Goal: Transaction & Acquisition: Purchase product/service

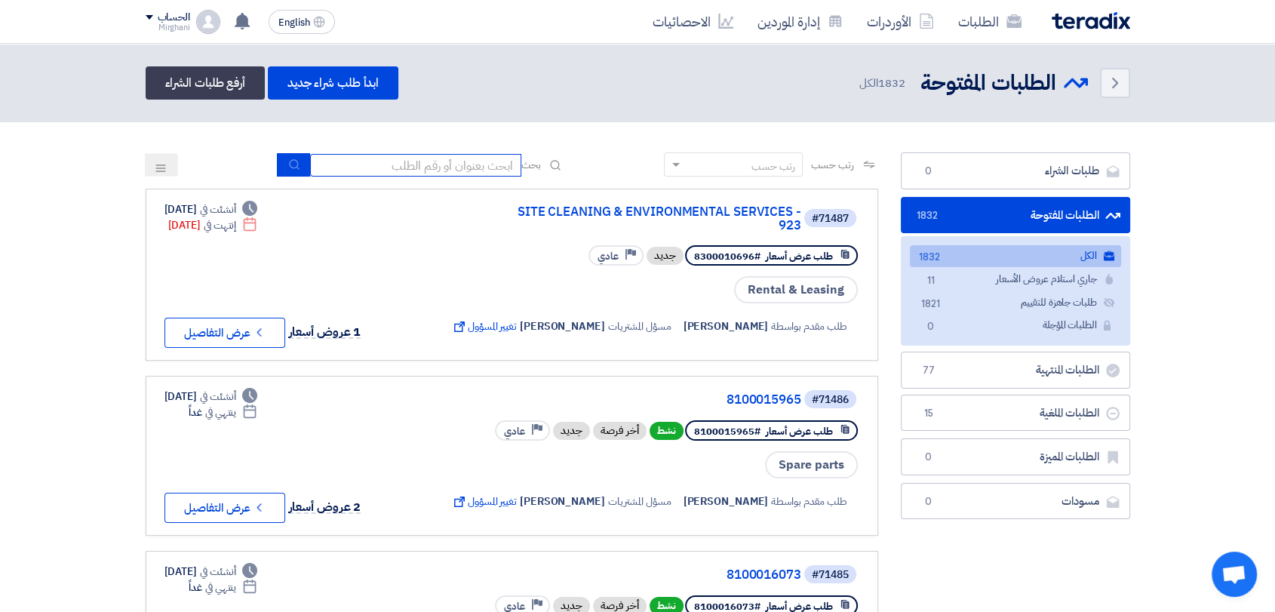
drag, startPoint x: 381, startPoint y: 171, endPoint x: 803, endPoint y: 470, distance: 517.3
click at [383, 171] on input at bounding box center [415, 165] width 211 height 23
type input "z"
drag, startPoint x: 794, startPoint y: 44, endPoint x: 797, endPoint y: 29, distance: 14.6
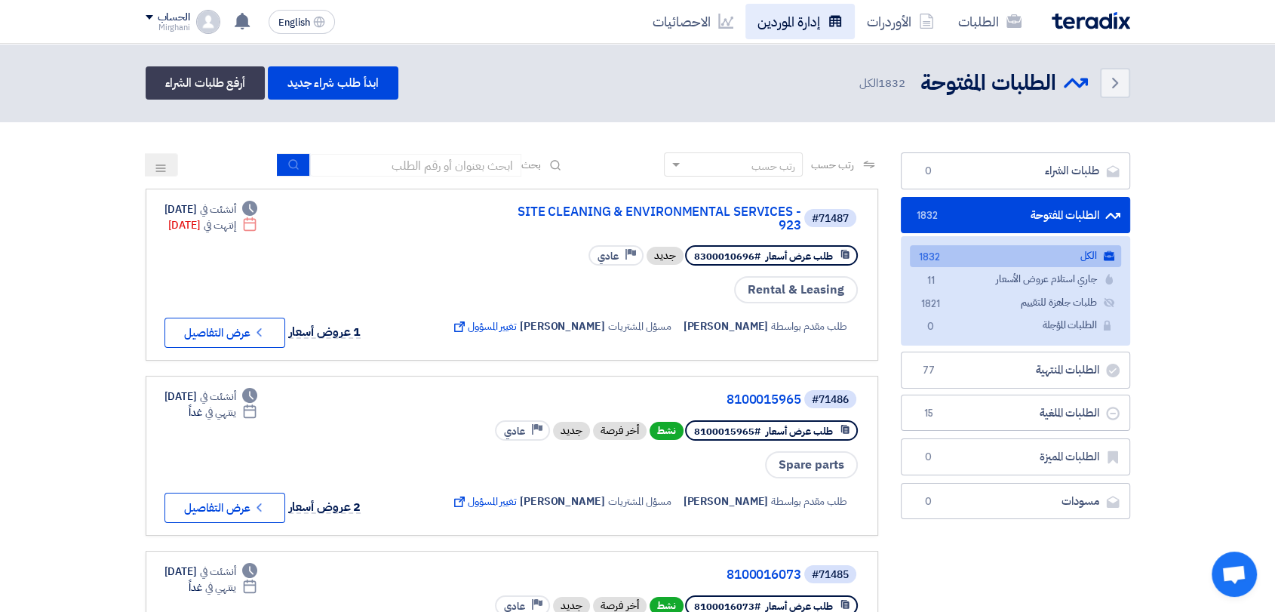
click at [797, 29] on link "إدارة الموردين" at bounding box center [799, 21] width 109 height 35
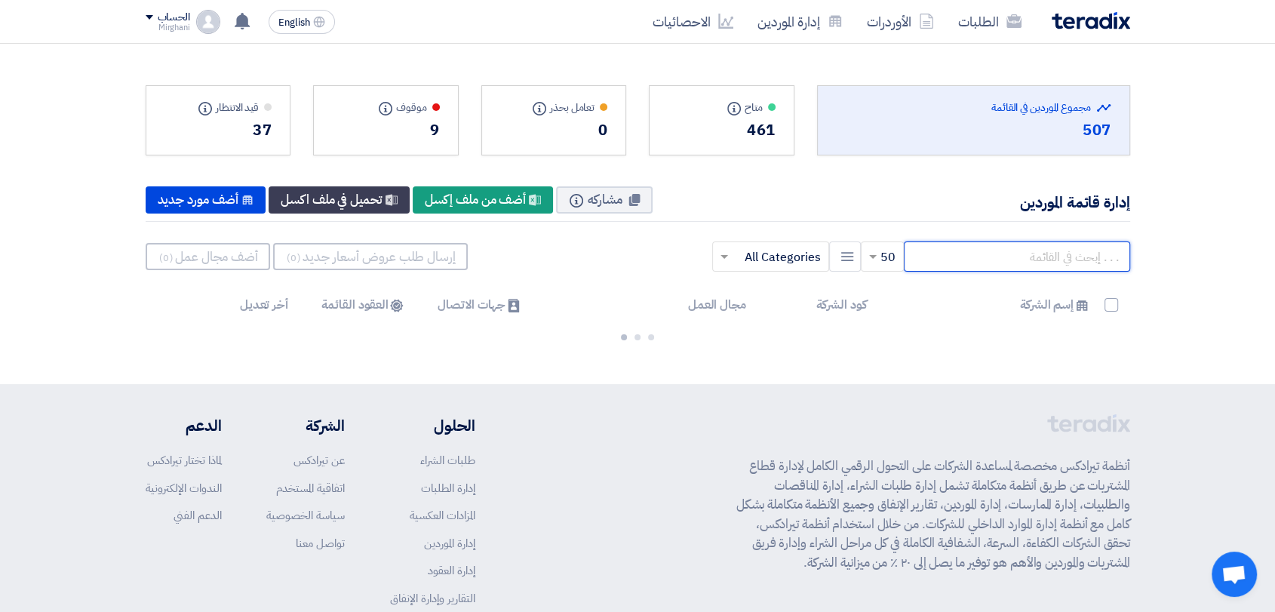
click at [1088, 251] on input "text" at bounding box center [1017, 256] width 226 height 30
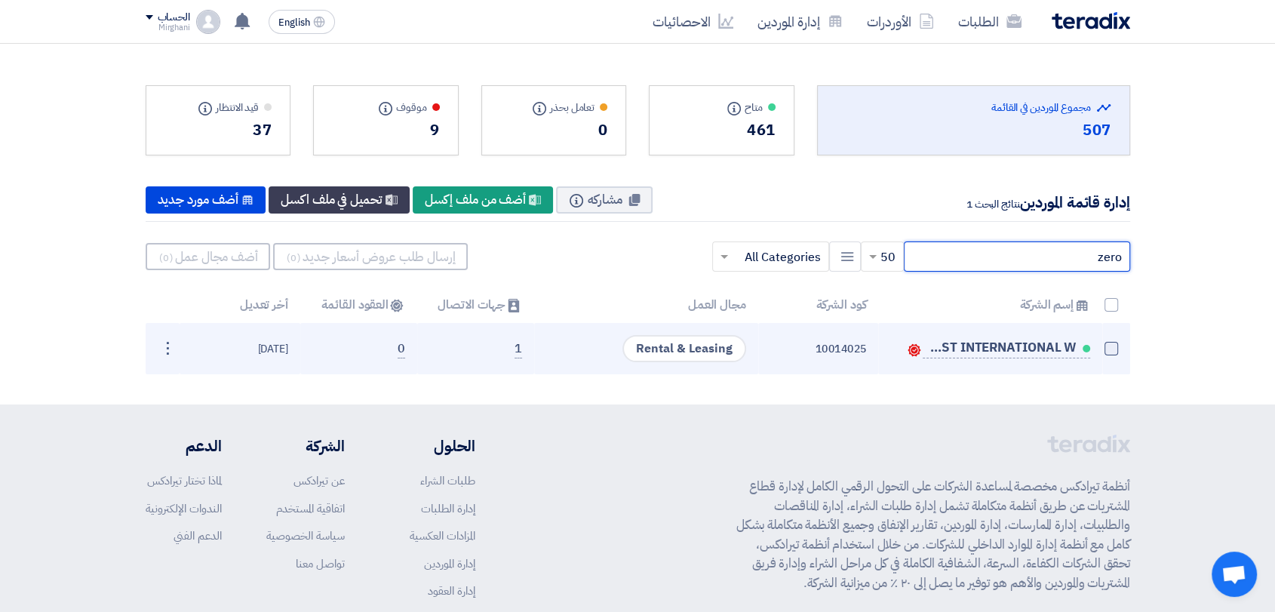
type input "zero"
click at [1111, 352] on span at bounding box center [1111, 349] width 14 height 14
click at [1100, 352] on input "checkbox" at bounding box center [1095, 352] width 10 height 10
checkbox input "true"
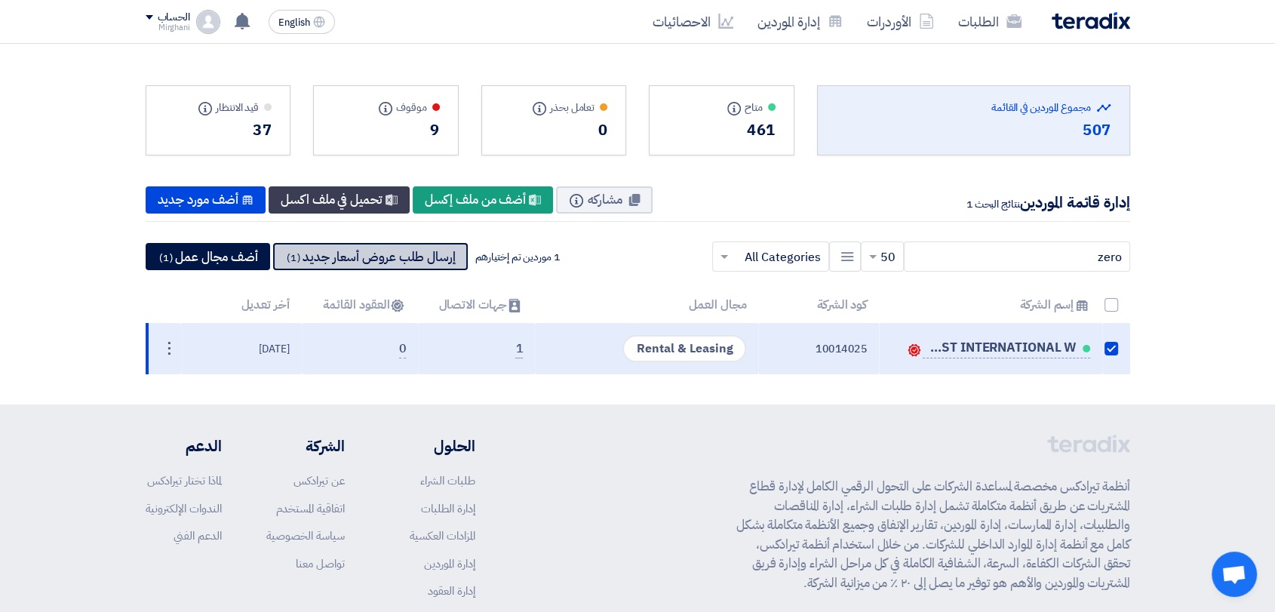
click at [362, 251] on button "إرسال طلب عروض أسعار جديد (1)" at bounding box center [370, 256] width 195 height 27
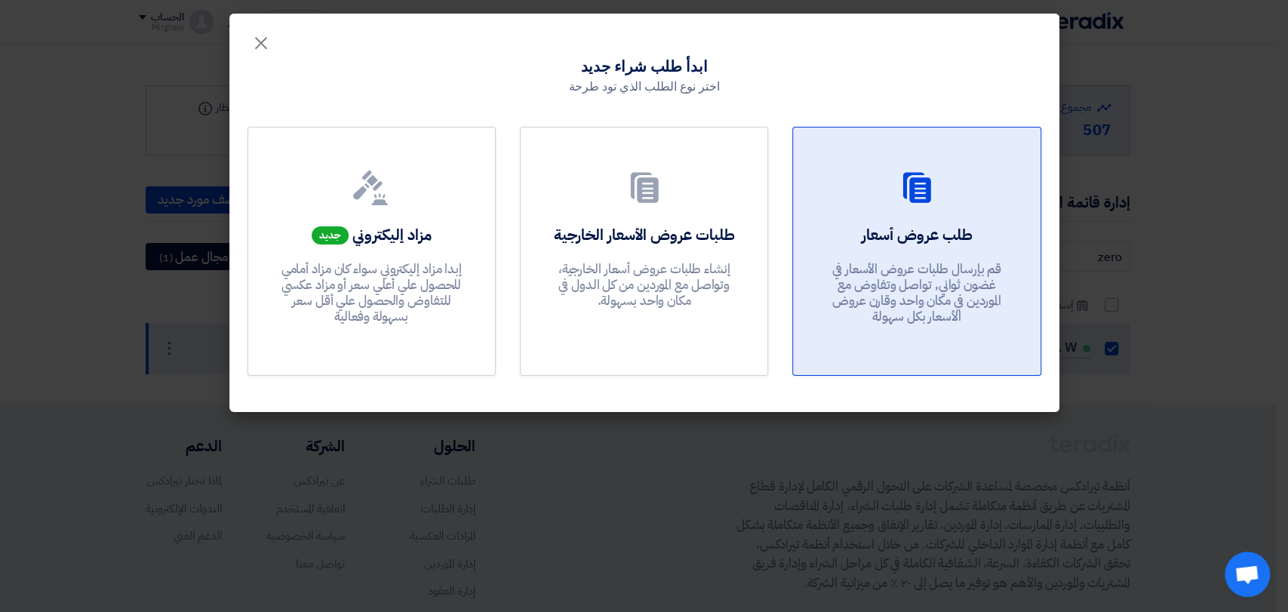
click at [795, 251] on link "طلب عروض أسعار قم بإرسال طلبات عروض الأسعار في غضون ثواني, تواصل وتفاوض مع المو…" at bounding box center [916, 251] width 248 height 249
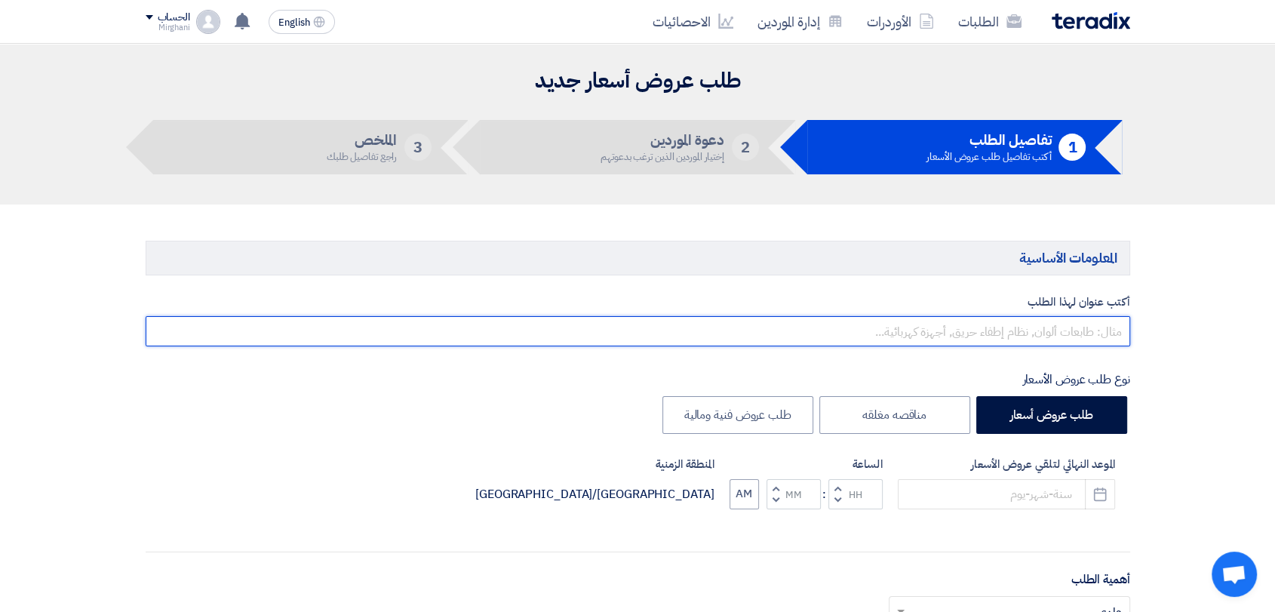
click at [1085, 324] on input "text" at bounding box center [638, 331] width 985 height 30
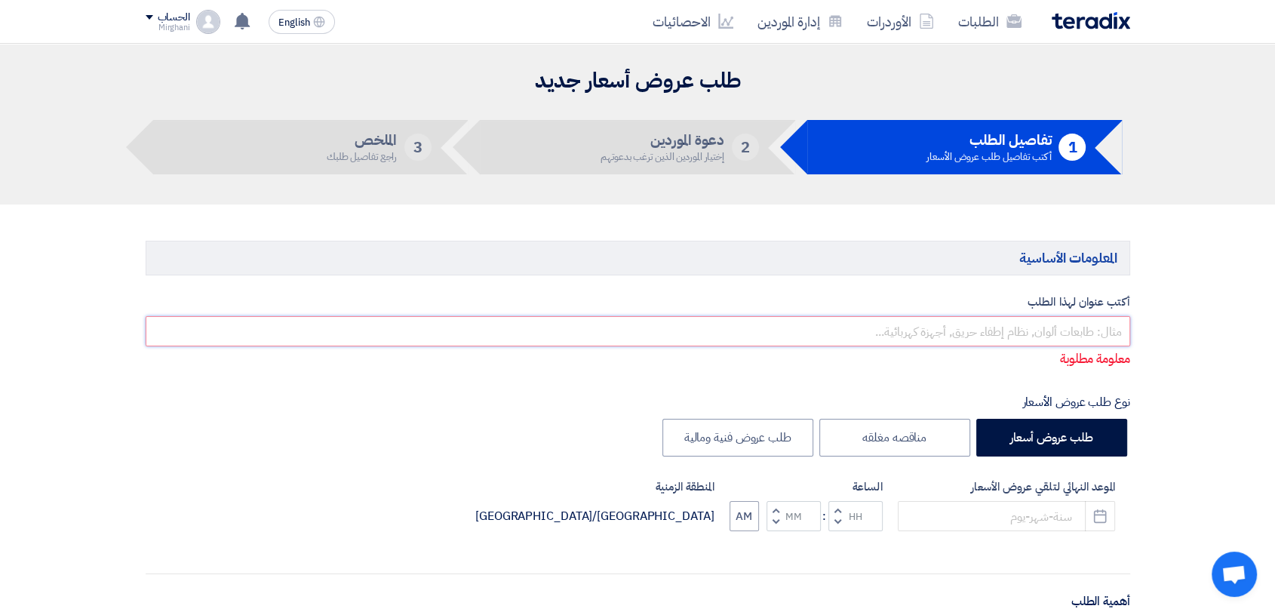
paste input "RENTAL OF HOOK TRUCK WITH OPERATOR"
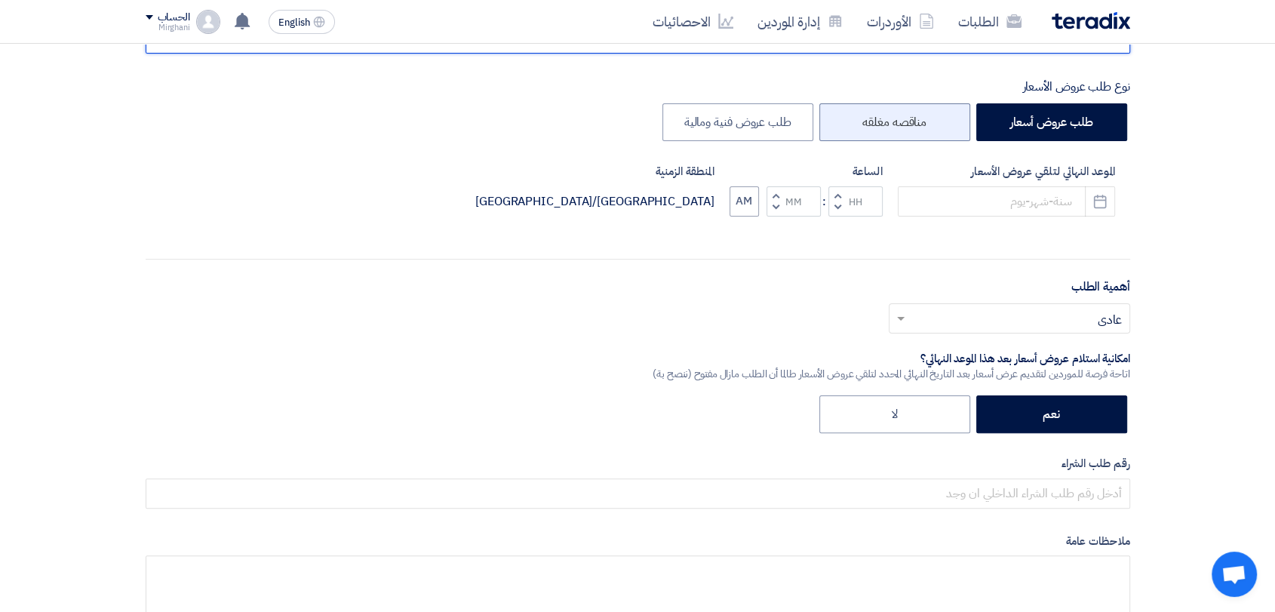
scroll to position [167, 0]
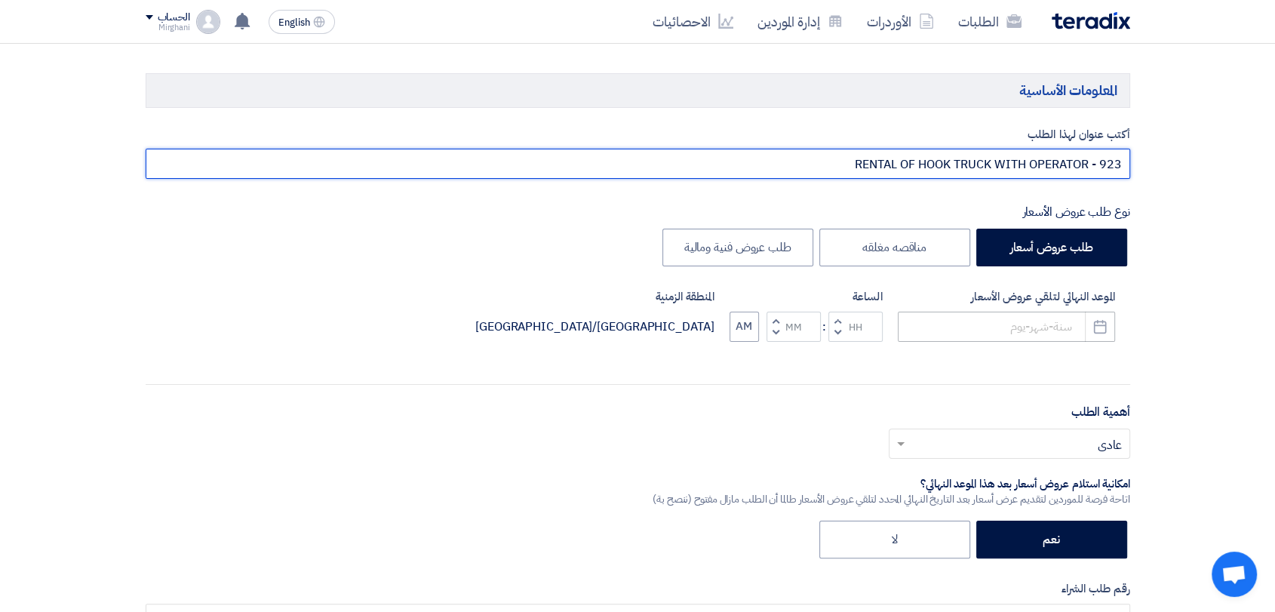
type input "RENTAL OF HOOK TRUCK WITH OPERATOR - 923"
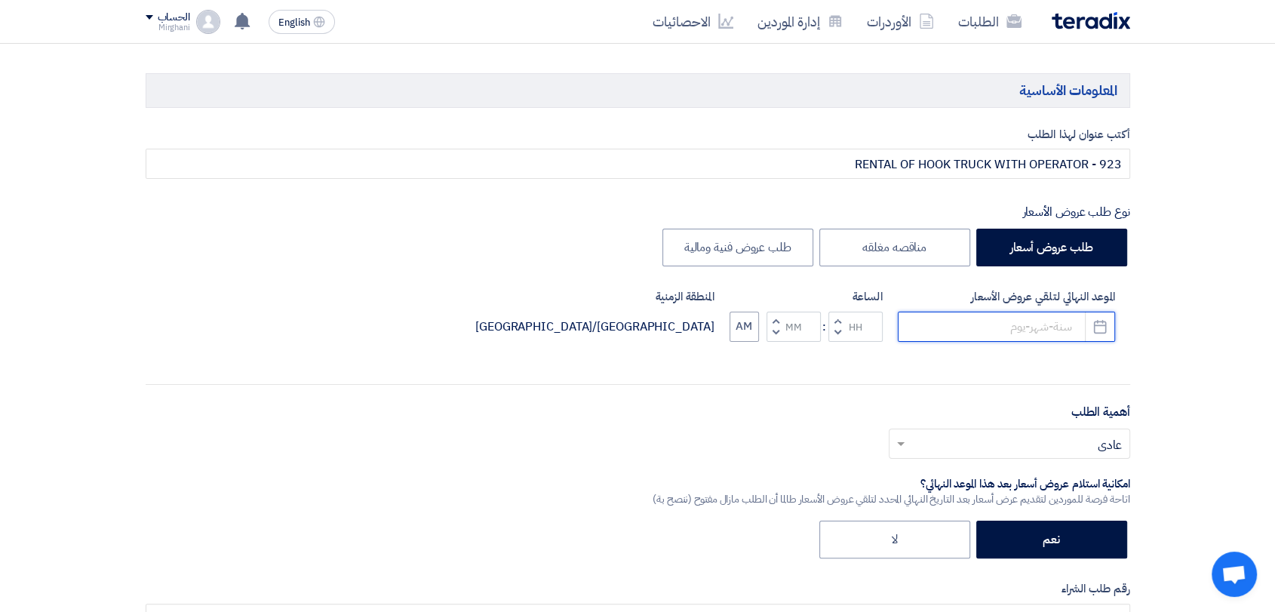
click at [969, 323] on input at bounding box center [1006, 327] width 217 height 30
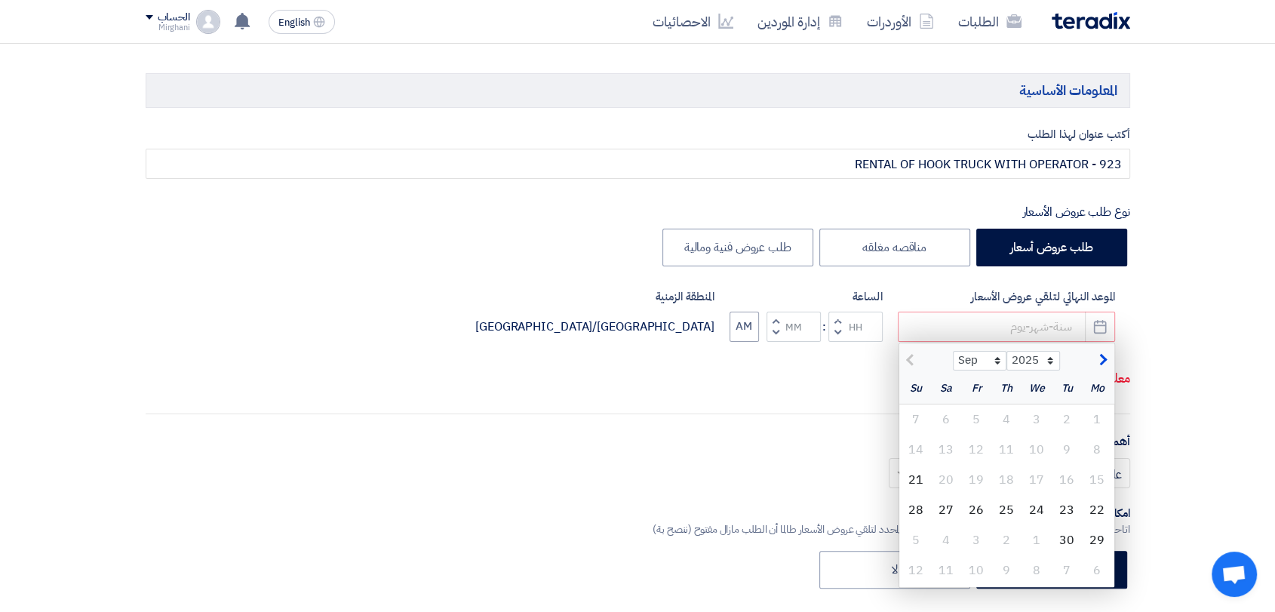
click at [1098, 505] on div "22" at bounding box center [1097, 510] width 30 height 30
type input "[DATE]"
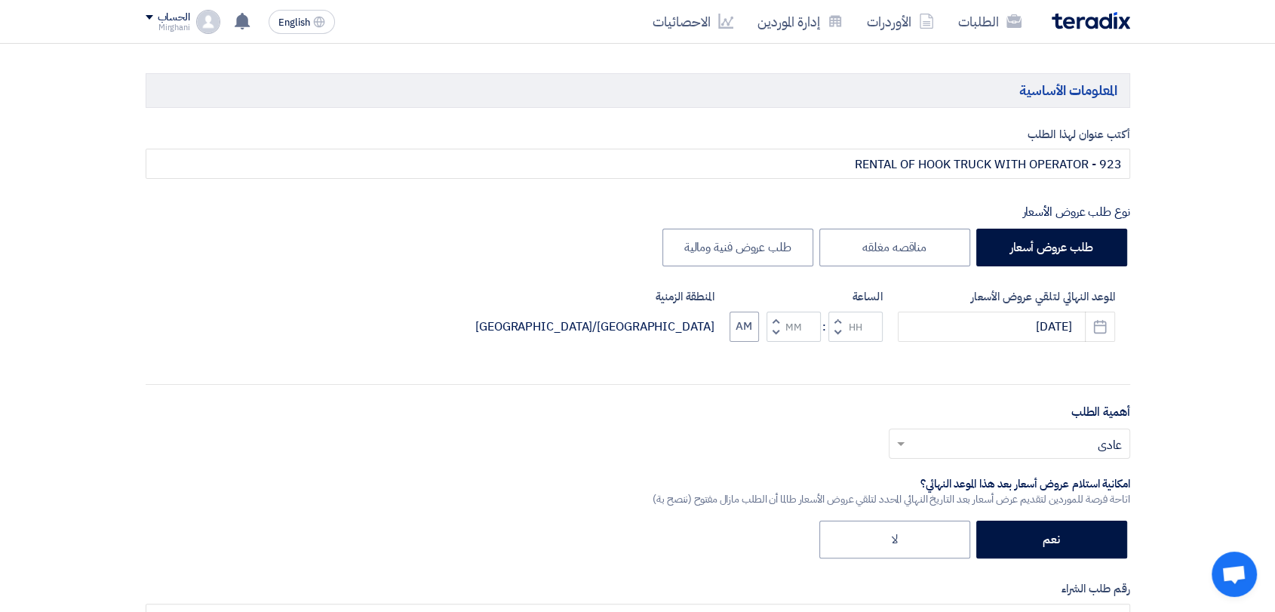
click at [831, 318] on button "Increment hours" at bounding box center [837, 321] width 18 height 19
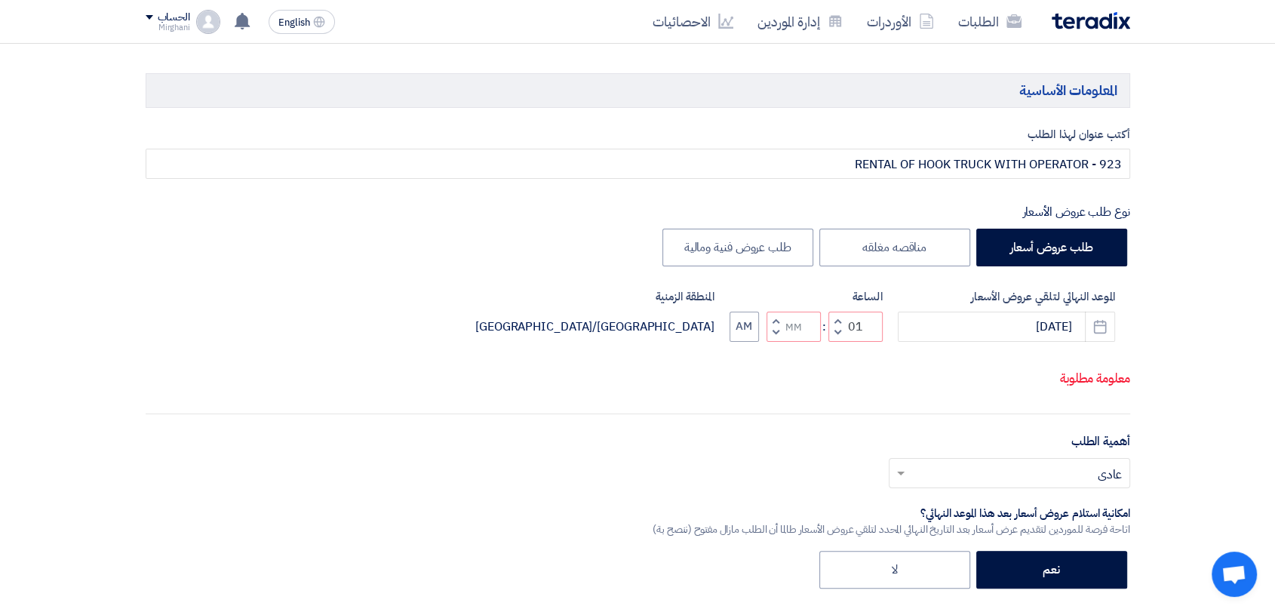
click at [767, 342] on button "Decrement minutes" at bounding box center [776, 332] width 18 height 19
type input "12"
type input "59"
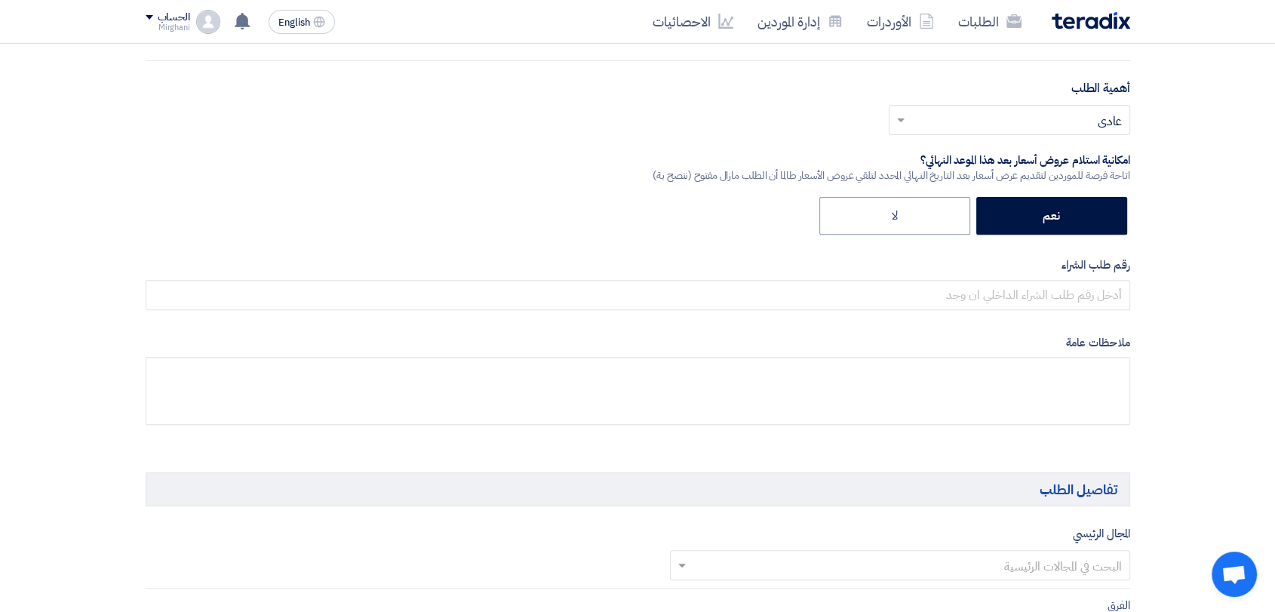
scroll to position [670, 0]
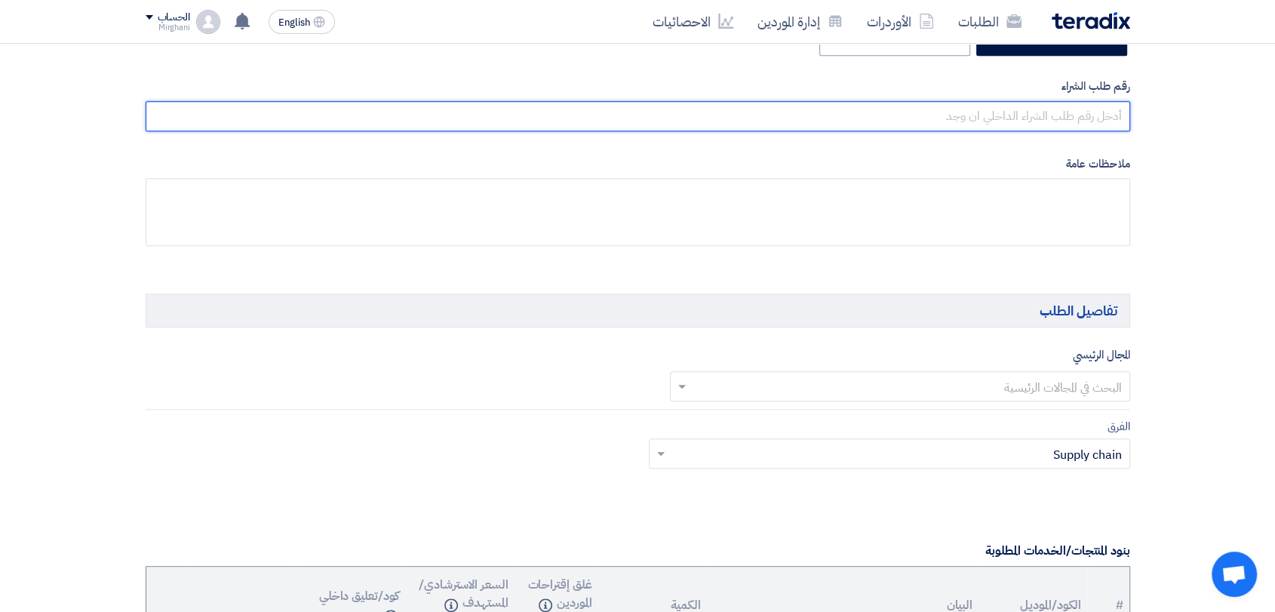
drag, startPoint x: 996, startPoint y: 114, endPoint x: 986, endPoint y: 116, distance: 10.1
click at [996, 114] on input "text" at bounding box center [638, 116] width 985 height 30
paste input "8300010454"
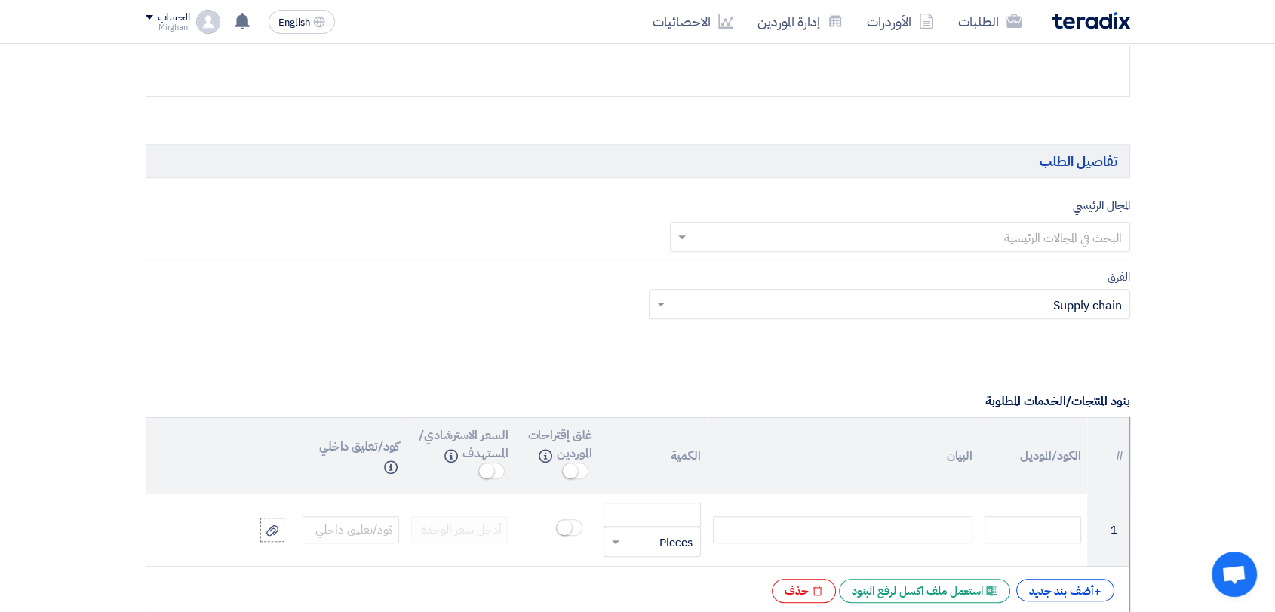
scroll to position [838, 0]
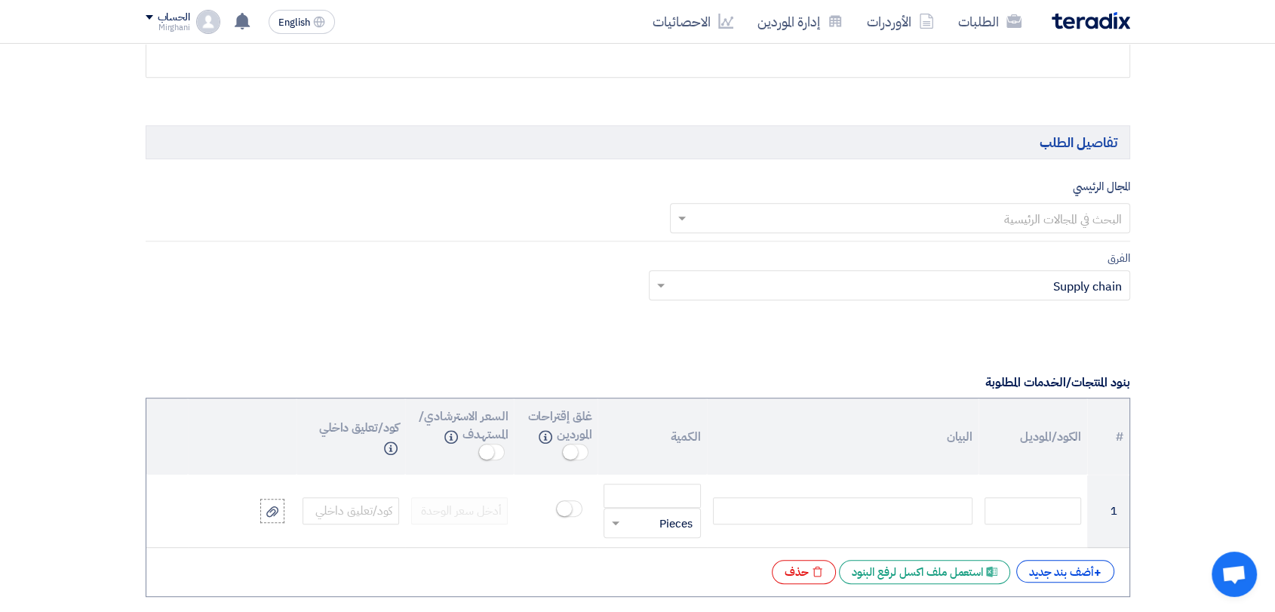
type input "8300010454"
click at [913, 217] on input "text" at bounding box center [908, 219] width 430 height 25
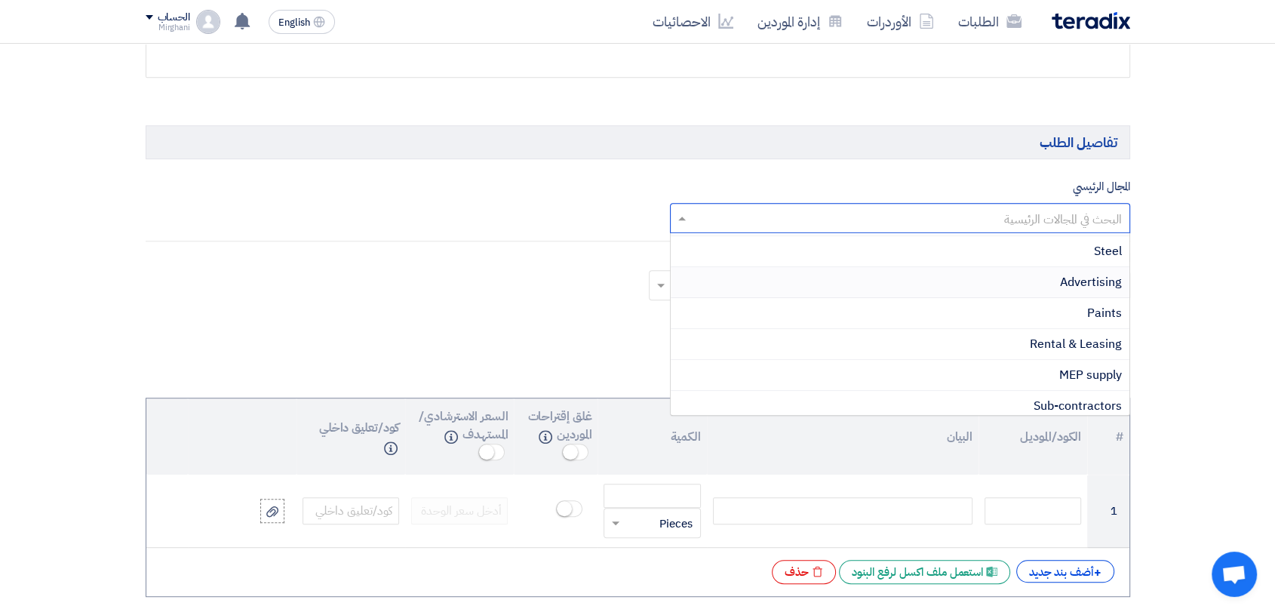
scroll to position [335, 0]
click at [995, 316] on div "Rental & Leasing" at bounding box center [900, 315] width 459 height 31
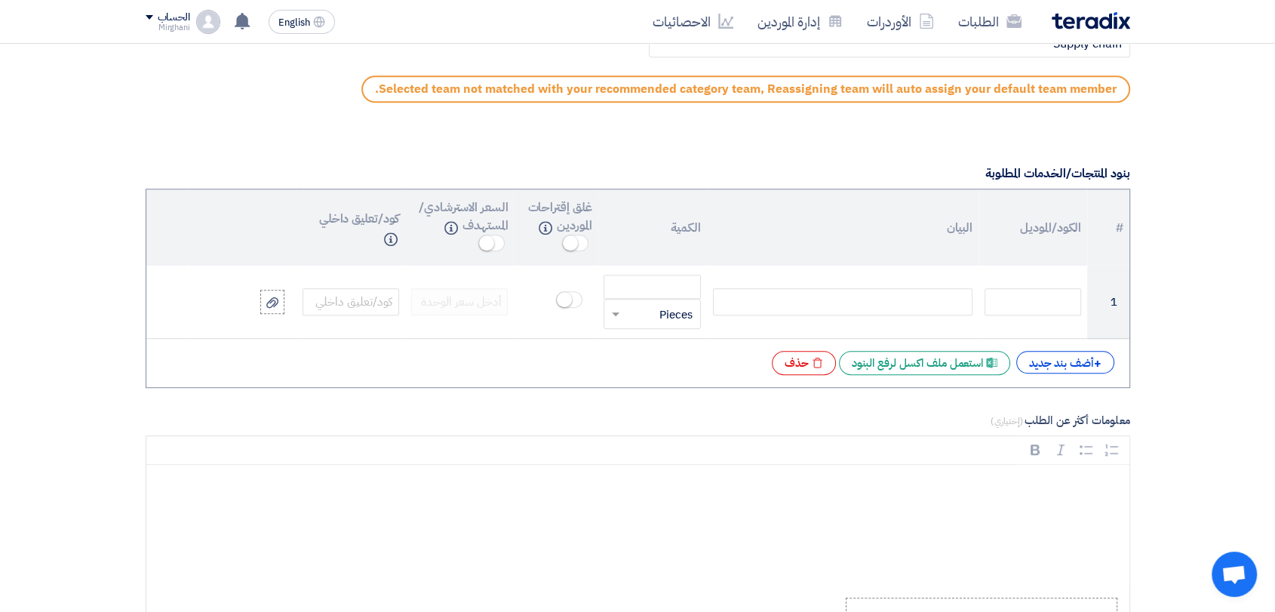
scroll to position [1173, 0]
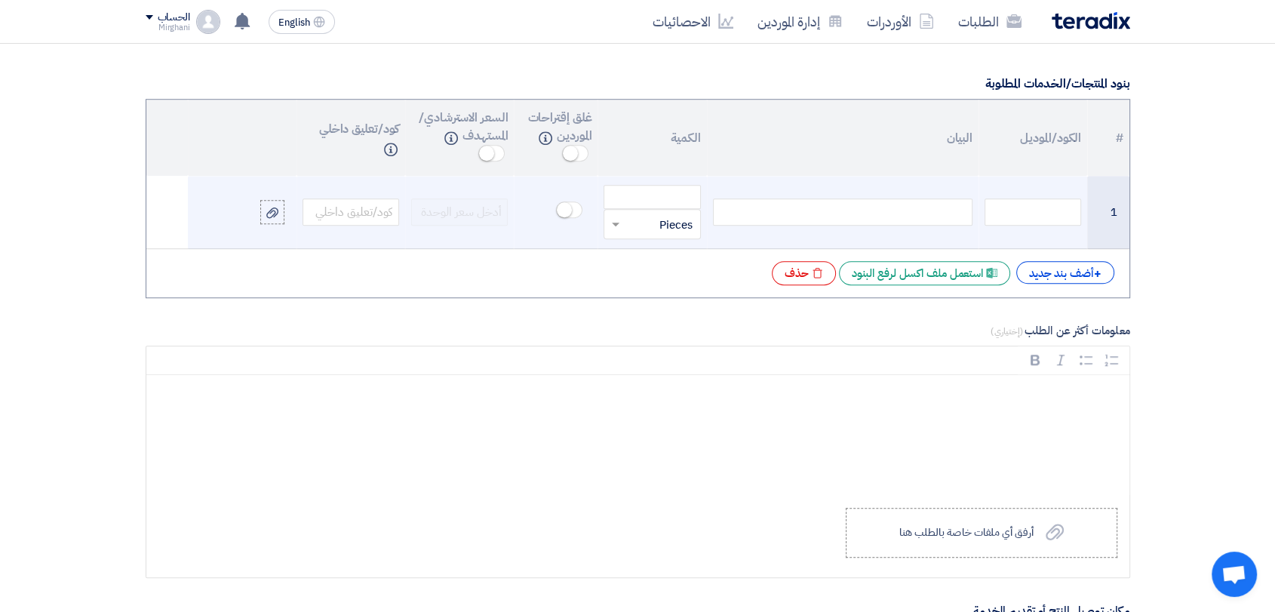
click at [914, 216] on div at bounding box center [843, 211] width 260 height 27
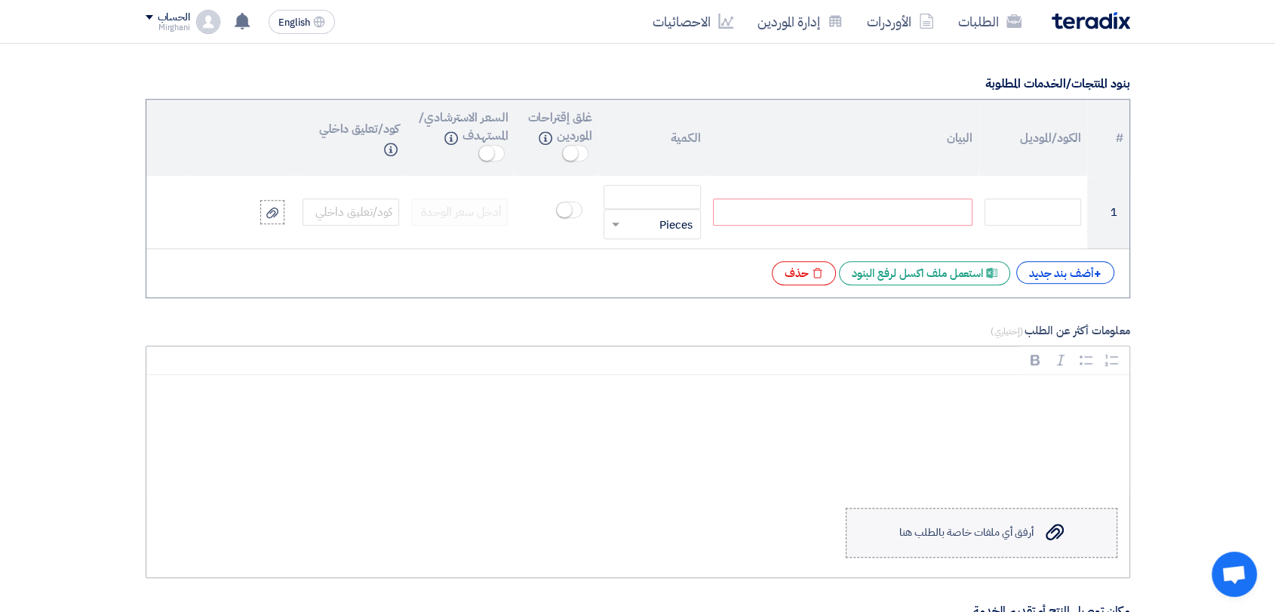
click at [923, 519] on label "Upload a file أرفق أي ملفات خاصة بالطلب هنا" at bounding box center [982, 533] width 272 height 50
click at [0, 0] on input "Upload a file أرفق أي ملفات خاصة بالطلب هنا" at bounding box center [0, 0] width 0 height 0
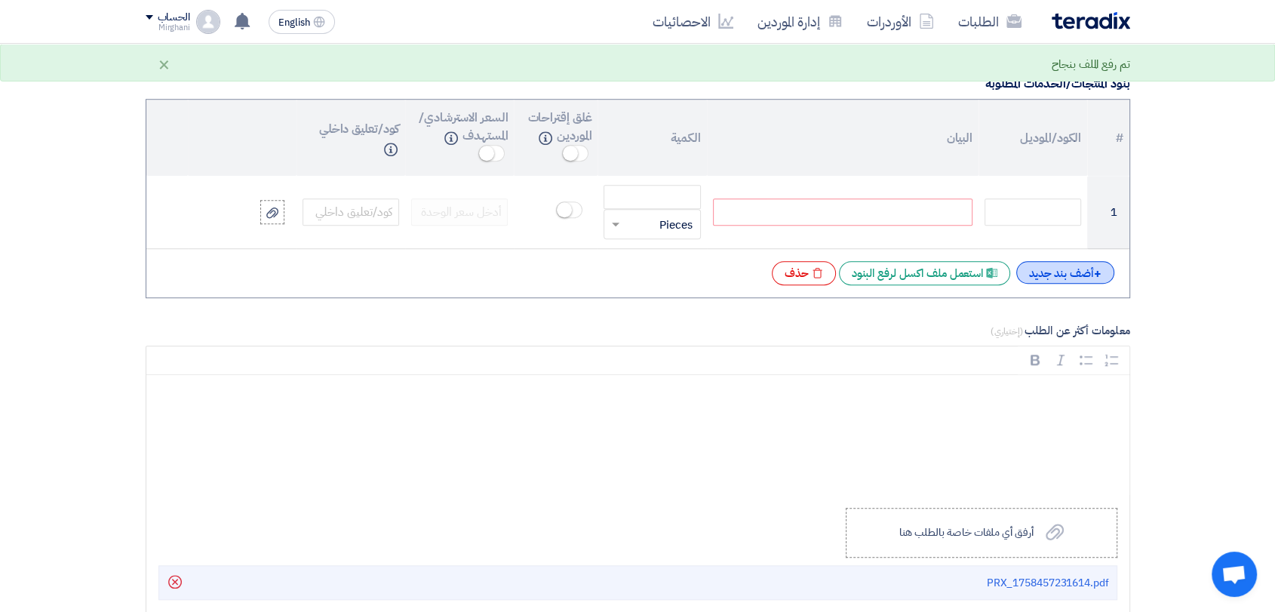
click at [1073, 276] on div "+ أضف بند جديد" at bounding box center [1065, 272] width 98 height 23
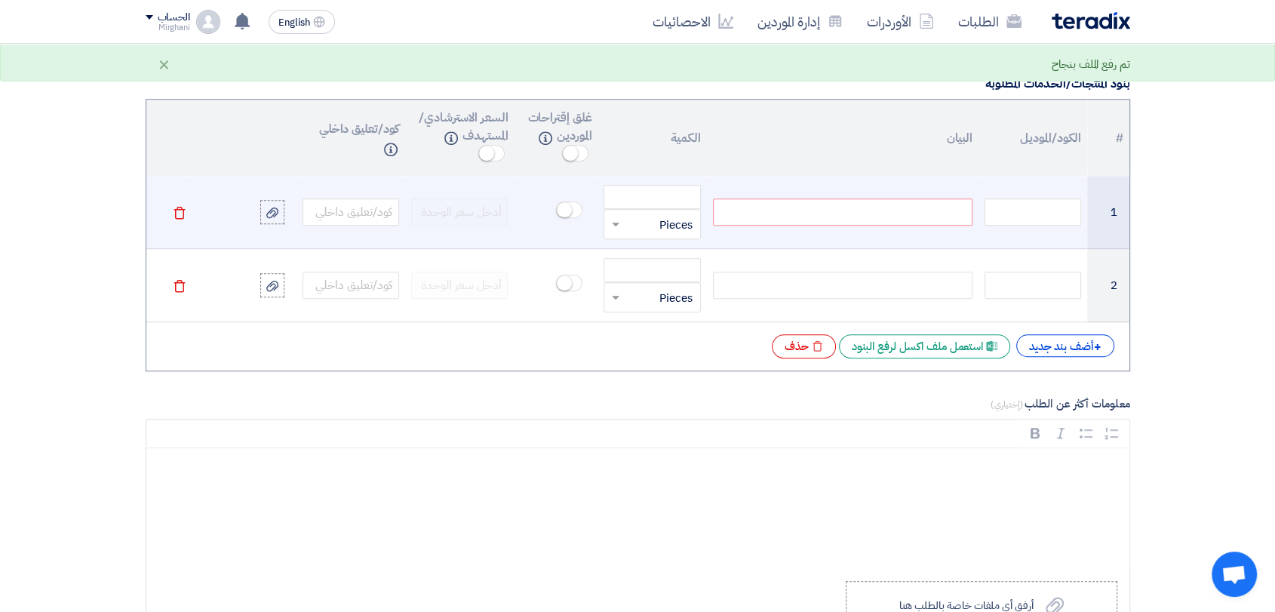
click at [893, 204] on div at bounding box center [843, 211] width 260 height 27
paste div
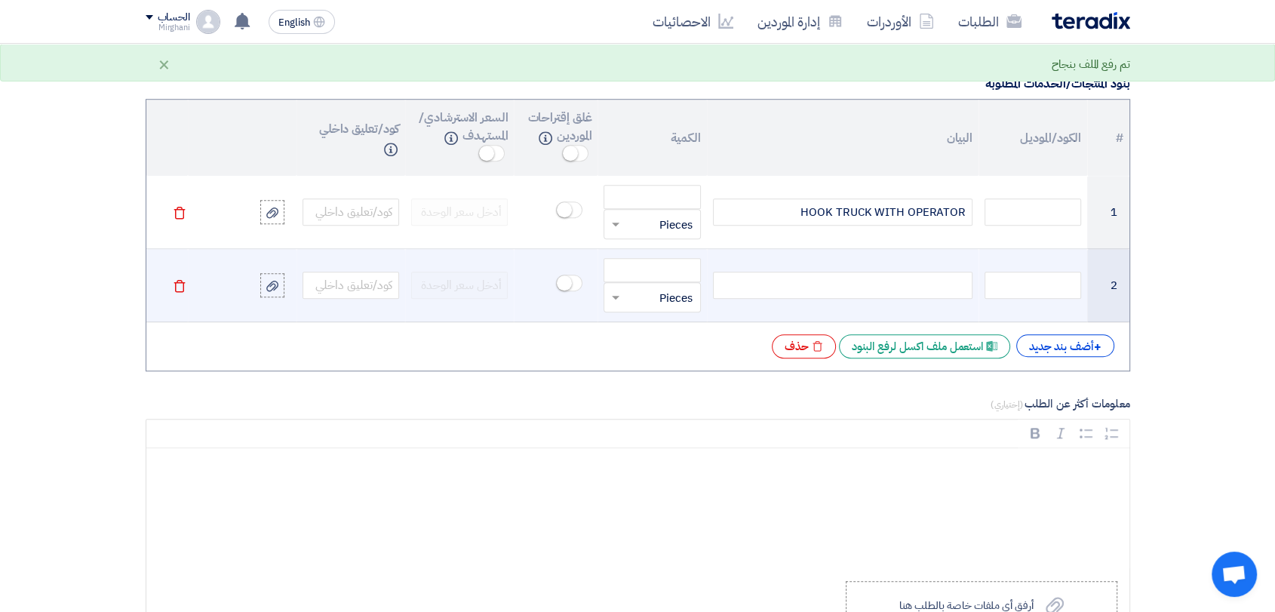
click at [833, 279] on div at bounding box center [843, 285] width 260 height 27
paste div
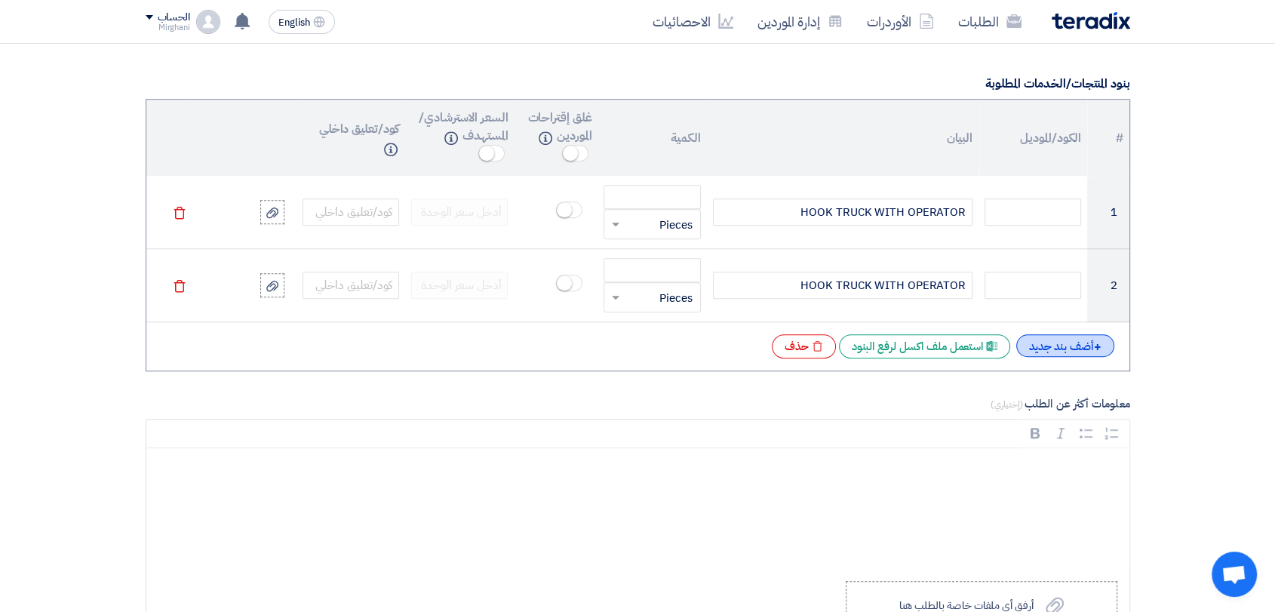
click at [1074, 339] on div "+ أضف بند جديد" at bounding box center [1065, 345] width 98 height 23
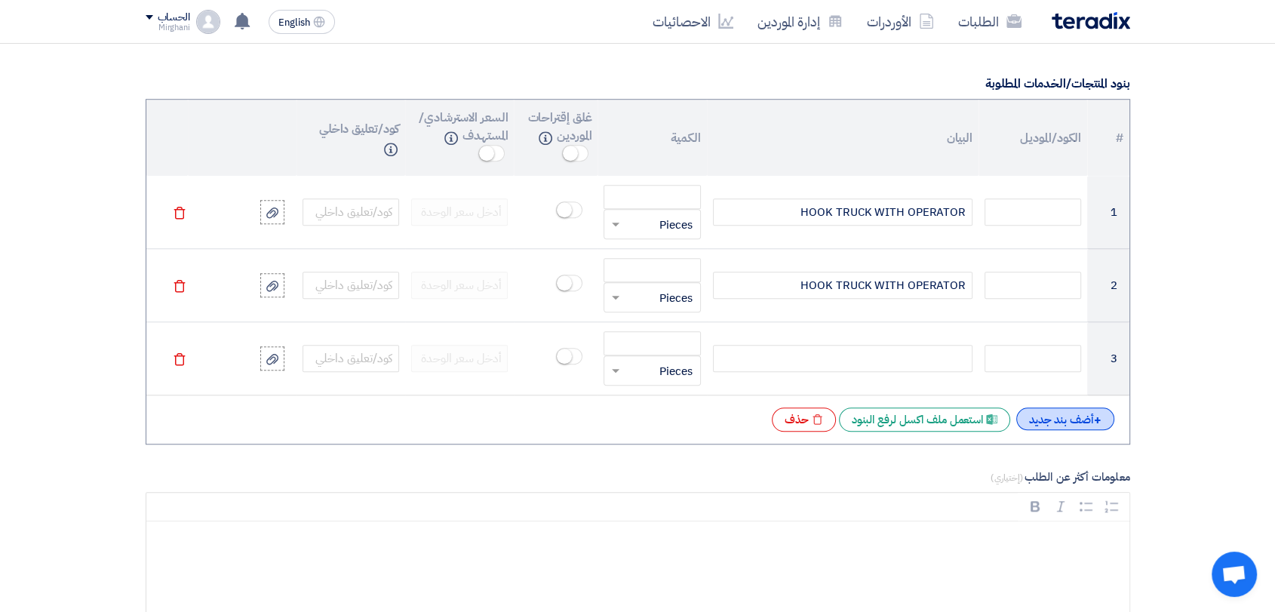
click at [1048, 424] on div "+ أضف بند جديد" at bounding box center [1065, 418] width 98 height 23
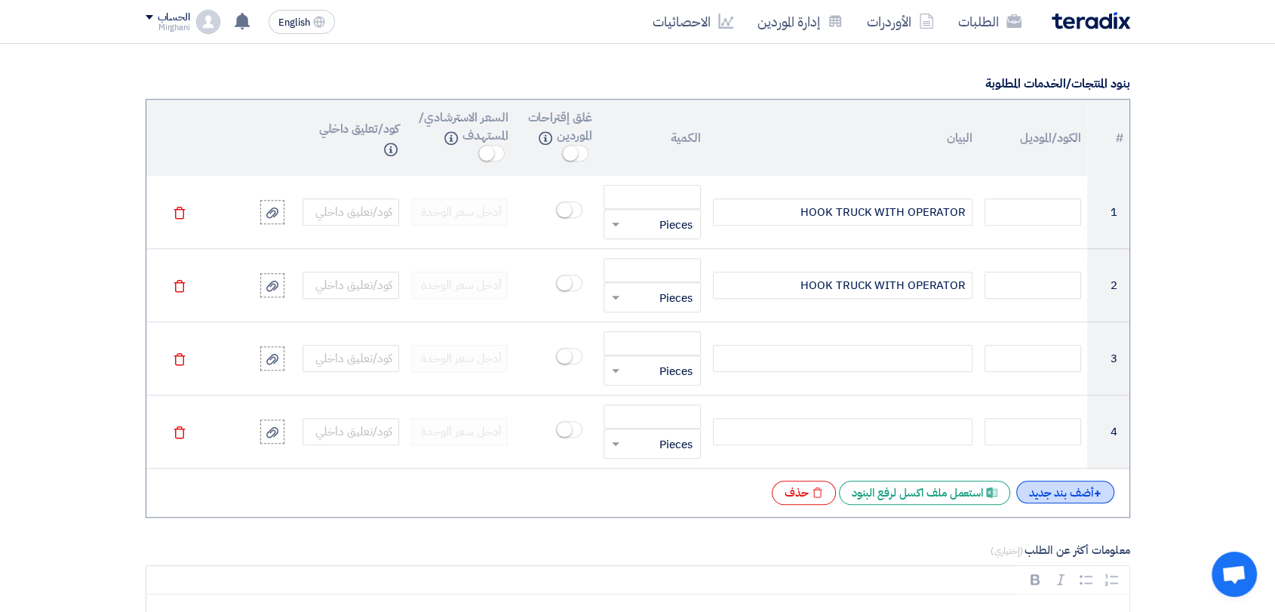
click at [1049, 490] on div "+ أضف بند جديد" at bounding box center [1065, 492] width 98 height 23
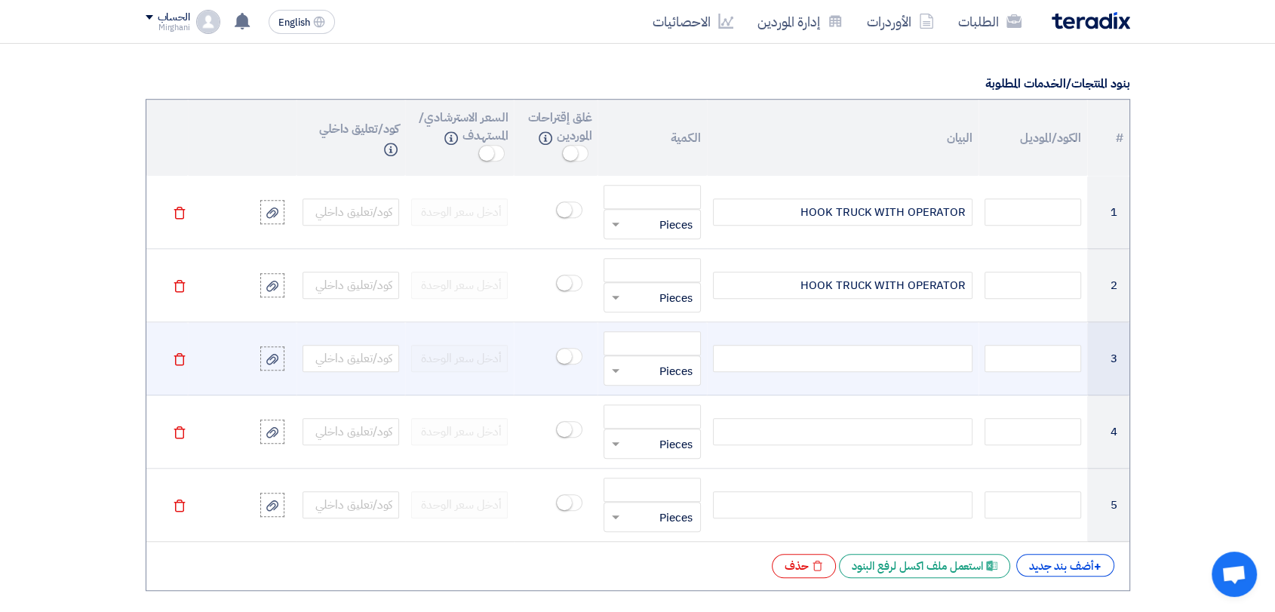
click at [893, 352] on div at bounding box center [843, 358] width 260 height 27
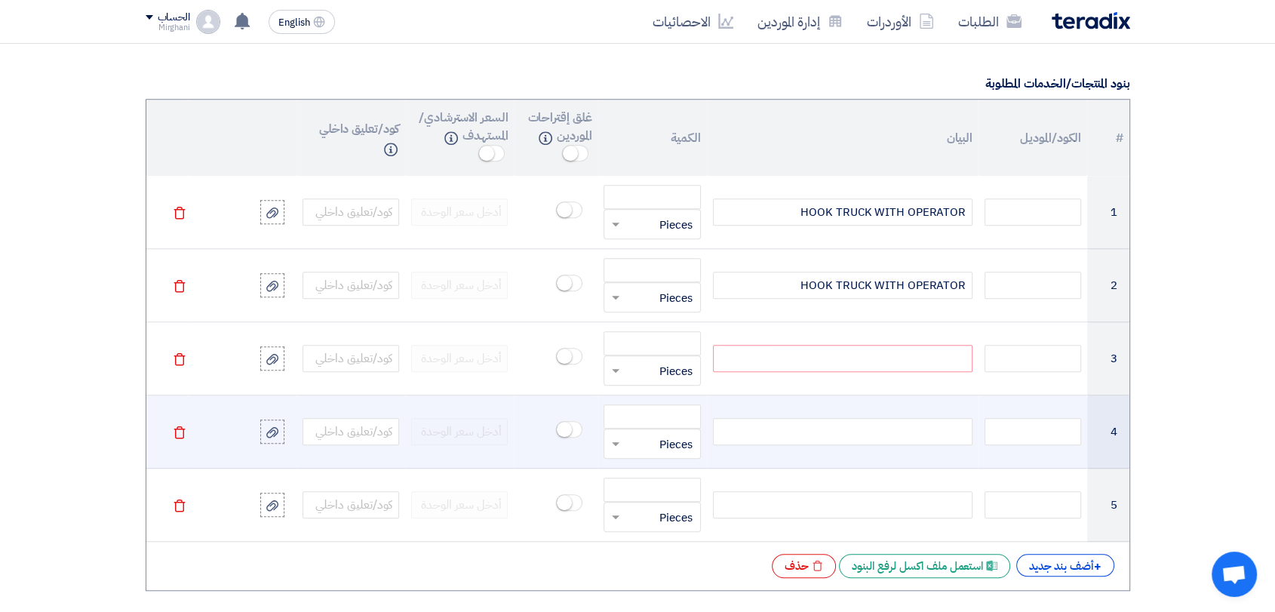
paste div
click at [901, 432] on div at bounding box center [843, 431] width 260 height 27
paste div
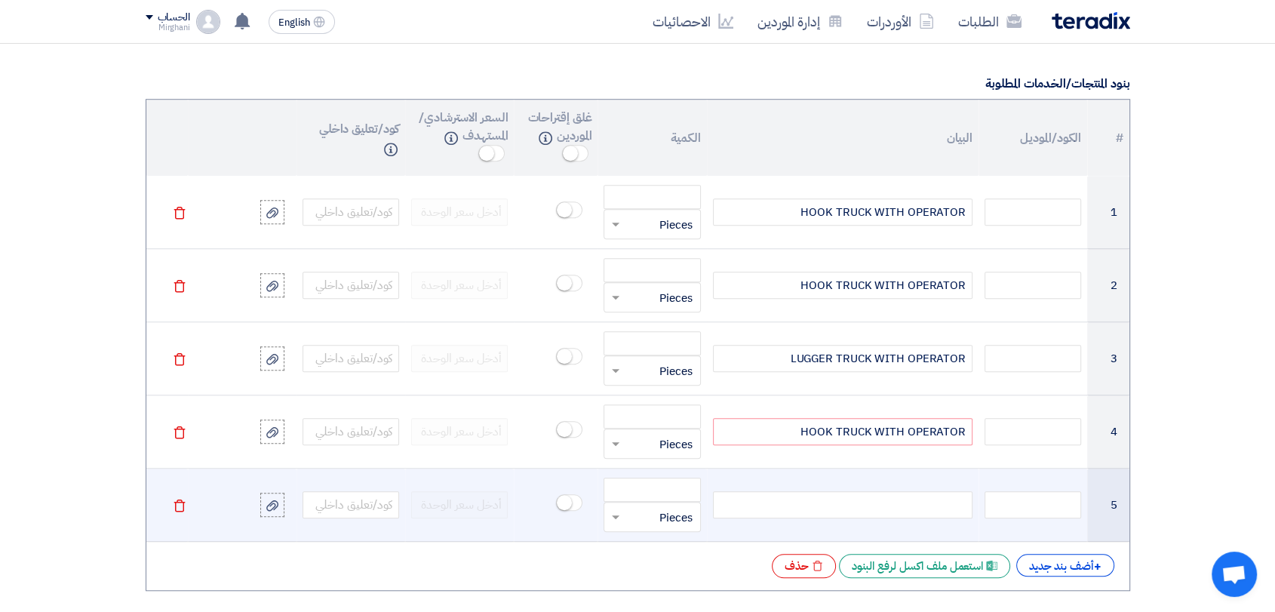
click at [924, 492] on div at bounding box center [843, 504] width 260 height 27
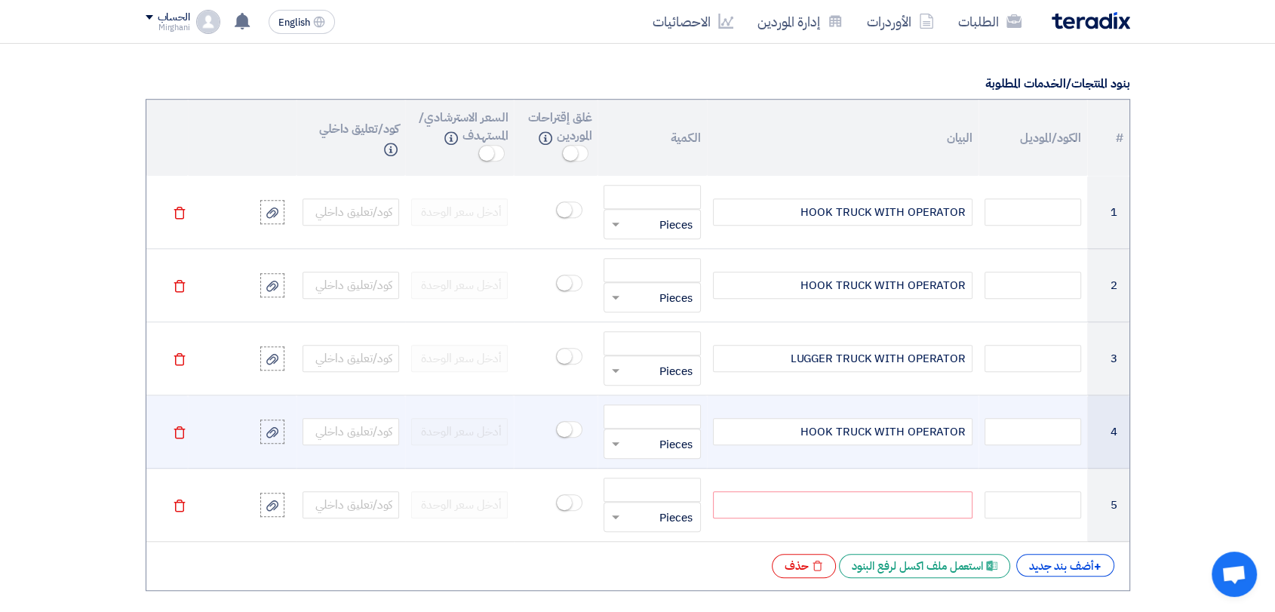
paste div
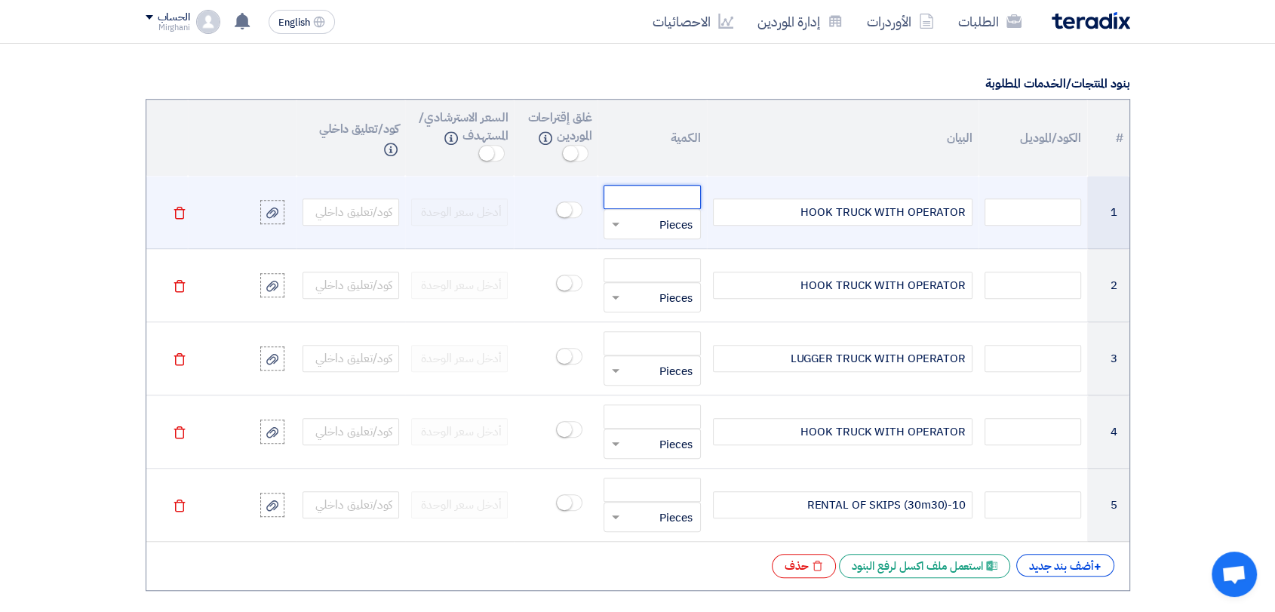
click at [650, 198] on input "number" at bounding box center [652, 197] width 97 height 24
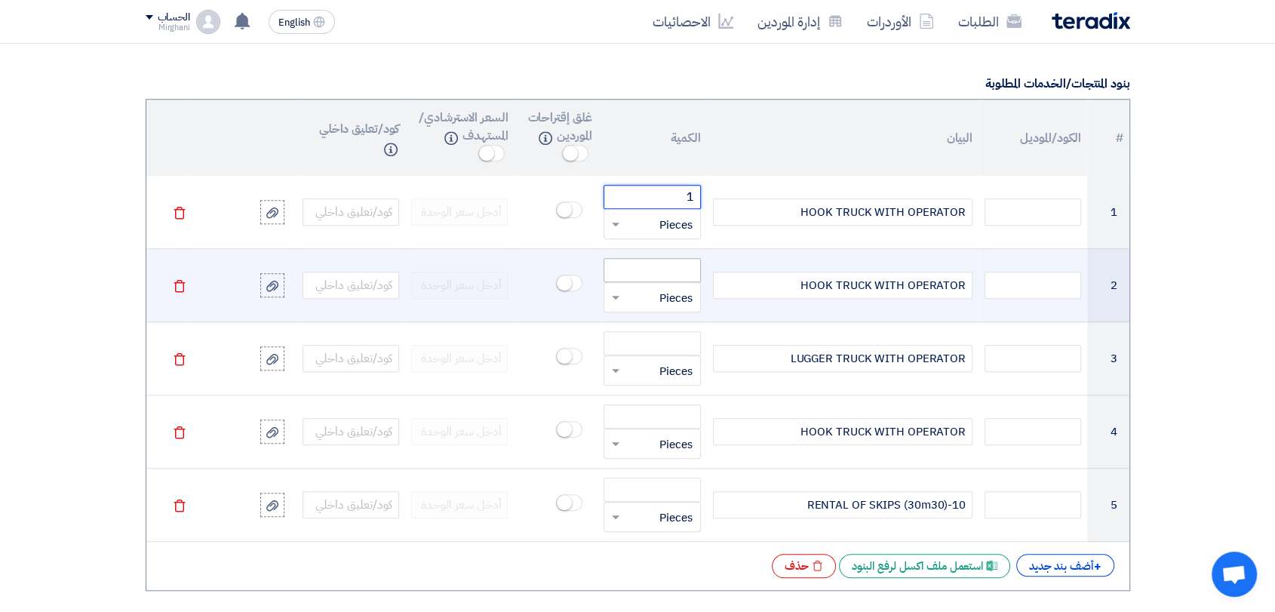
type input "1"
click at [677, 261] on input "number" at bounding box center [652, 270] width 97 height 24
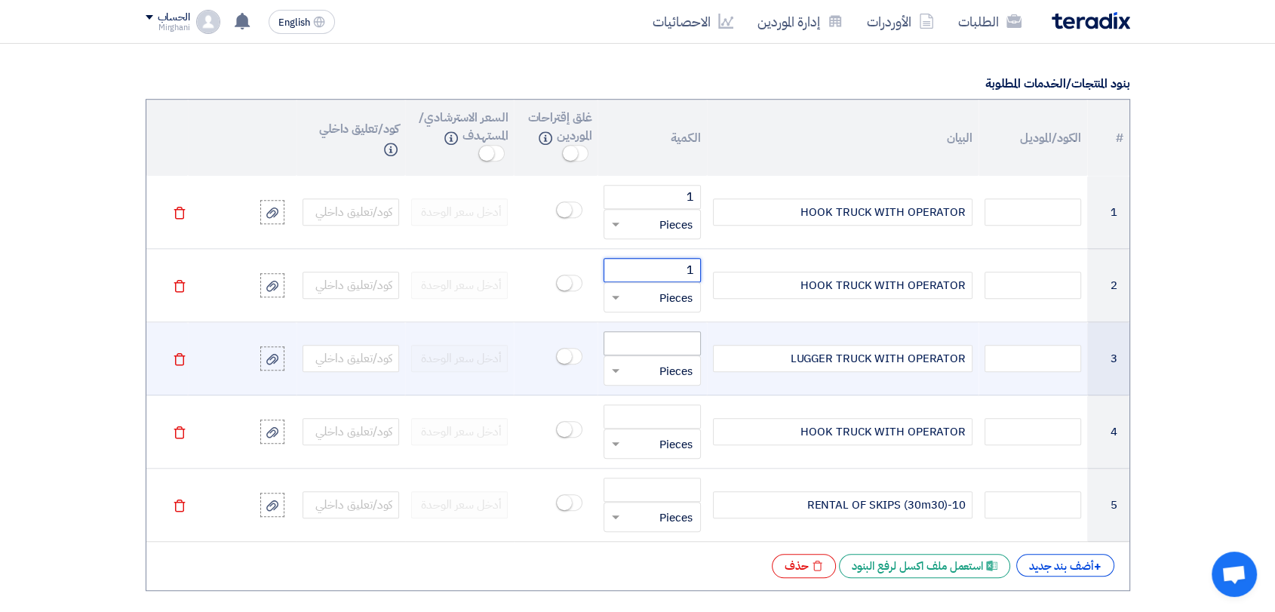
type input "1"
click at [677, 331] on input "number" at bounding box center [652, 343] width 97 height 24
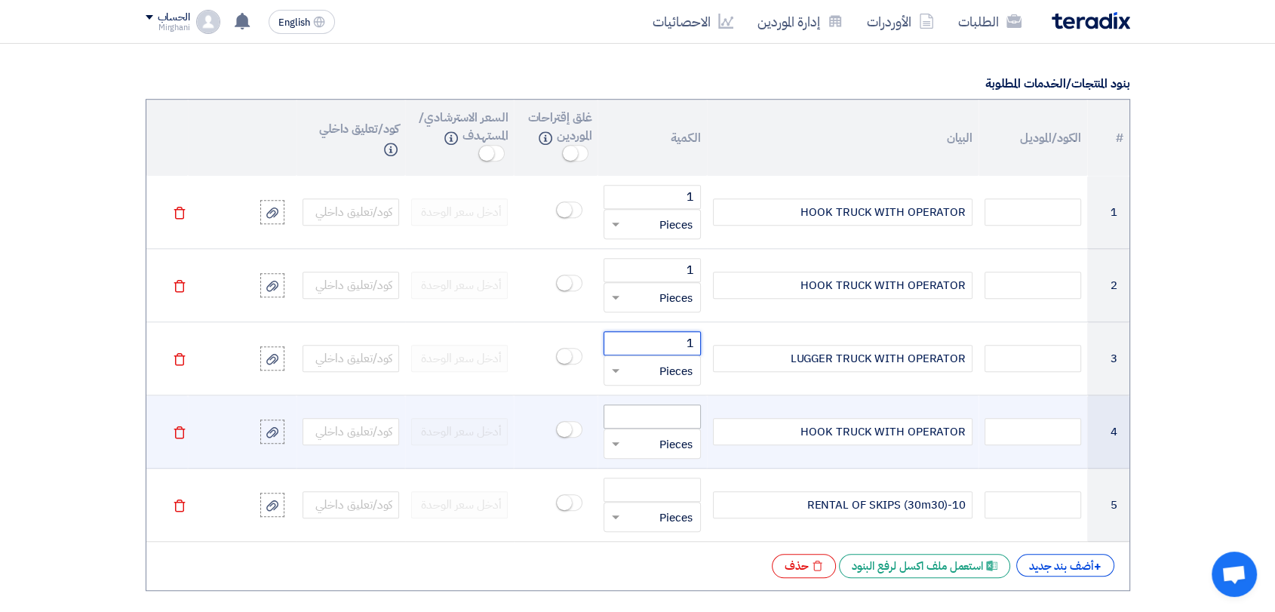
type input "1"
click at [690, 411] on input "number" at bounding box center [652, 416] width 97 height 24
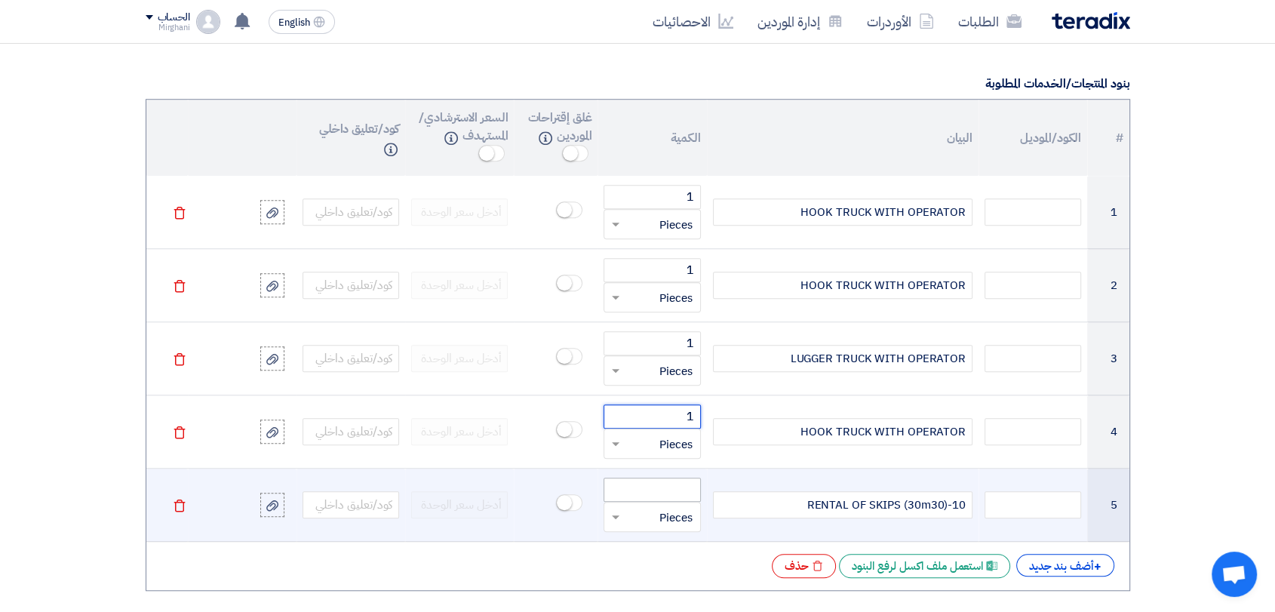
type input "1"
click at [691, 490] on input "number" at bounding box center [652, 490] width 97 height 24
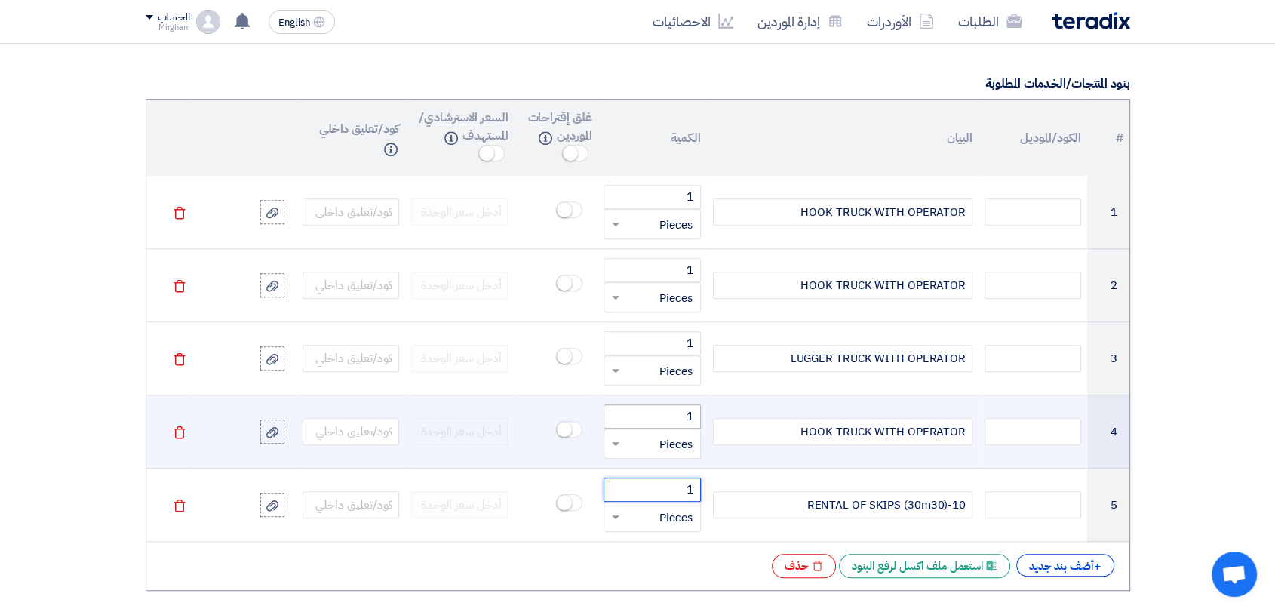
type input "1"
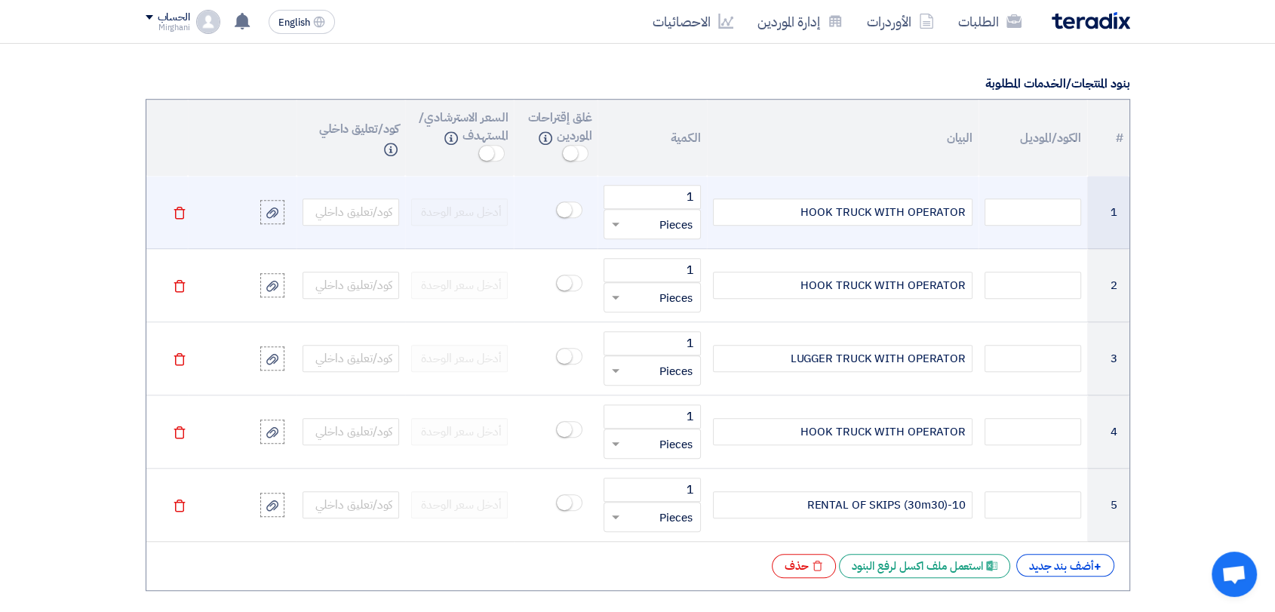
click at [627, 213] on div at bounding box center [651, 224] width 95 height 24
click at [670, 378] on span "Month" at bounding box center [676, 379] width 32 height 17
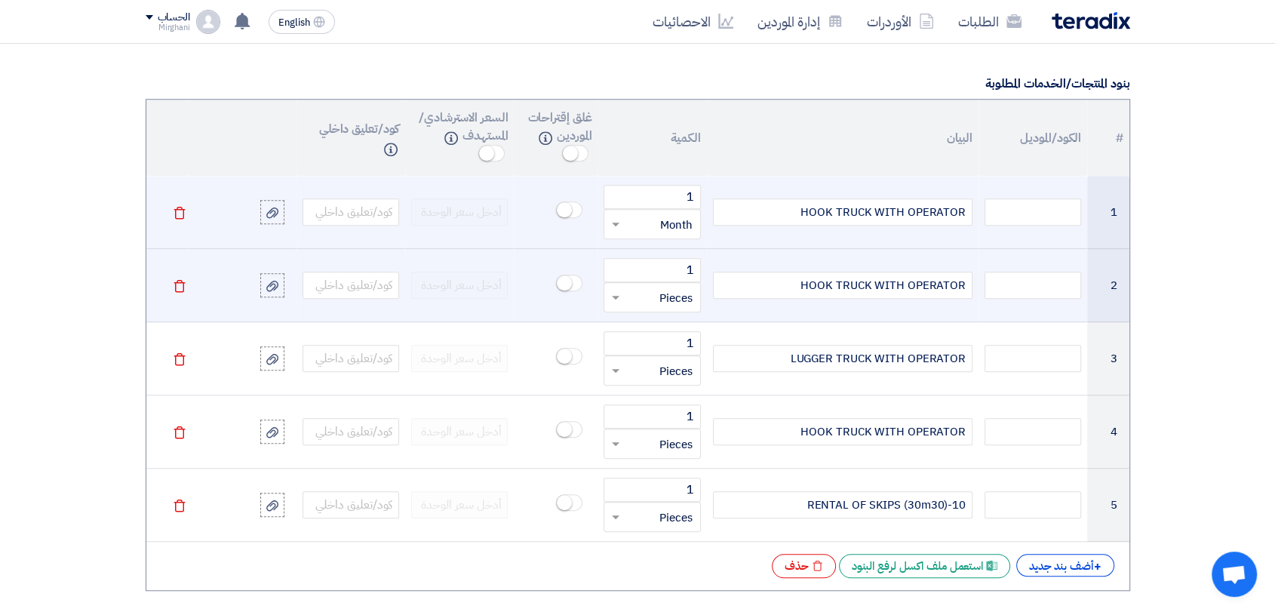
click at [663, 296] on input "text" at bounding box center [661, 297] width 63 height 24
click at [668, 446] on span "Month" at bounding box center [676, 452] width 32 height 17
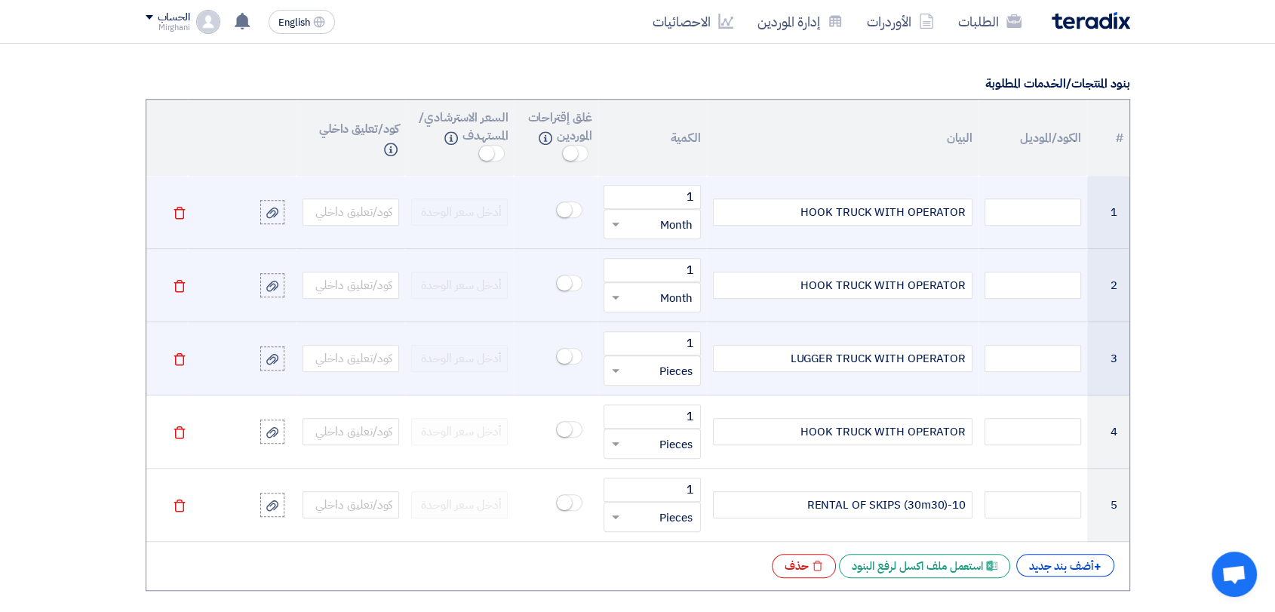
click at [667, 377] on input "text" at bounding box center [661, 370] width 63 height 24
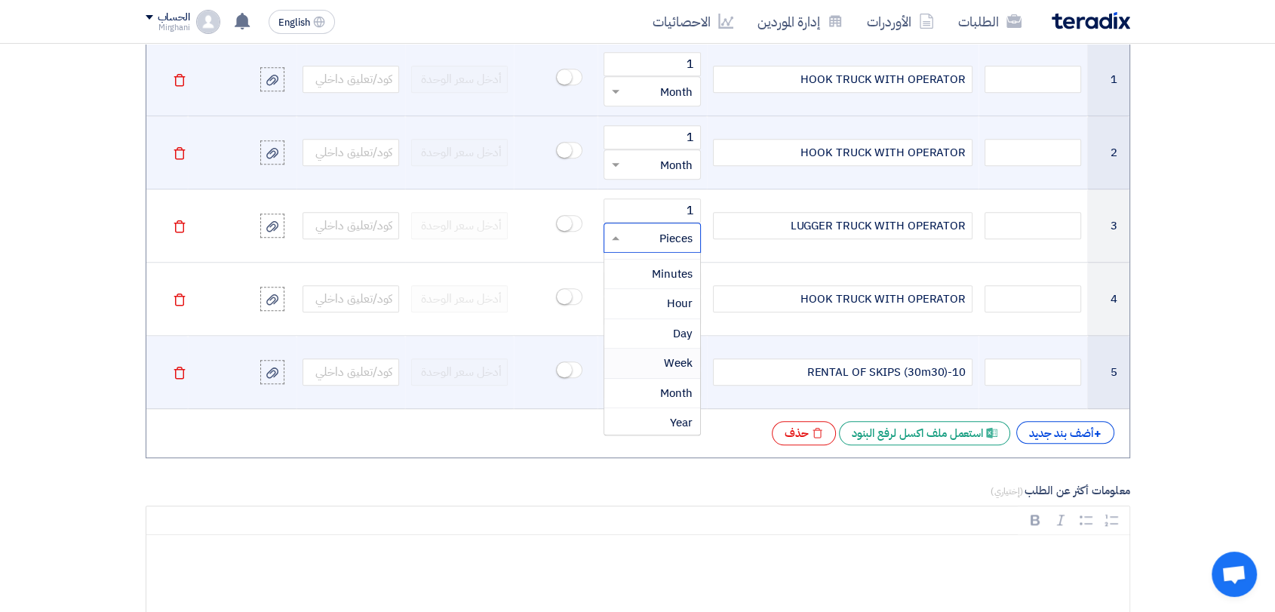
scroll to position [1257, 0]
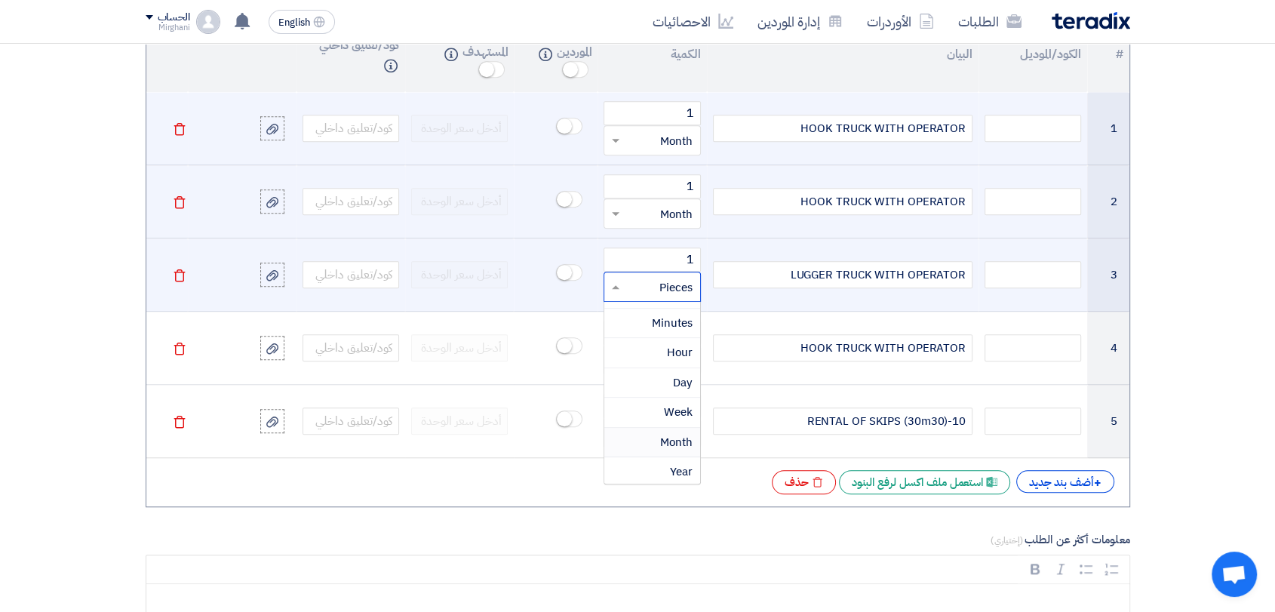
click at [672, 434] on span "Month" at bounding box center [676, 442] width 32 height 17
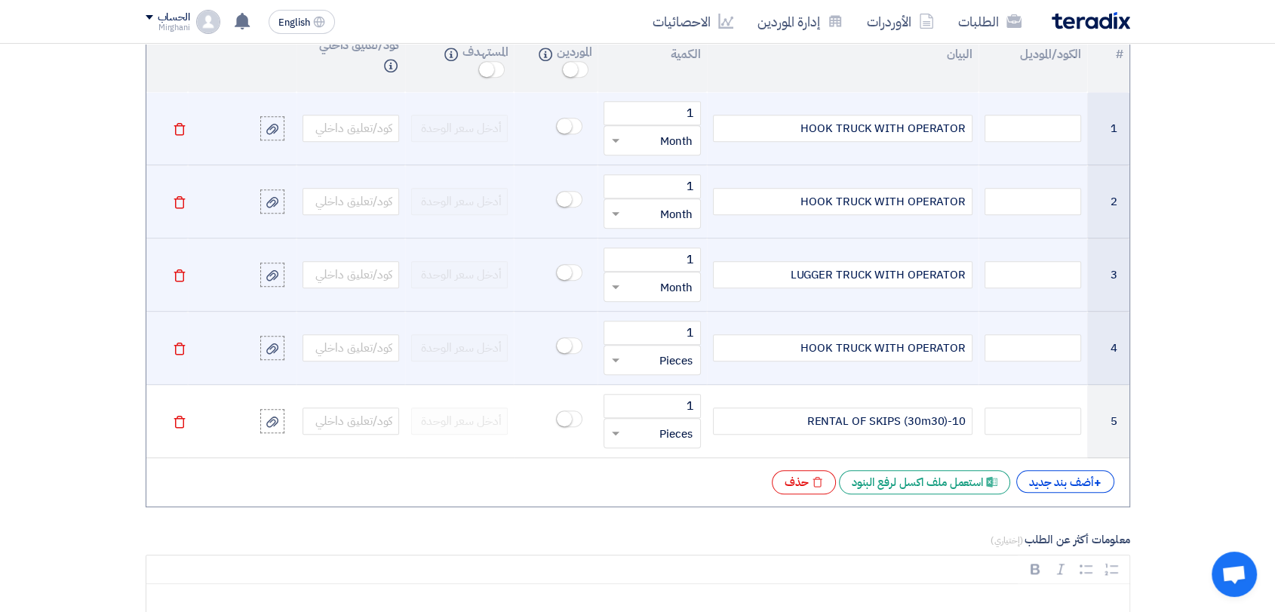
click at [668, 367] on input "text" at bounding box center [661, 360] width 63 height 24
click at [674, 507] on span "Month" at bounding box center [676, 515] width 32 height 17
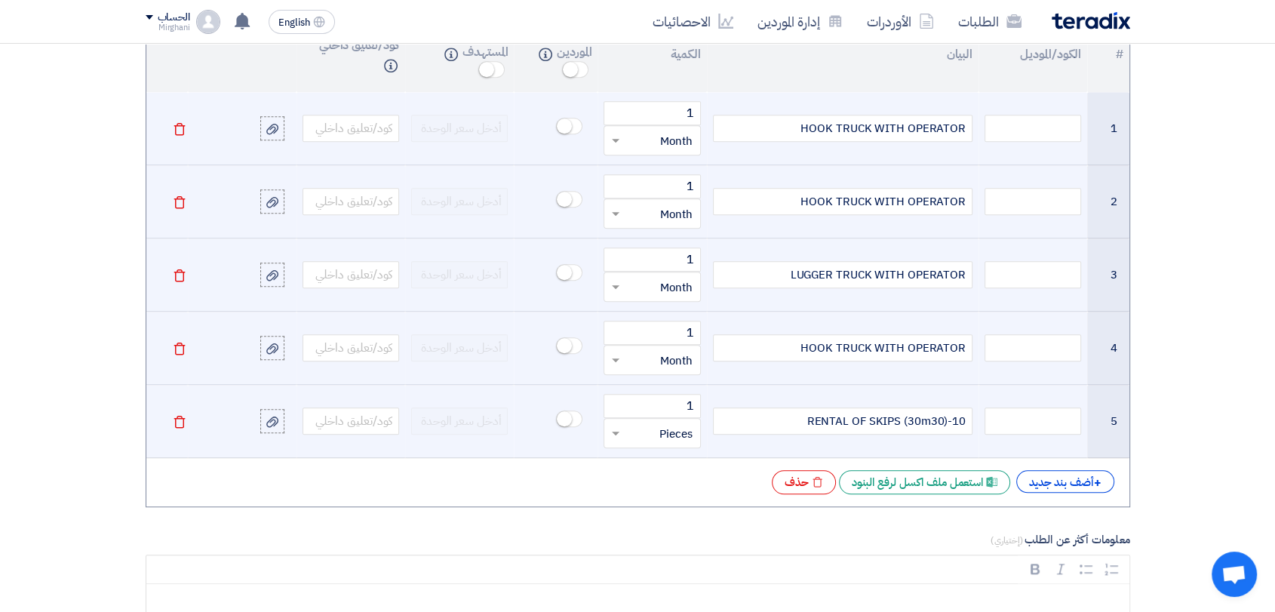
click at [676, 425] on input "text" at bounding box center [661, 433] width 63 height 24
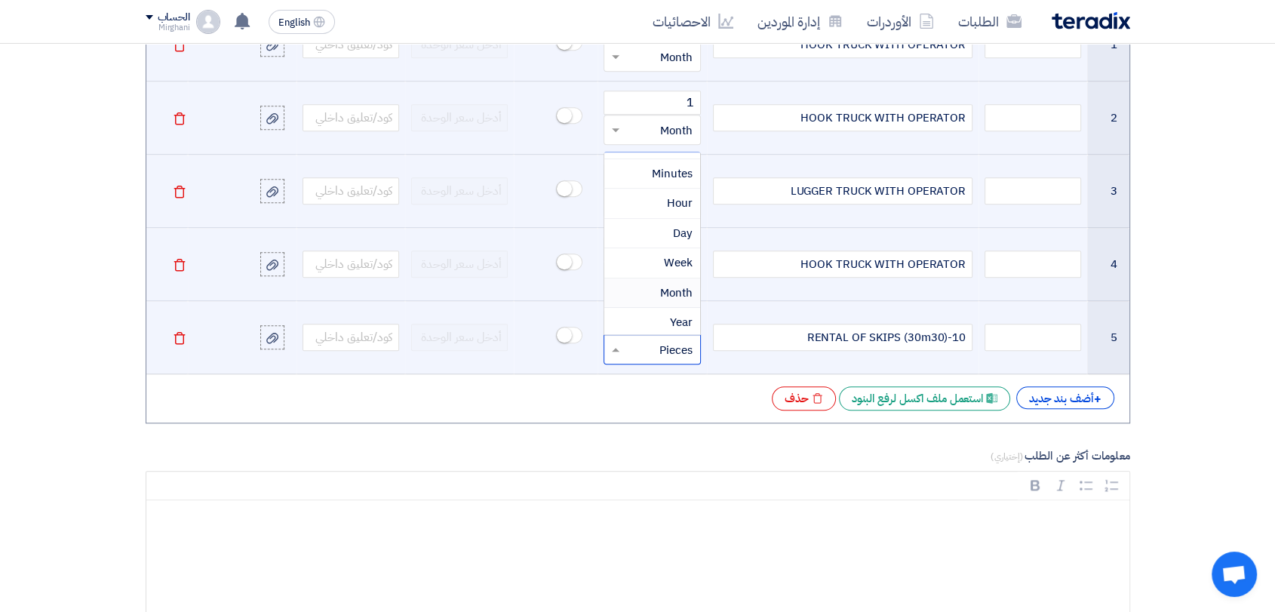
click at [669, 287] on span "Month" at bounding box center [676, 292] width 32 height 17
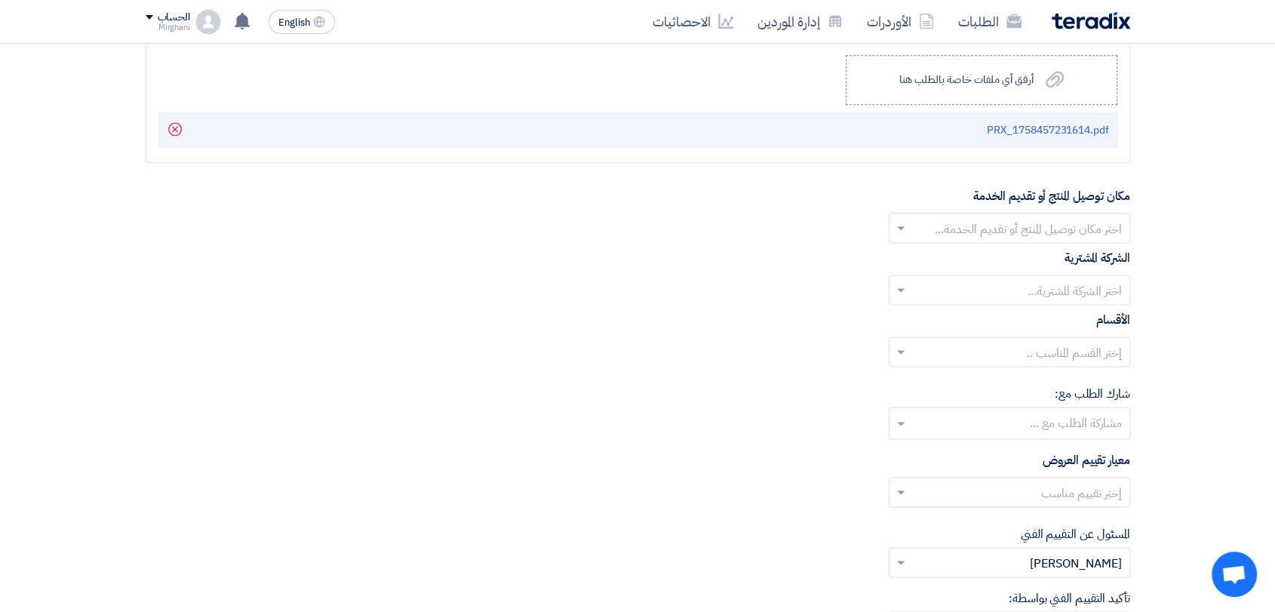
scroll to position [2011, 0]
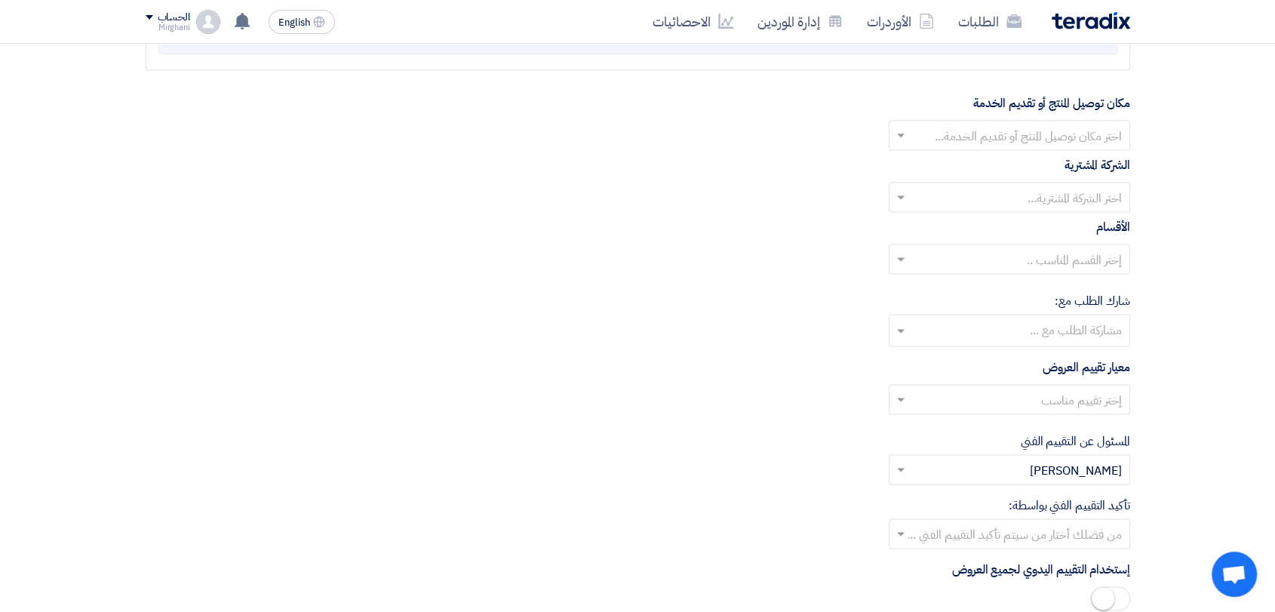
click at [1022, 127] on input "text" at bounding box center [1017, 136] width 211 height 25
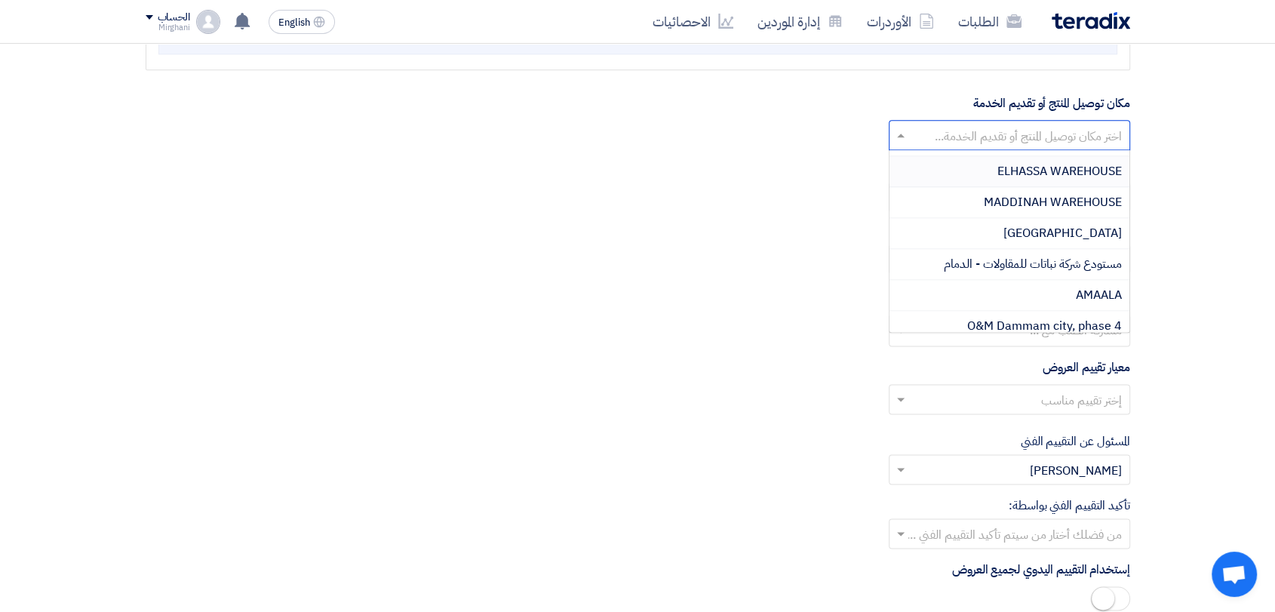
scroll to position [419, 0]
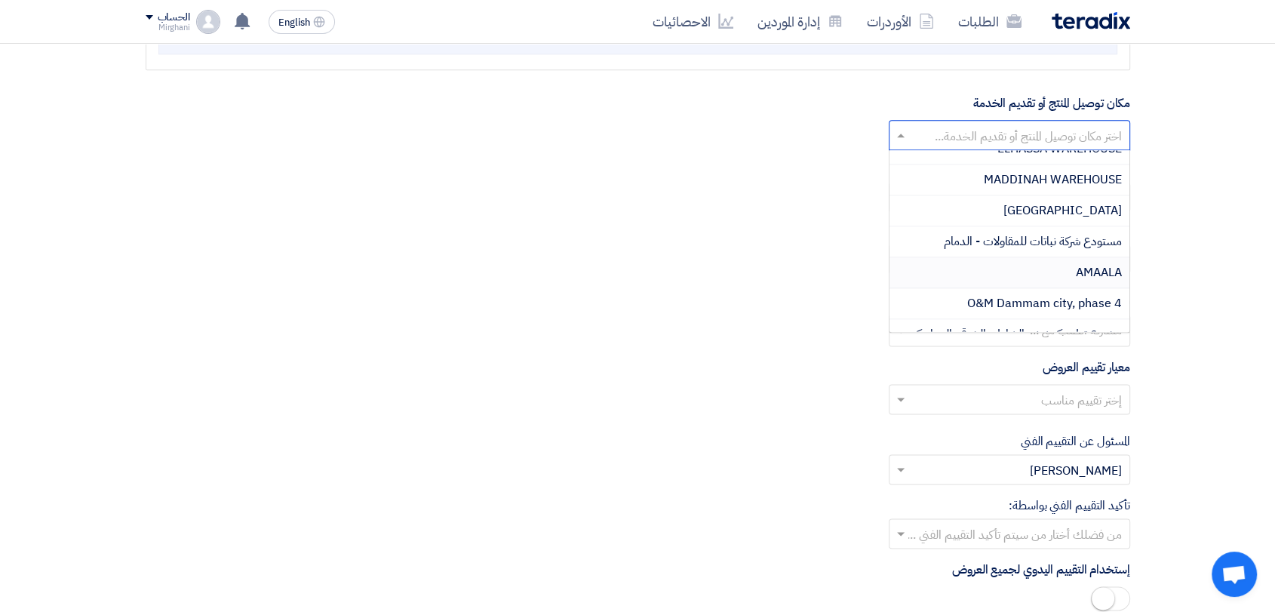
click at [1013, 260] on div "AMAALA" at bounding box center [1009, 272] width 240 height 31
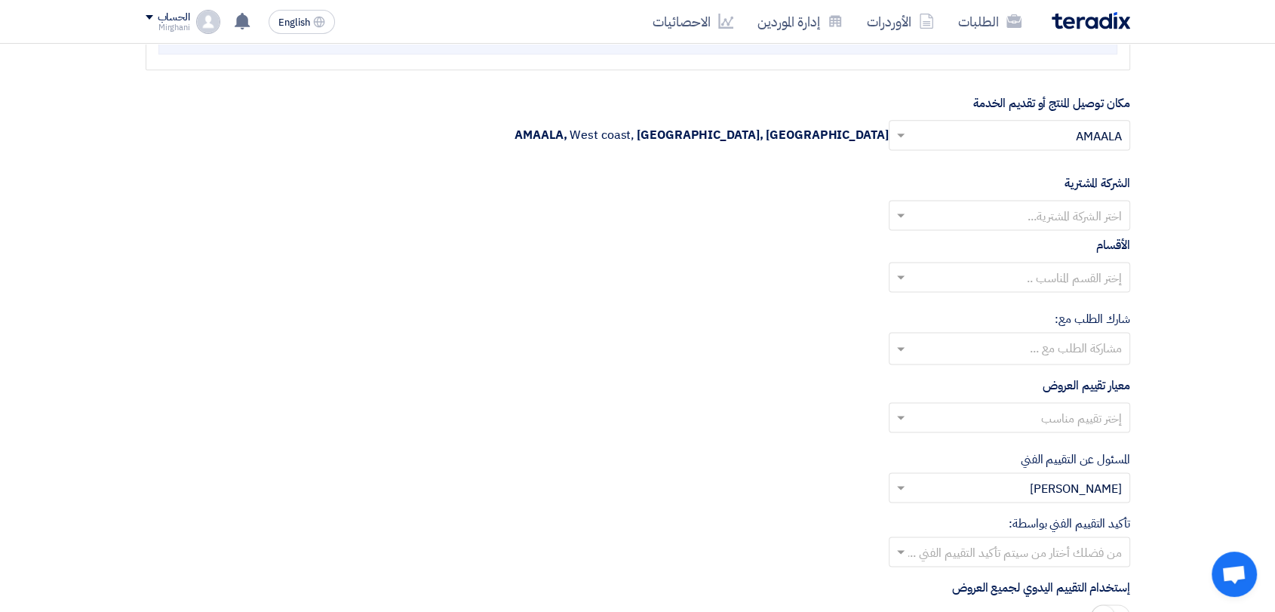
click at [1022, 216] on input "text" at bounding box center [1017, 216] width 211 height 25
click at [1018, 236] on span "Nabatat for contracting" at bounding box center [1058, 245] width 128 height 18
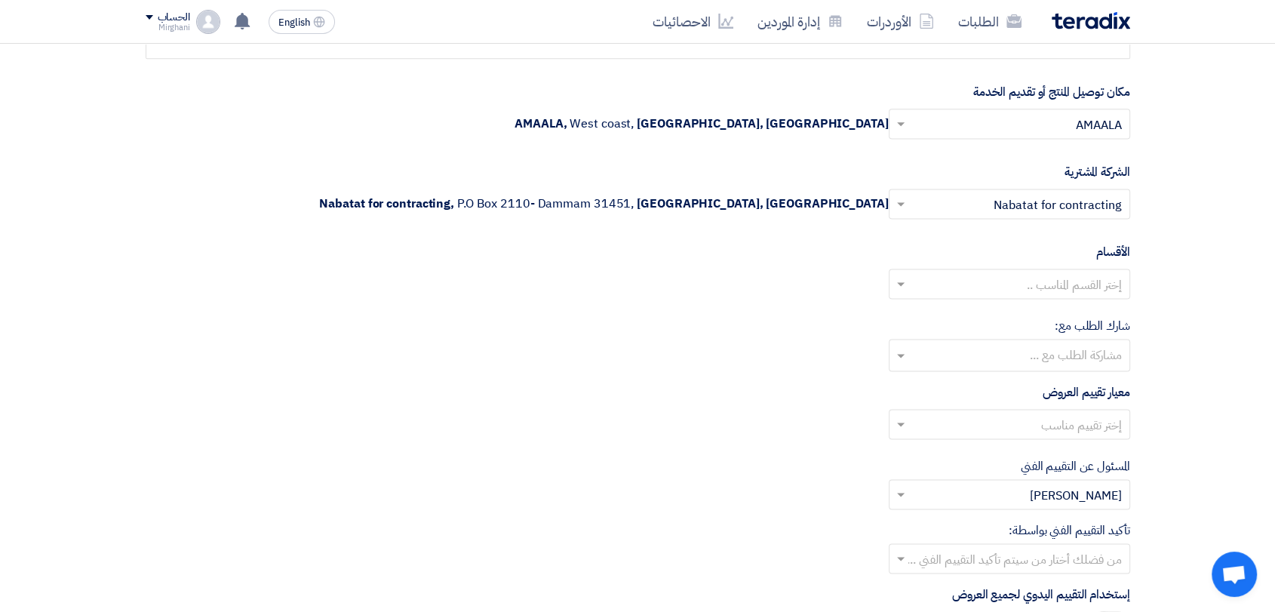
scroll to position [2095, 0]
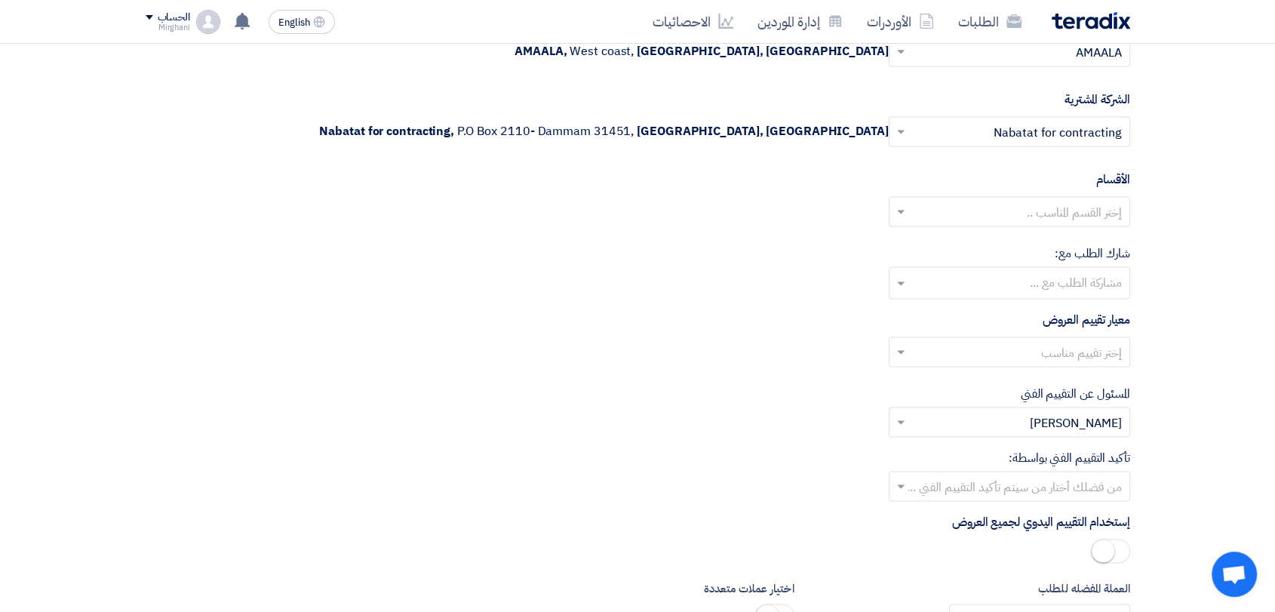
click at [1022, 201] on input "text" at bounding box center [1017, 213] width 211 height 25
click at [1021, 234] on span "General Department" at bounding box center [1065, 241] width 112 height 18
click at [1028, 343] on input "text" at bounding box center [1017, 353] width 211 height 25
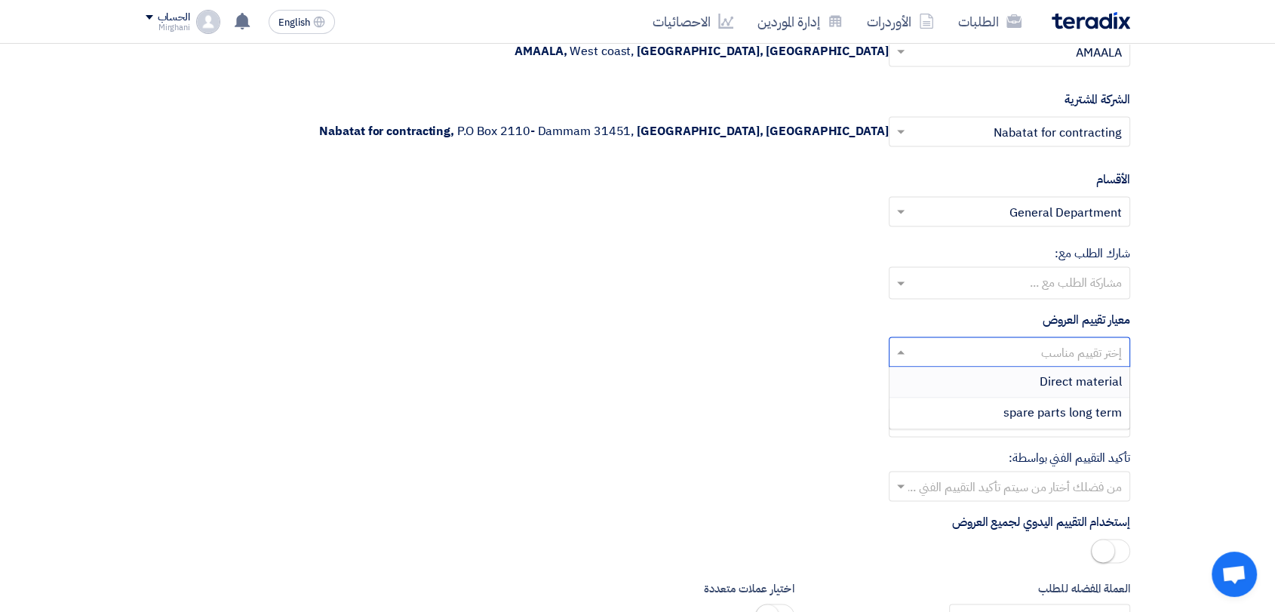
click at [1035, 374] on div "Direct material" at bounding box center [1009, 382] width 240 height 31
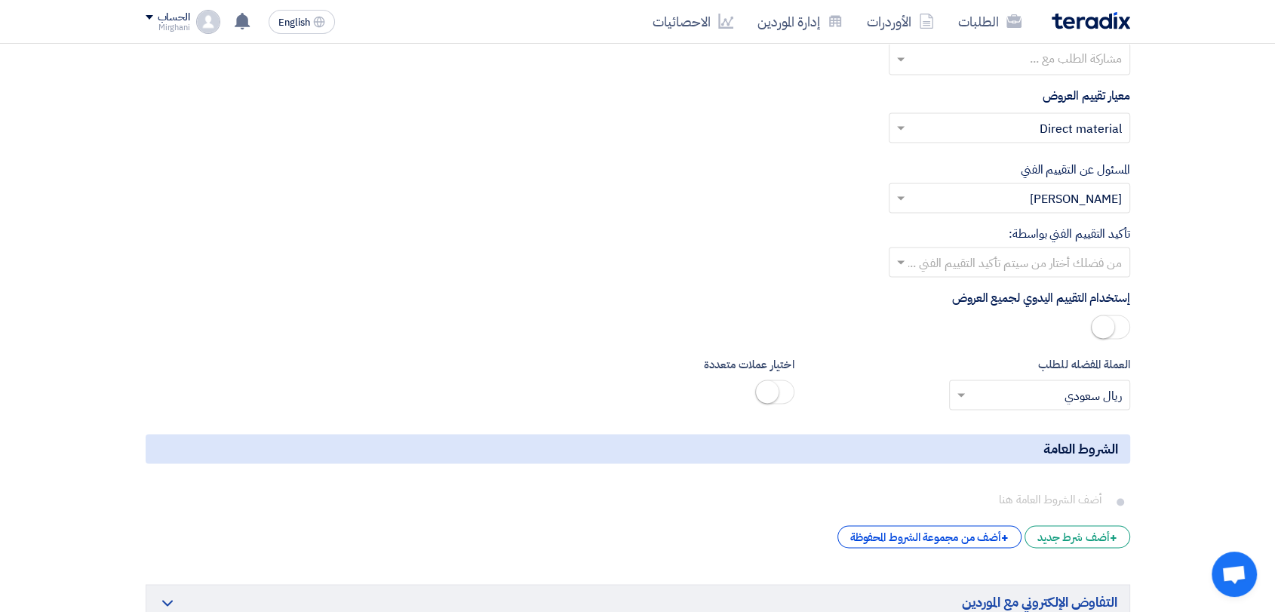
scroll to position [2347, 0]
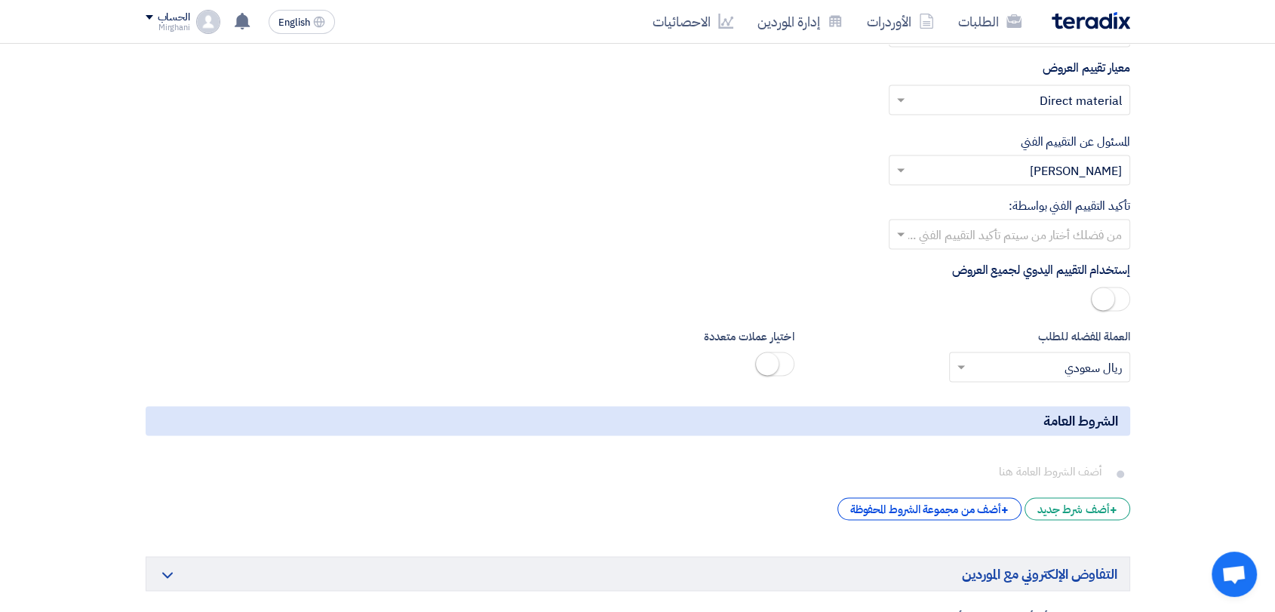
click at [1020, 223] on input "text" at bounding box center [1017, 235] width 211 height 25
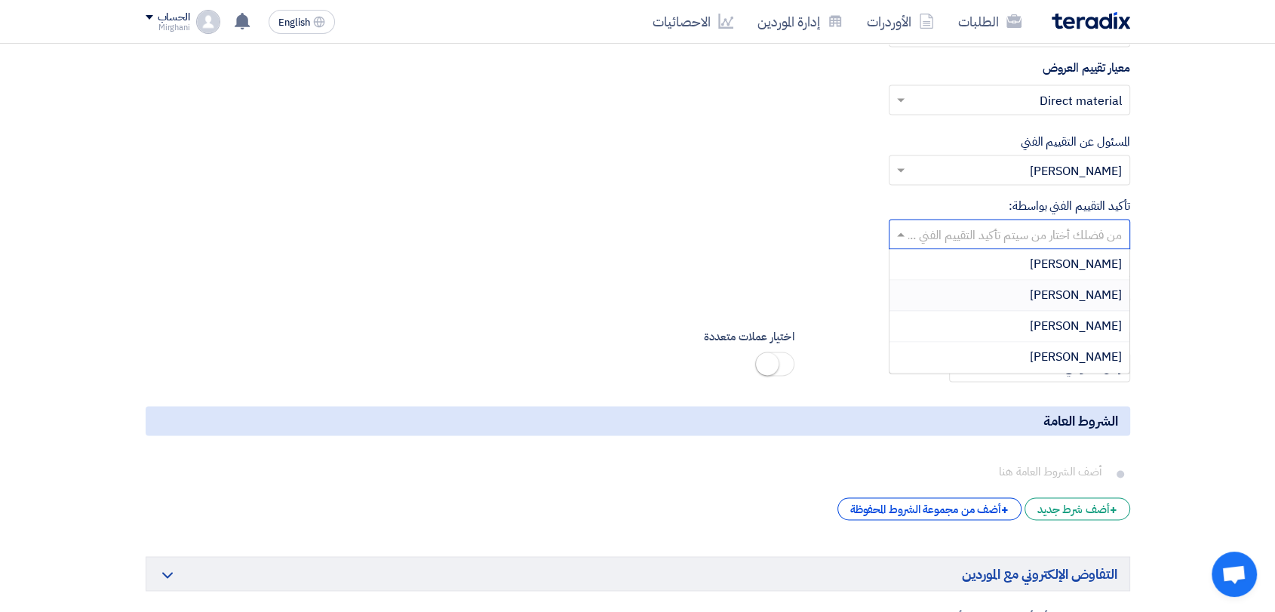
click at [1025, 294] on div "[PERSON_NAME]" at bounding box center [1009, 295] width 240 height 31
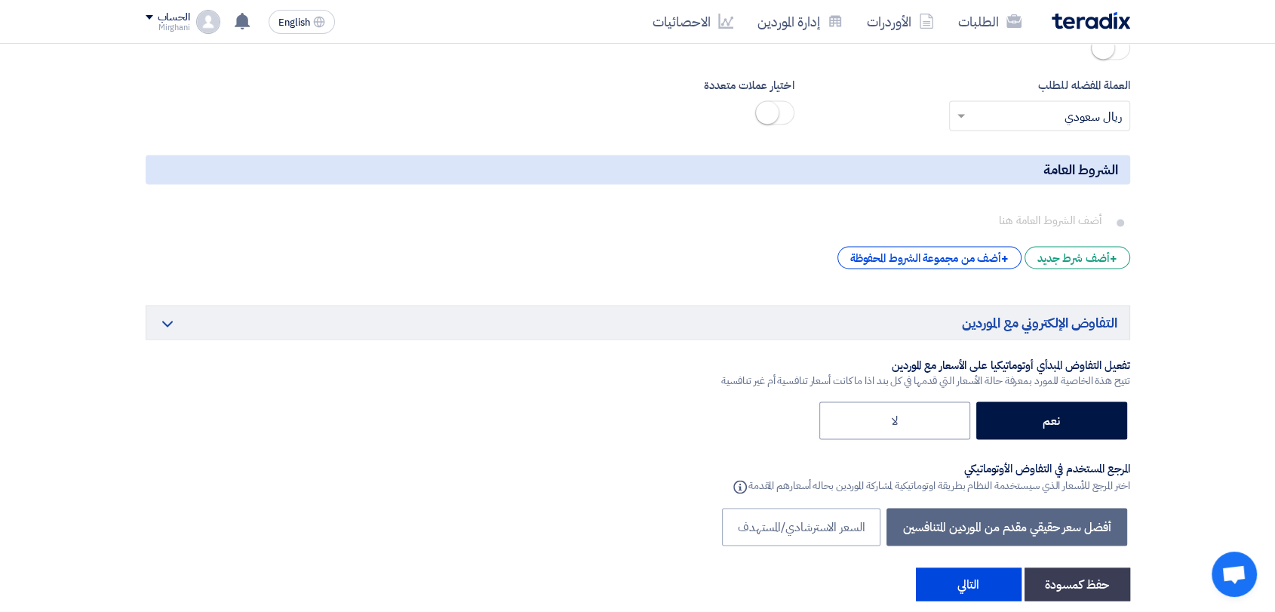
scroll to position [2850, 0]
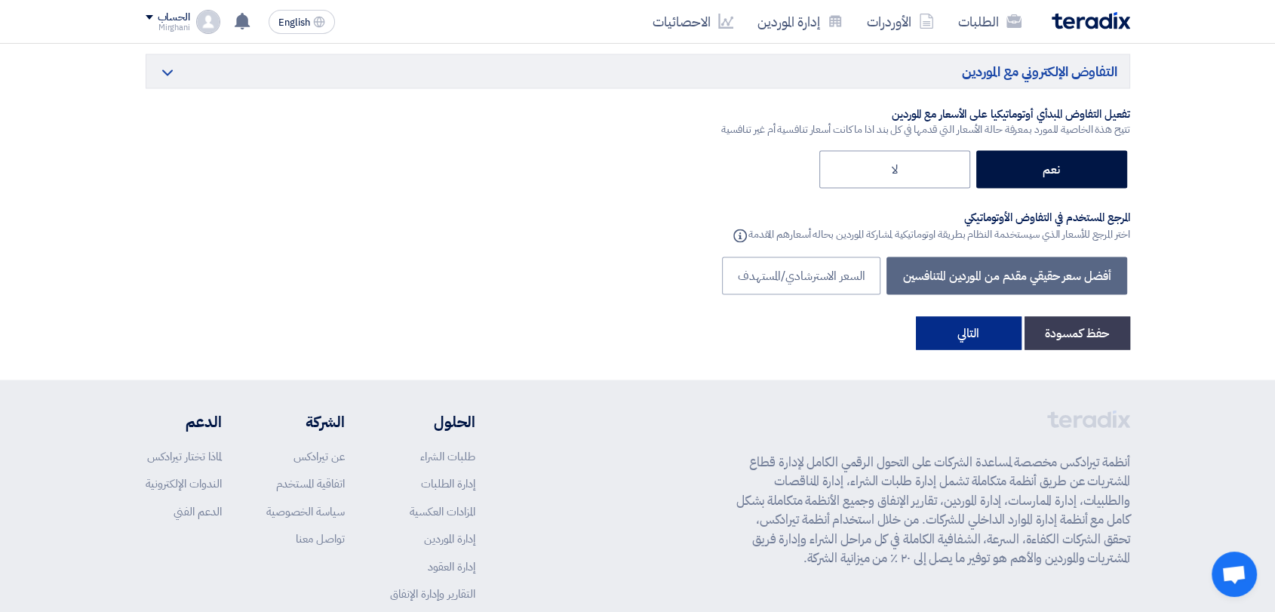
click at [988, 316] on button "التالي" at bounding box center [969, 332] width 106 height 33
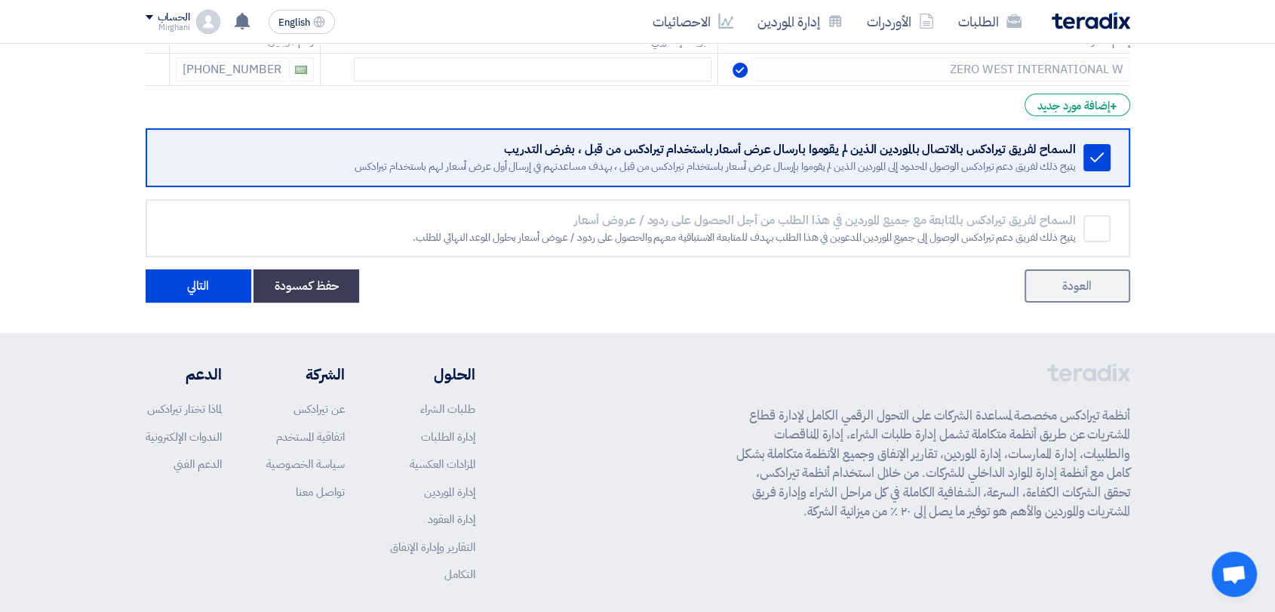
scroll to position [374, 0]
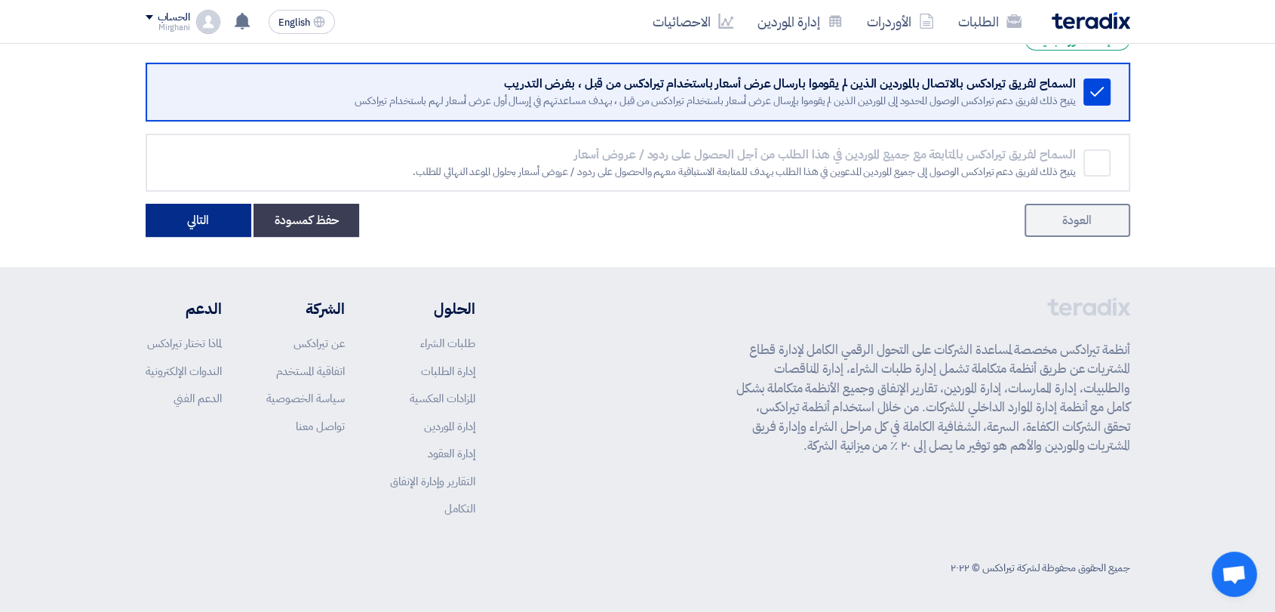
click at [217, 215] on button "التالي" at bounding box center [199, 220] width 106 height 33
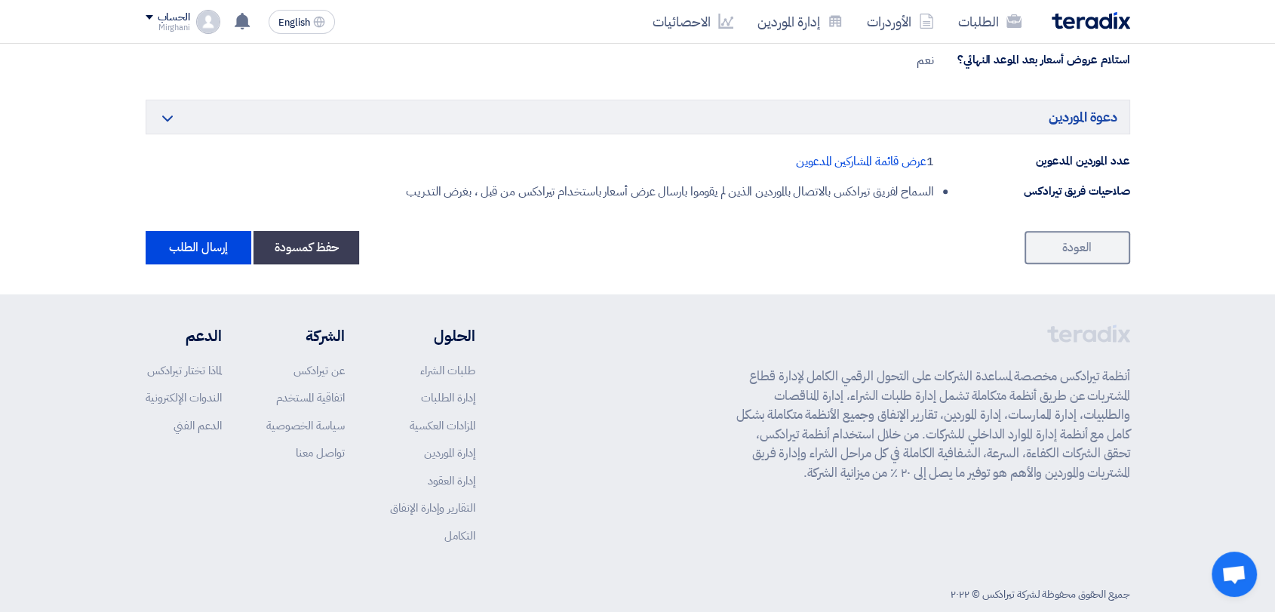
scroll to position [1001, 0]
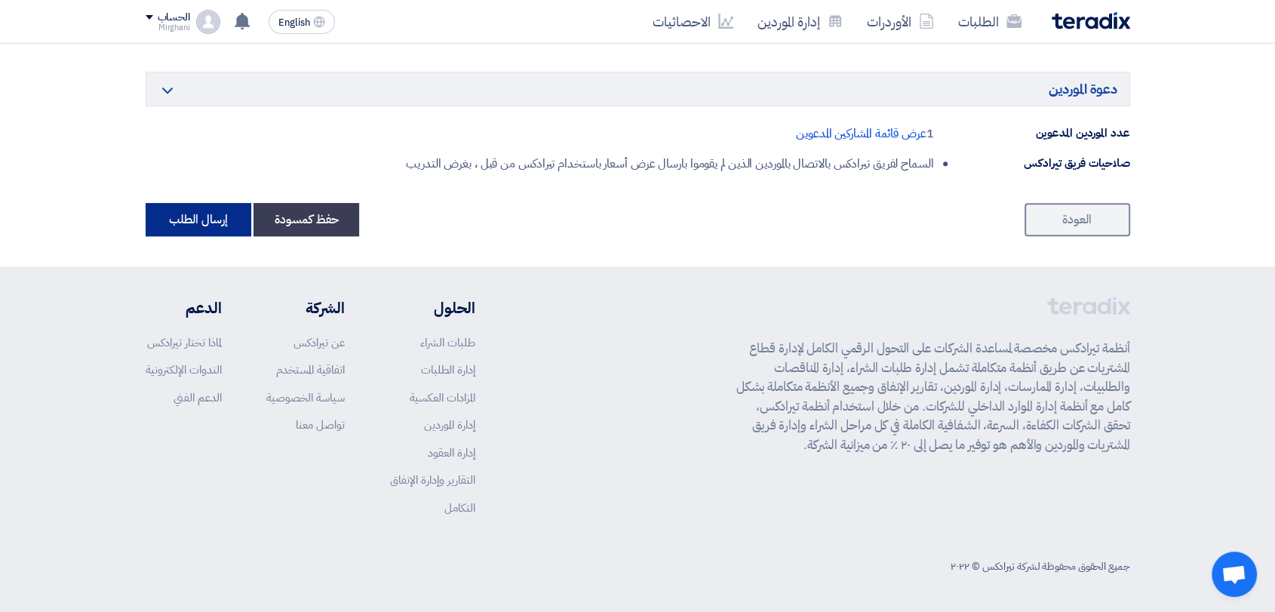
click at [188, 216] on button "إرسال الطلب" at bounding box center [199, 219] width 106 height 33
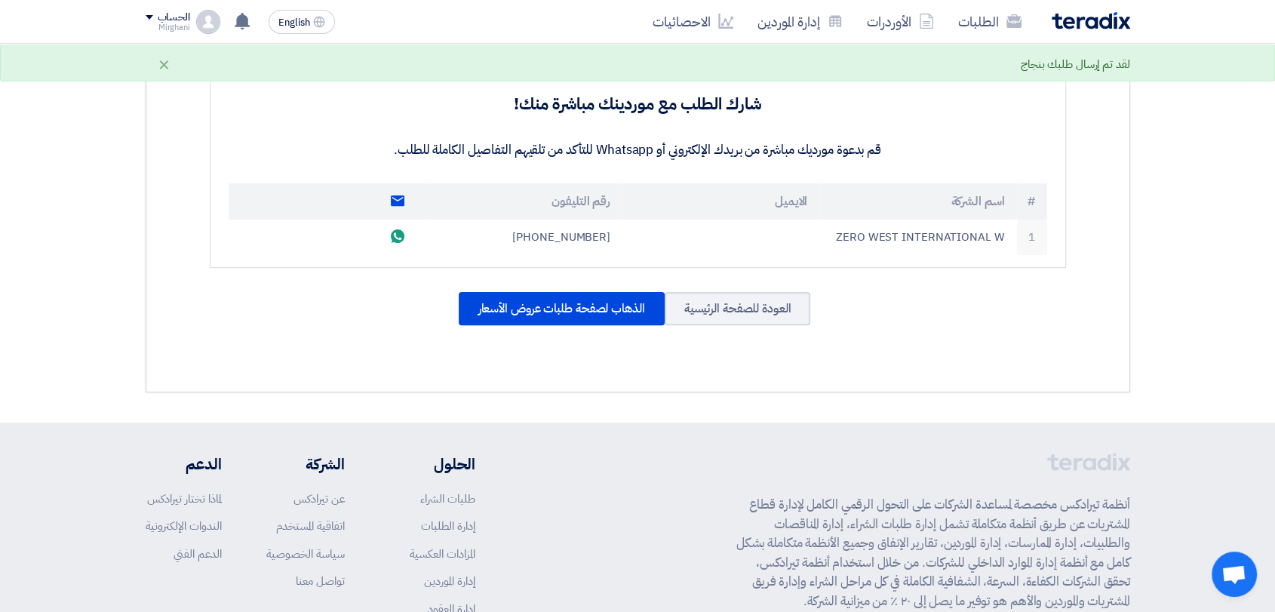
scroll to position [558, 0]
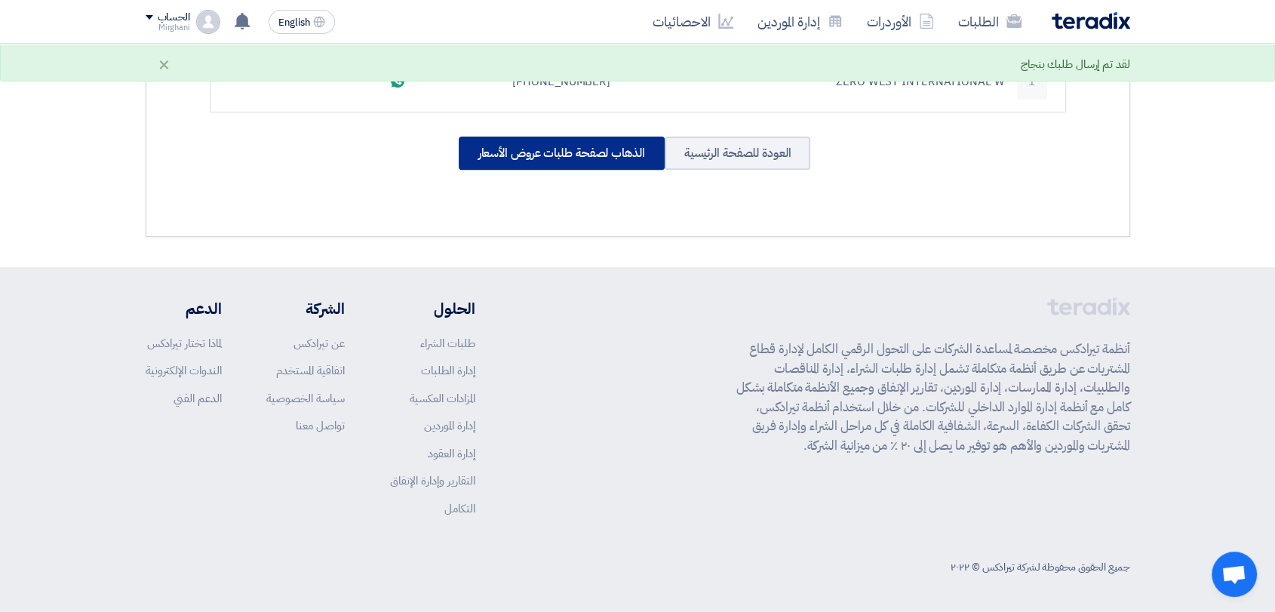
click at [533, 146] on div "الذهاب لصفحة طلبات عروض الأسعار" at bounding box center [562, 153] width 206 height 33
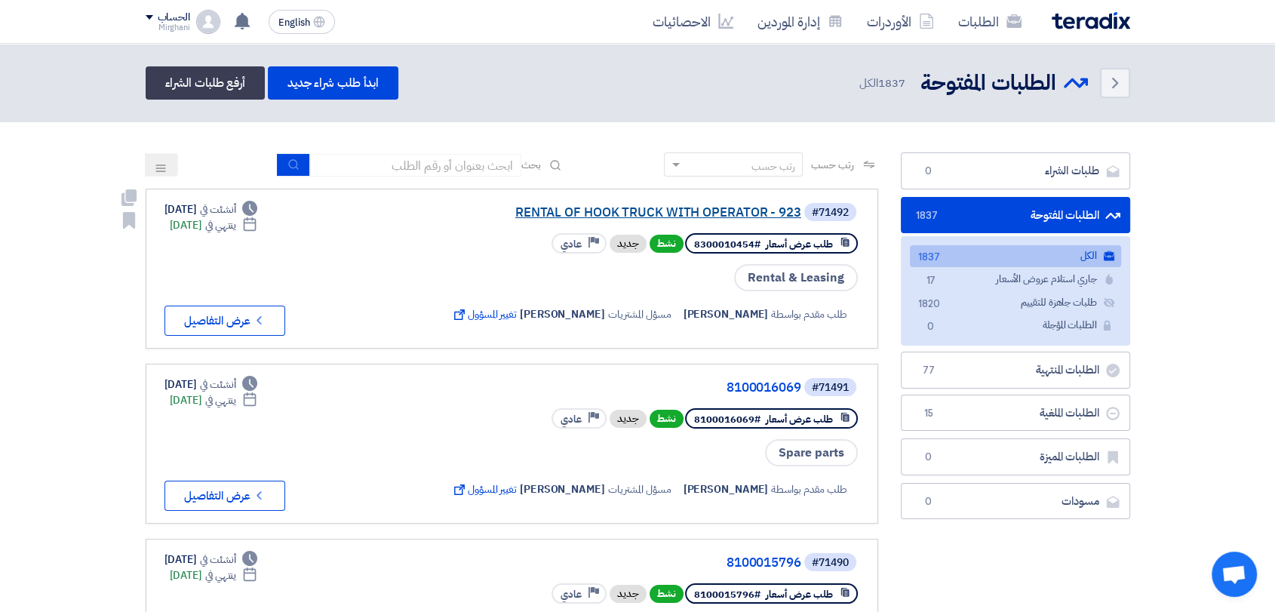
click at [717, 214] on link "RENTAL OF HOOK TRUCK WITH OPERATOR - 923" at bounding box center [650, 213] width 302 height 14
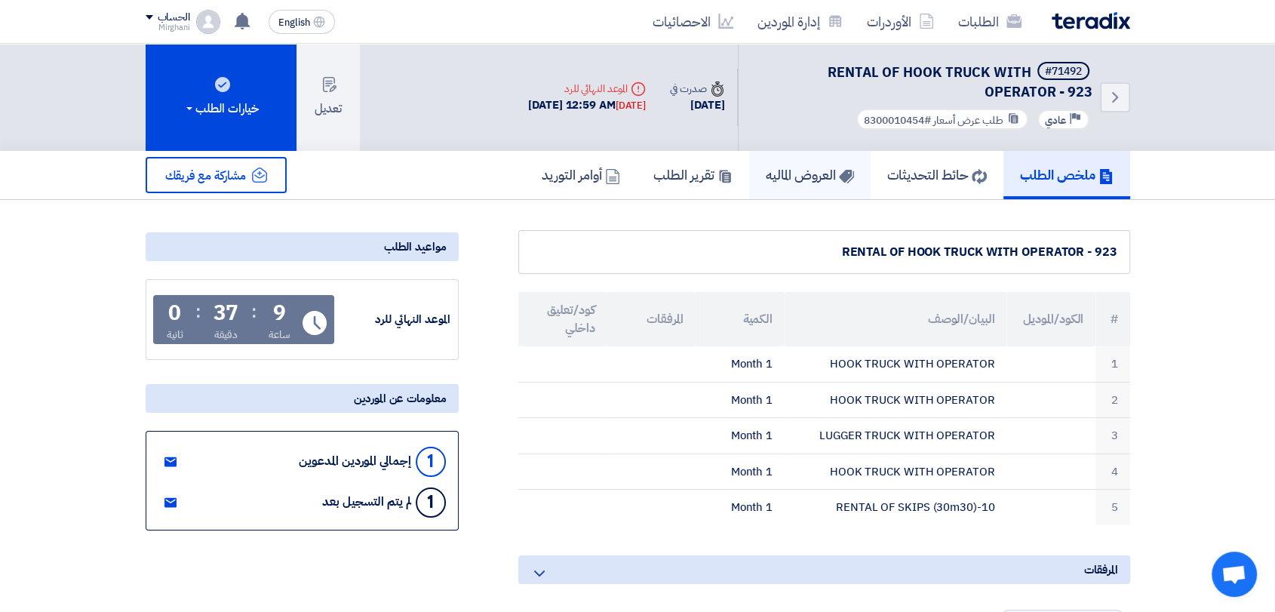
click at [838, 180] on use at bounding box center [845, 177] width 15 height 14
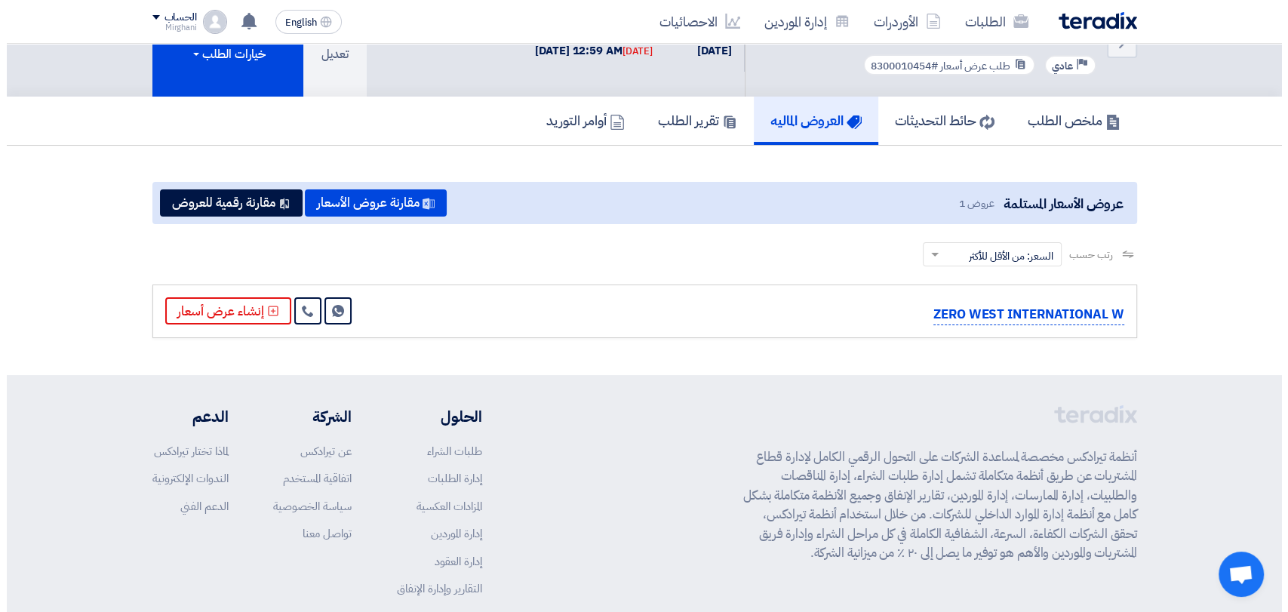
scroll to position [84, 0]
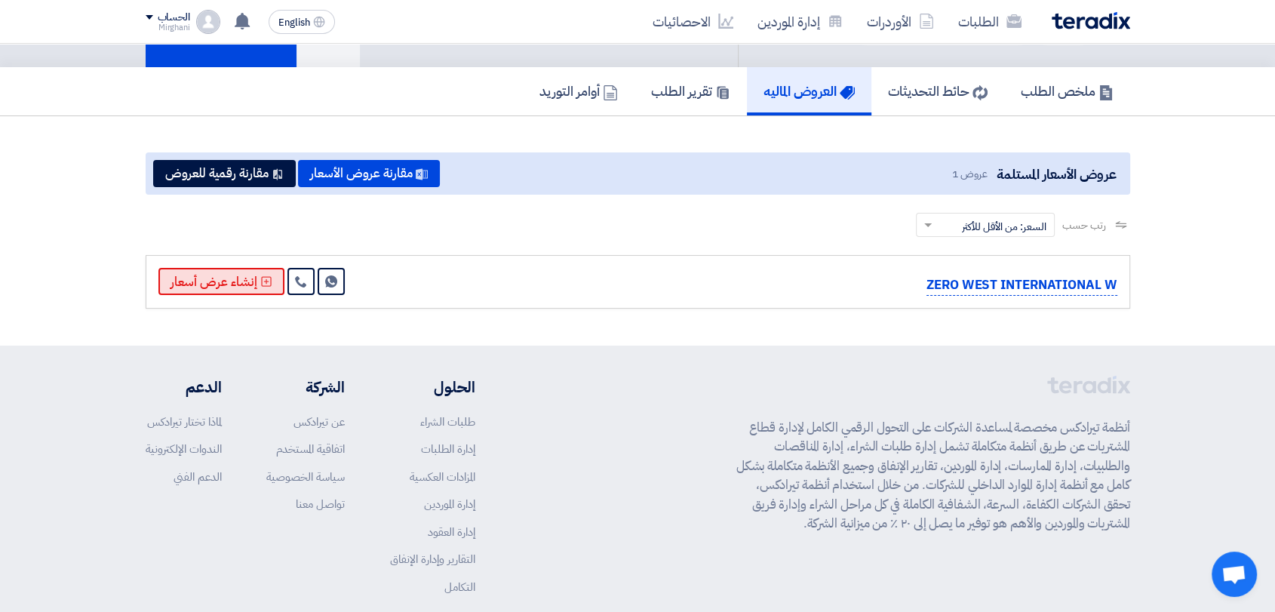
click at [217, 286] on button "إنشاء عرض أسعار" at bounding box center [221, 281] width 126 height 27
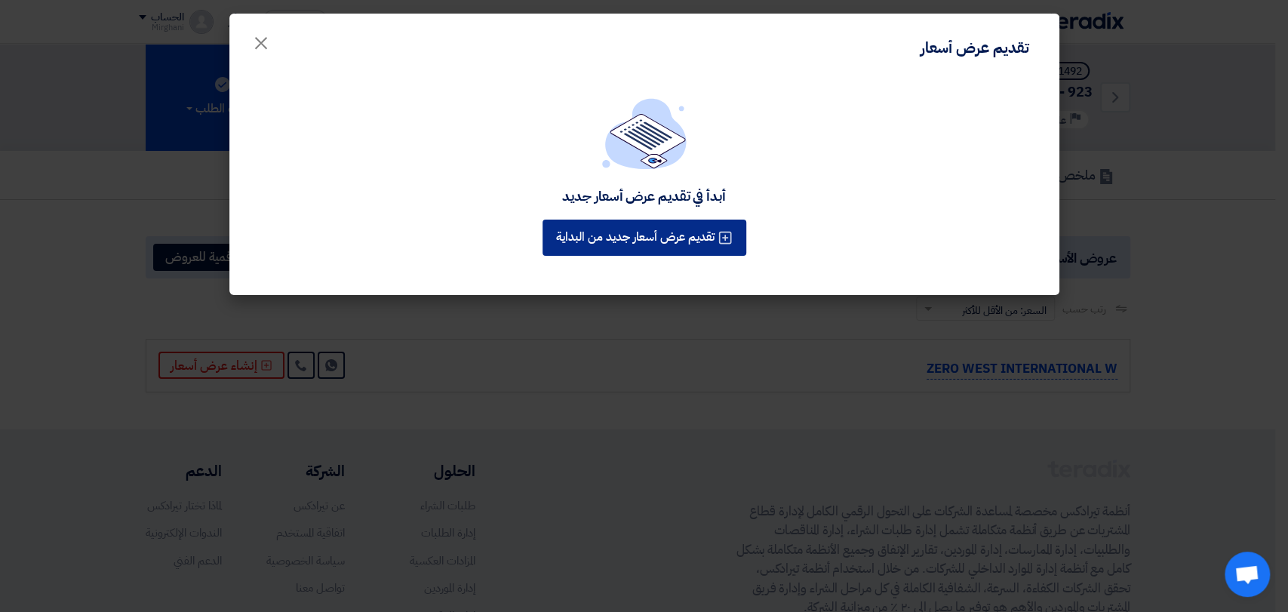
click at [711, 239] on div "أبدأ في تقديم عرض أسعار جديد تقديم عرض أسعار جديد من البداية" at bounding box center [644, 186] width 830 height 217
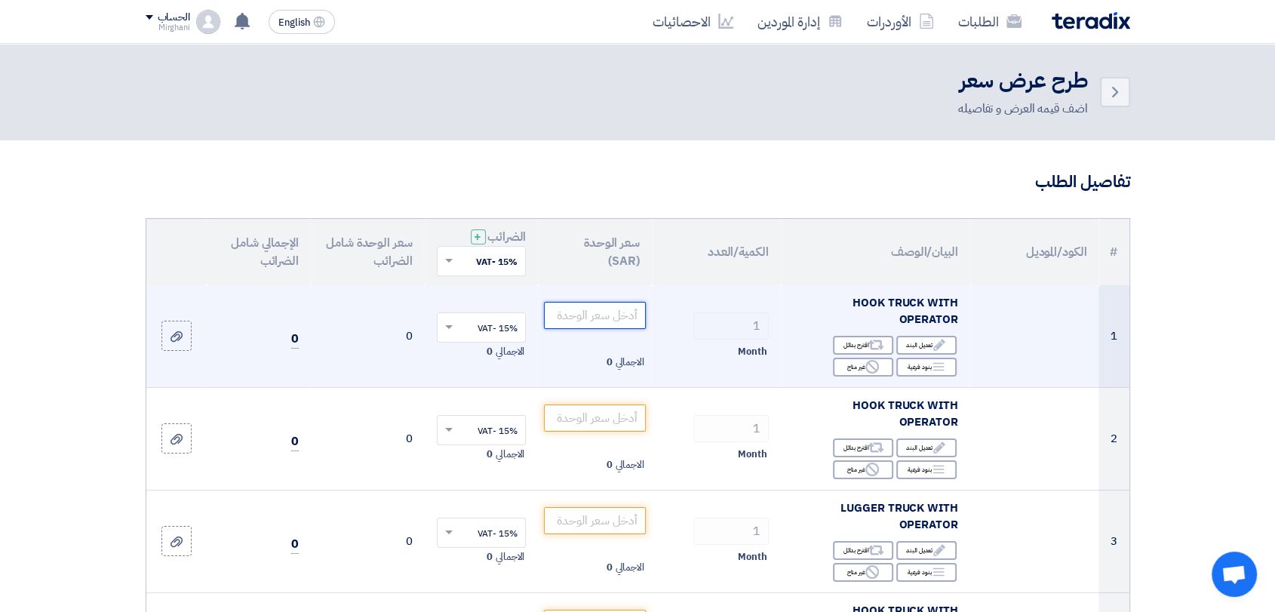
click at [634, 306] on input "number" at bounding box center [595, 315] width 102 height 27
paste input "35000.00"
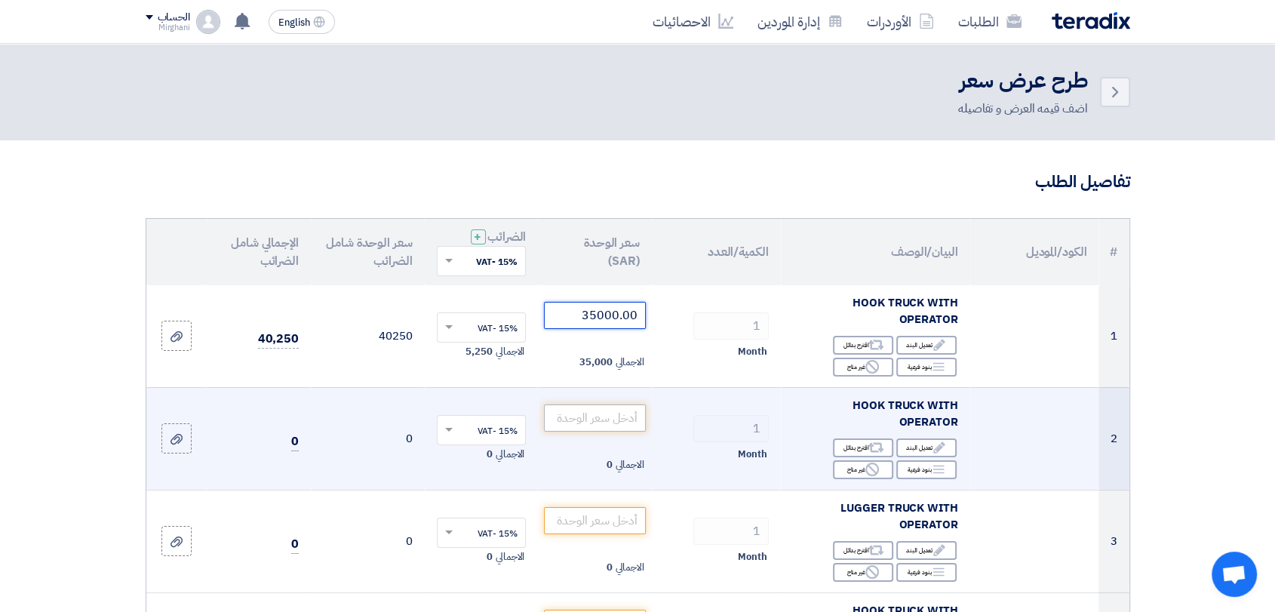
type input "35000.00"
click at [622, 404] on input "number" at bounding box center [595, 417] width 102 height 27
paste input "35000.00"
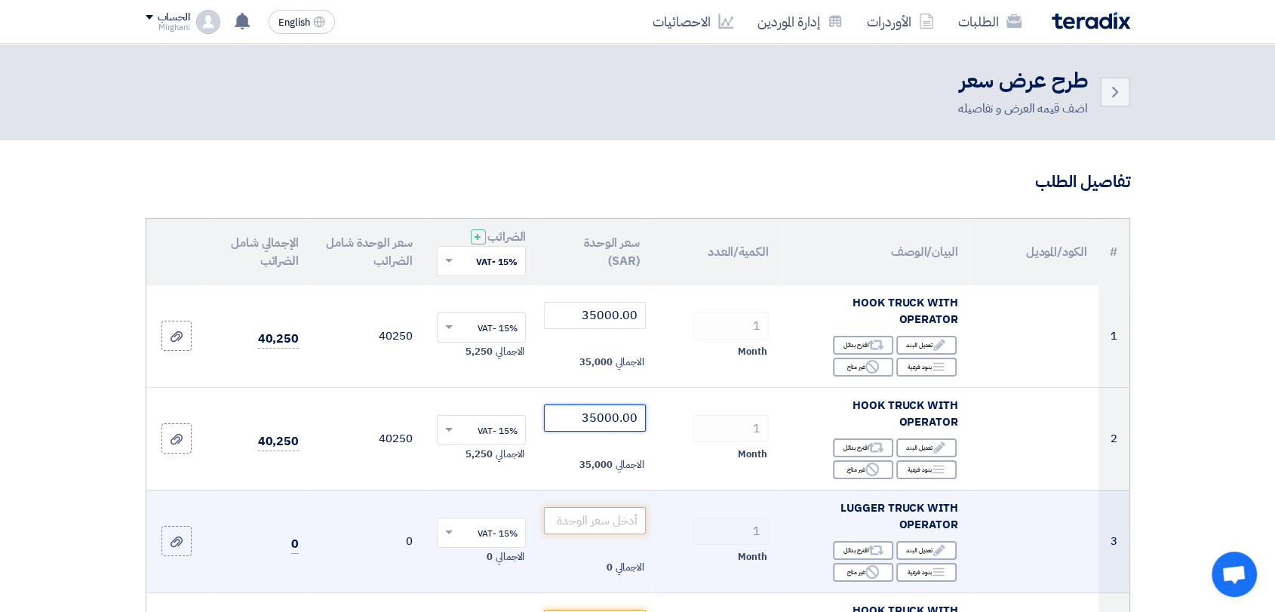
type input "35000.00"
click at [622, 507] on input "number" at bounding box center [595, 520] width 102 height 27
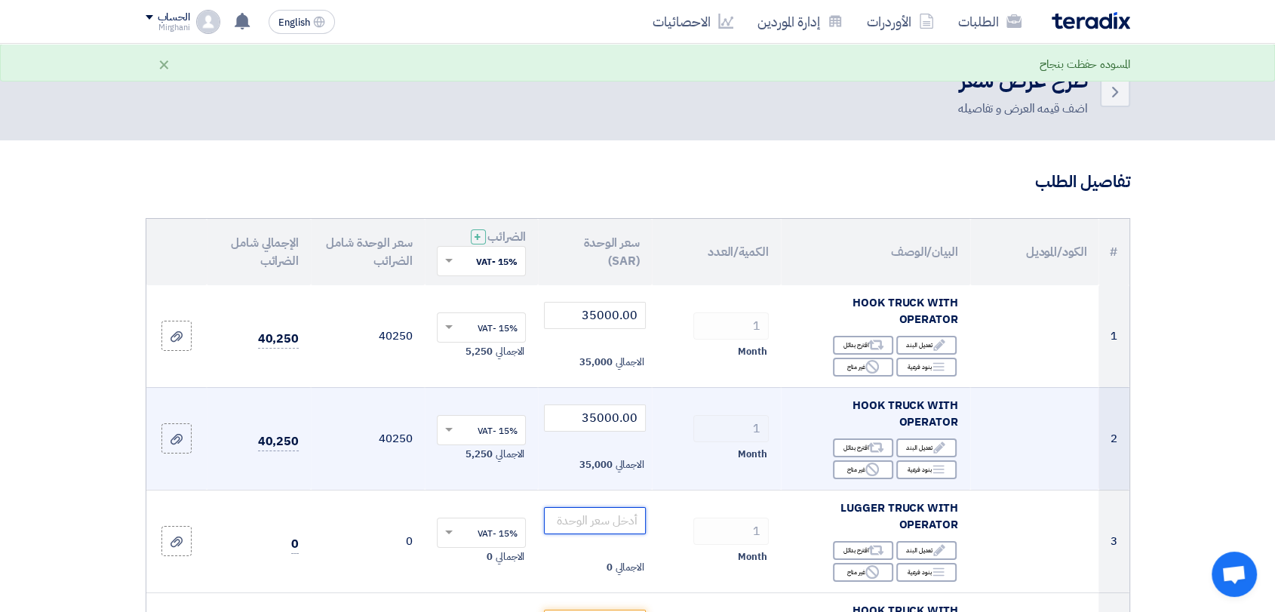
paste input "30000.00"
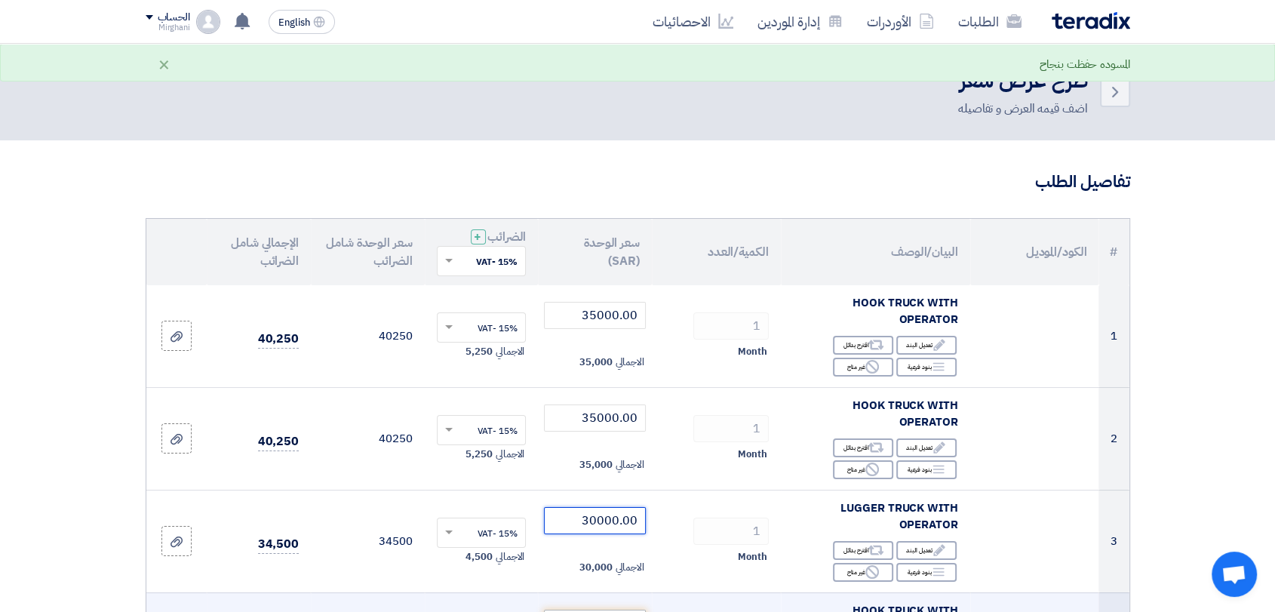
type input "30000.00"
drag, startPoint x: 622, startPoint y: 582, endPoint x: 619, endPoint y: 570, distance: 12.4
click at [621, 610] on input "number" at bounding box center [595, 623] width 102 height 27
paste input "30000.00"
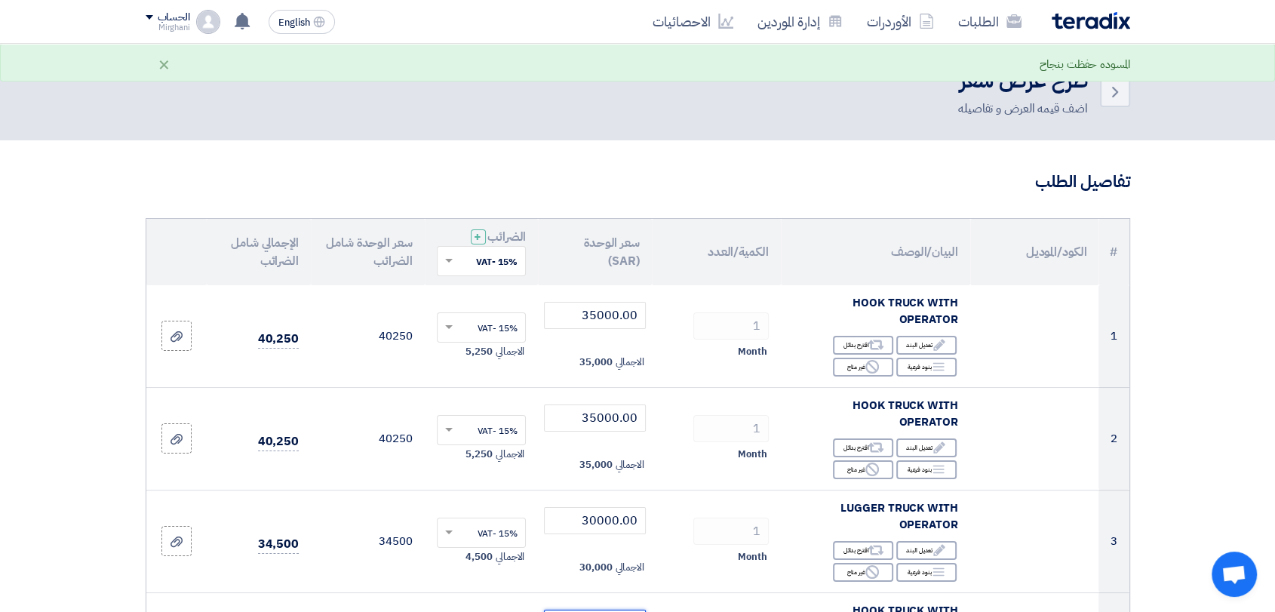
scroll to position [335, 0]
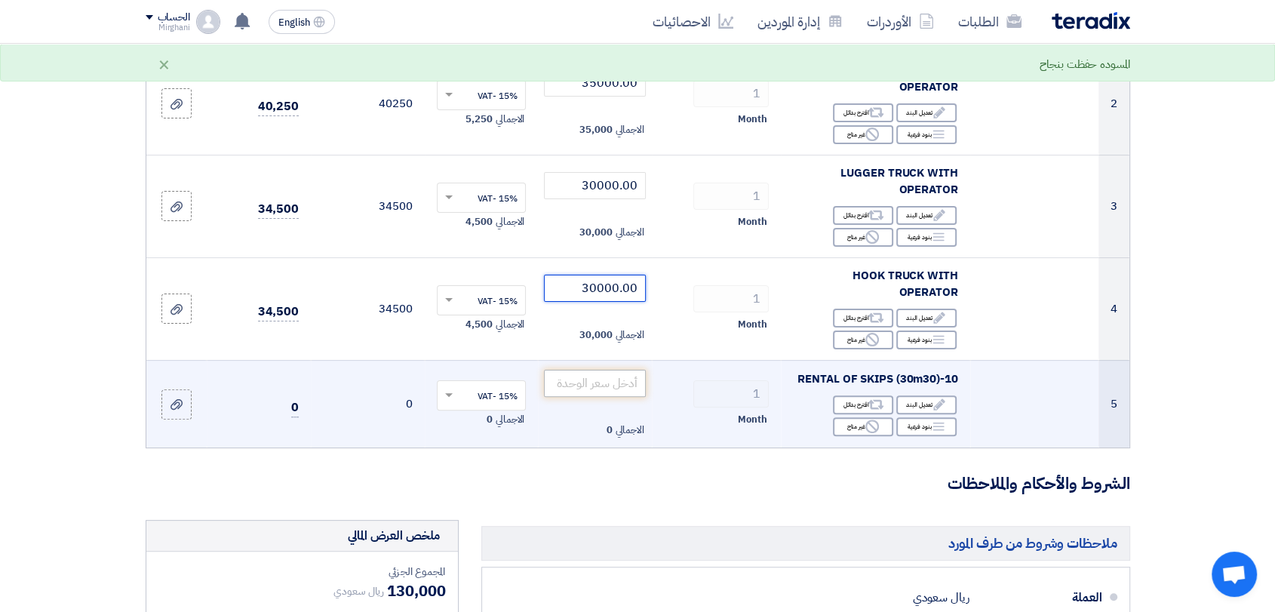
type input "30000.00"
click at [633, 370] on input "number" at bounding box center [595, 383] width 102 height 27
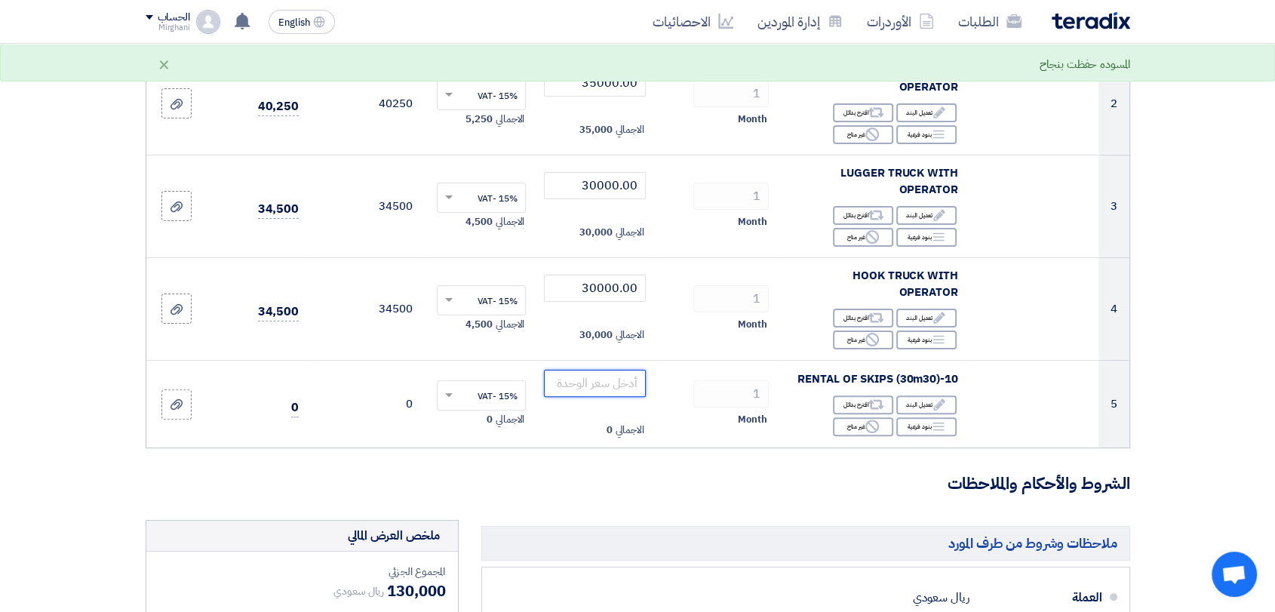
paste input "10000.00"
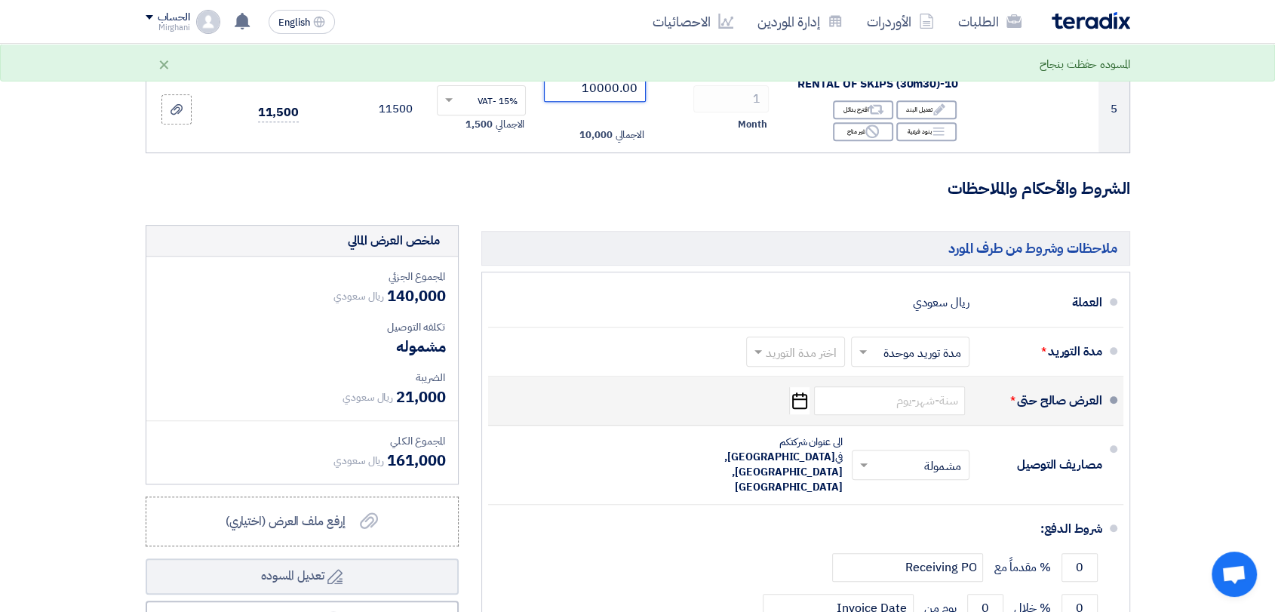
scroll to position [670, 0]
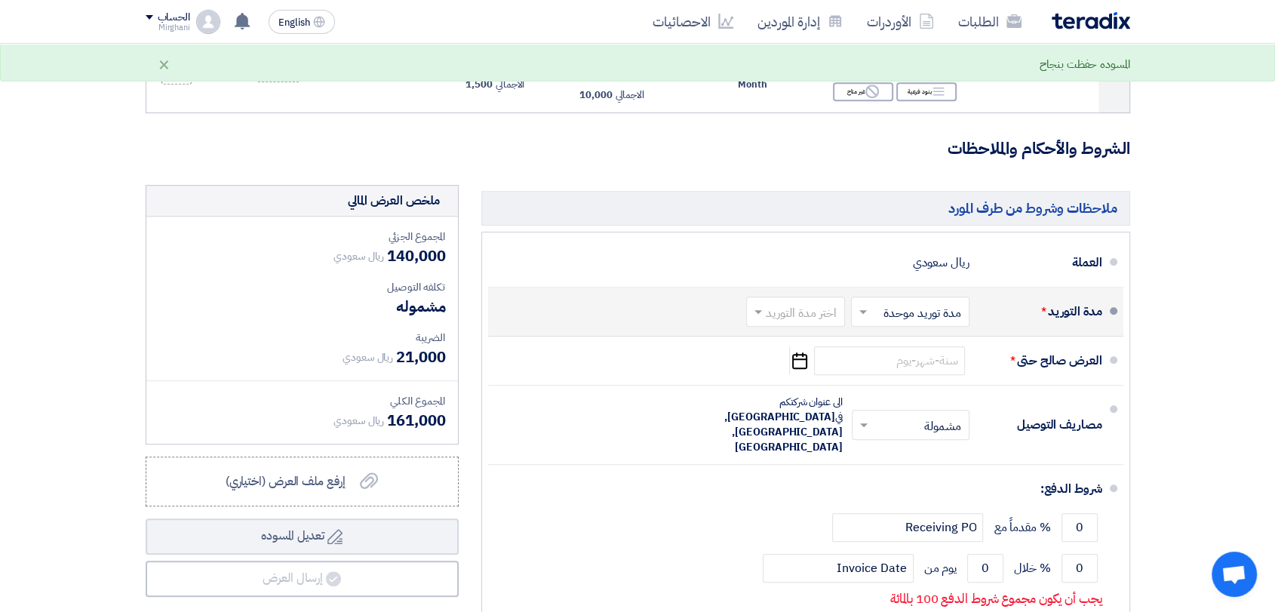
type input "10000.00"
click at [781, 302] on input "text" at bounding box center [792, 313] width 91 height 22
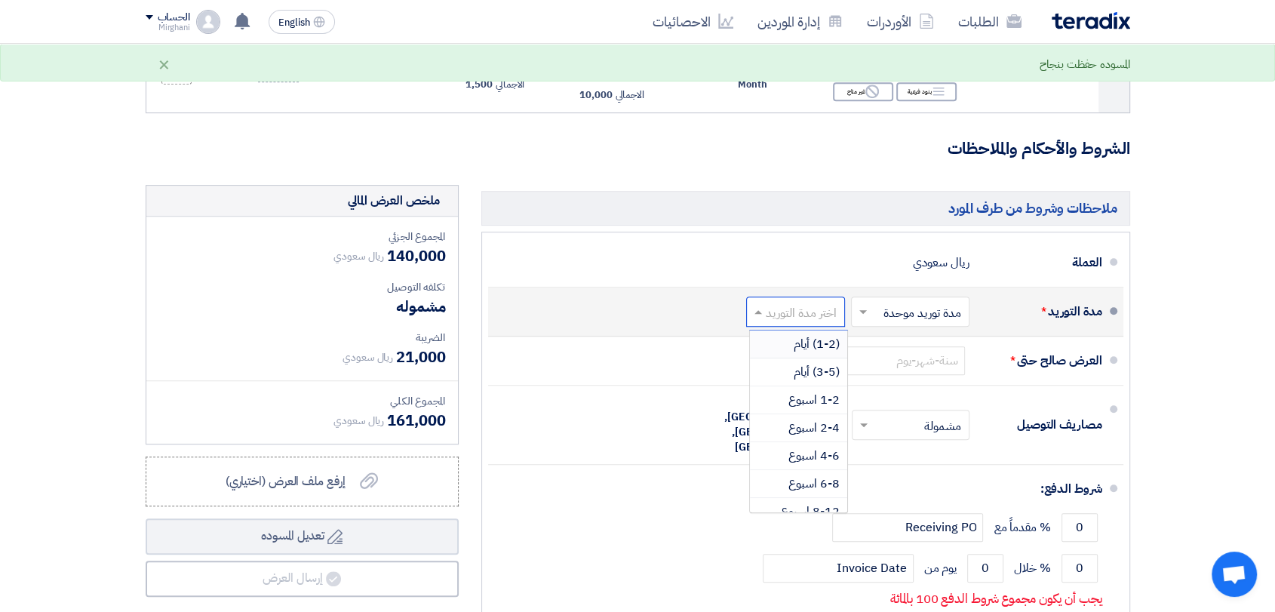
click at [780, 330] on div "(1-2) أيام" at bounding box center [798, 344] width 97 height 28
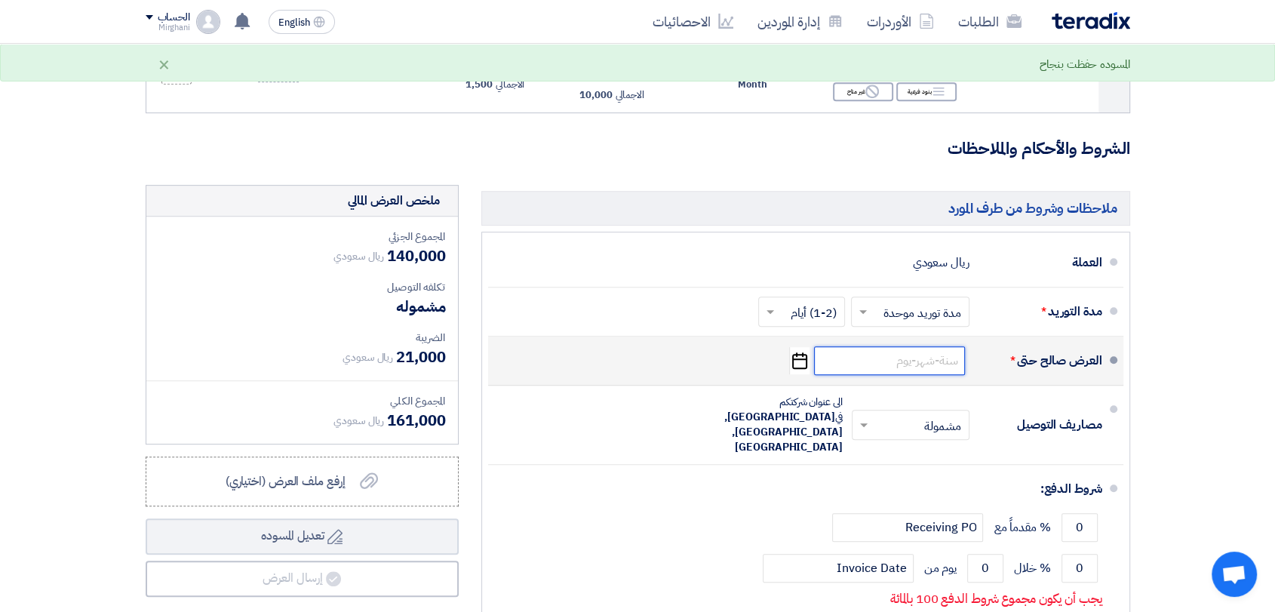
drag, startPoint x: 896, startPoint y: 312, endPoint x: 904, endPoint y: 327, distance: 16.6
click at [897, 346] on input at bounding box center [889, 360] width 151 height 29
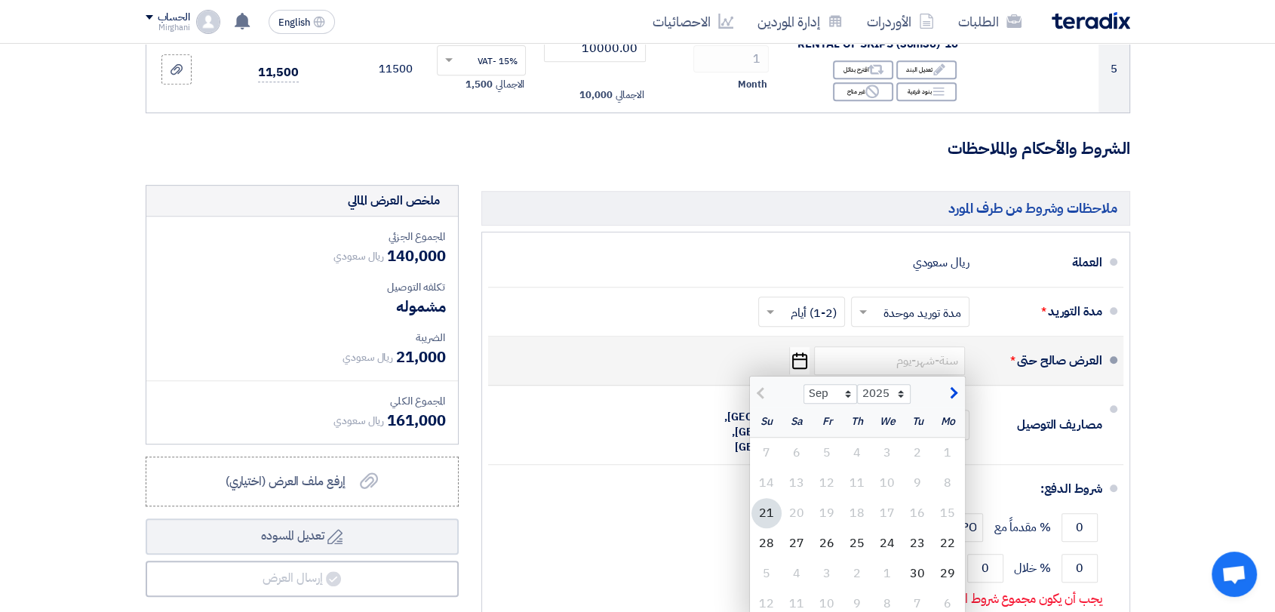
click at [758, 498] on div "21" at bounding box center [766, 513] width 30 height 30
type input "[DATE]"
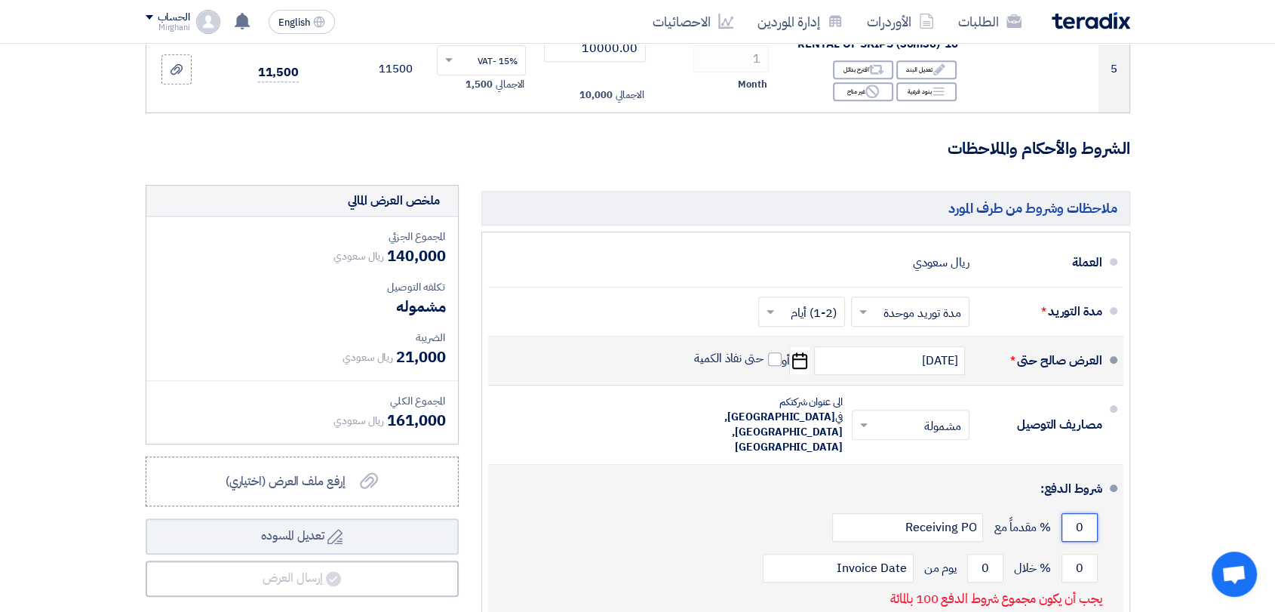
click at [1082, 513] on input "0" at bounding box center [1079, 527] width 36 height 29
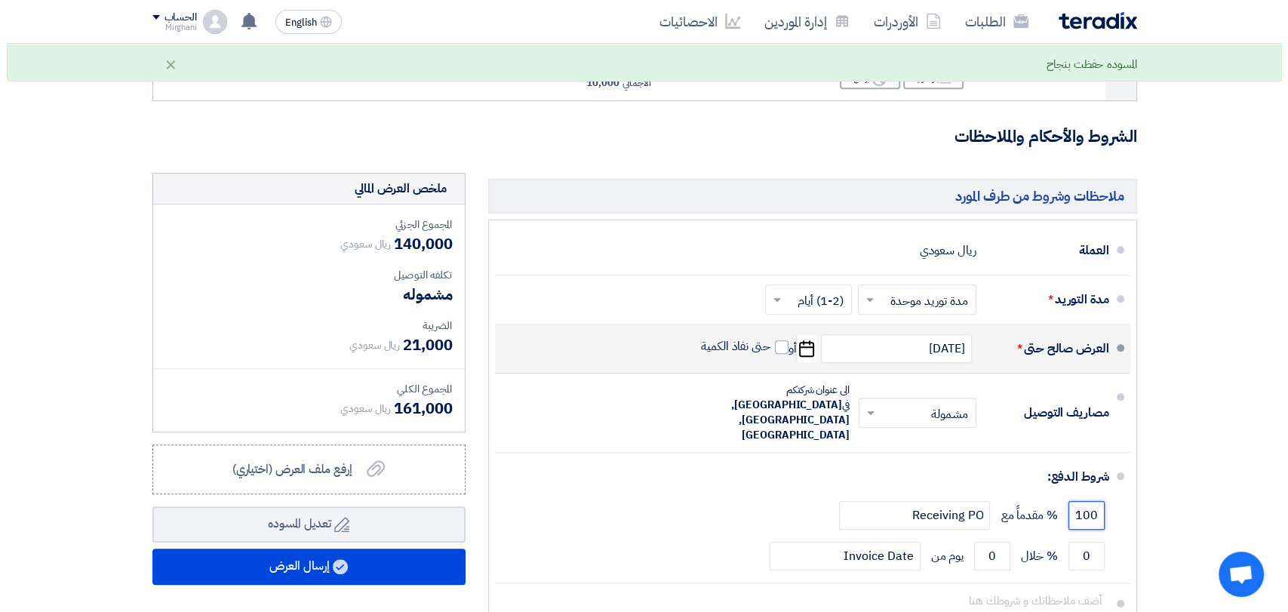
scroll to position [838, 0]
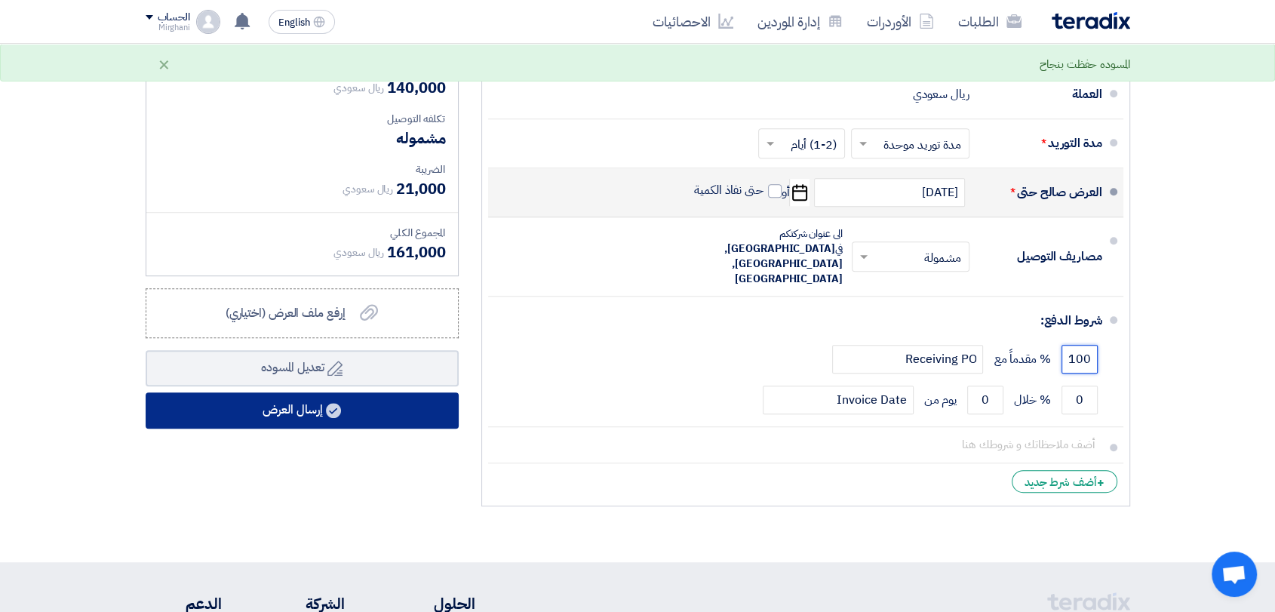
type input "100"
click at [361, 392] on button "إرسال العرض" at bounding box center [302, 410] width 313 height 36
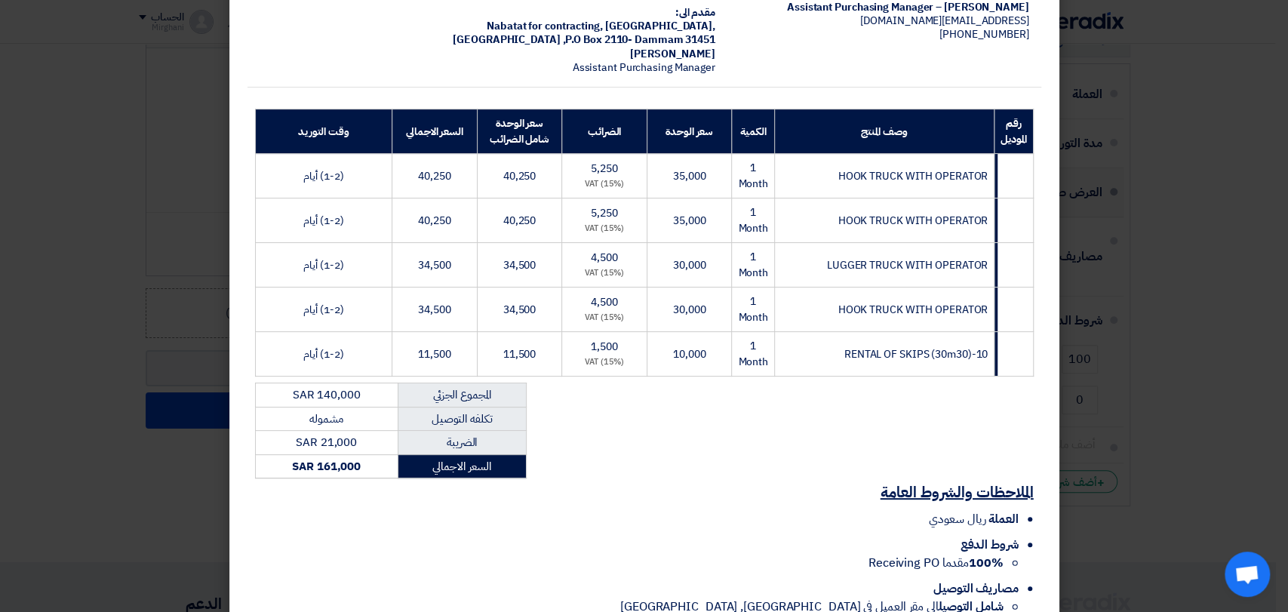
scroll to position [231, 0]
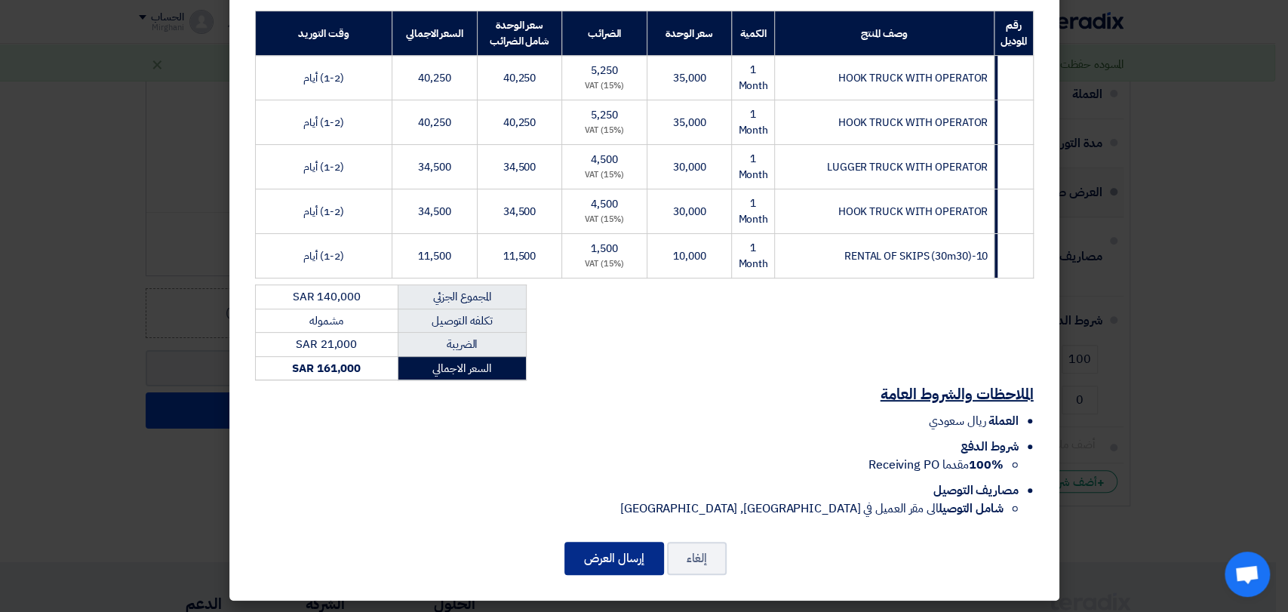
click at [588, 553] on button "إرسال العرض" at bounding box center [614, 558] width 100 height 33
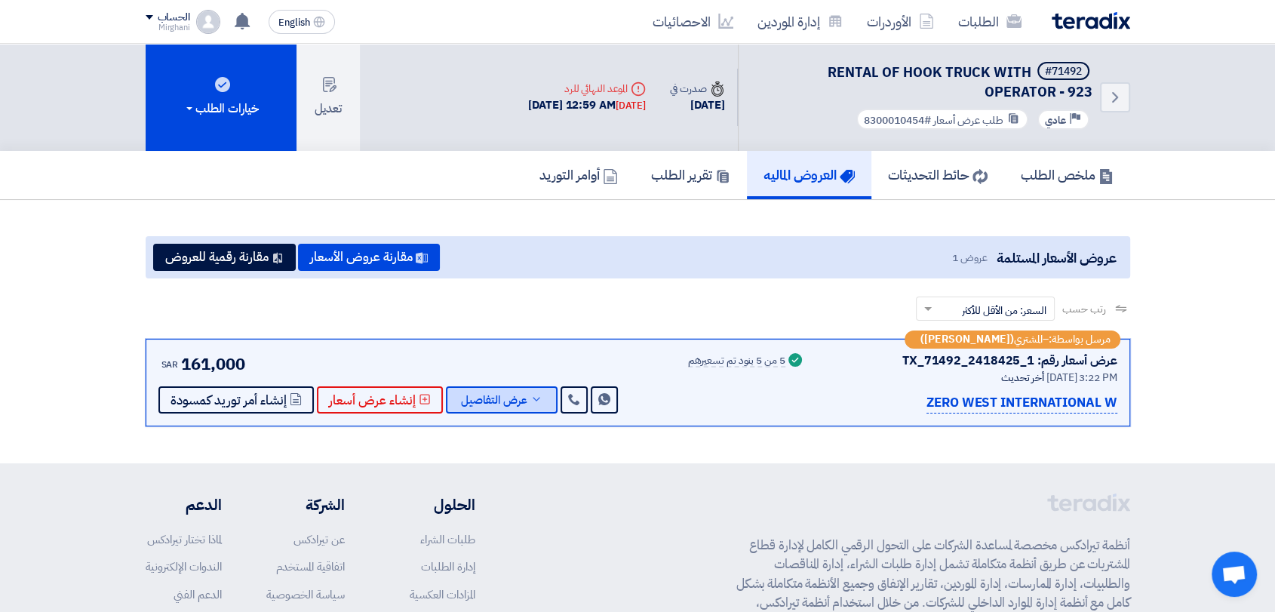
click at [484, 405] on span "عرض التفاصيل" at bounding box center [494, 400] width 66 height 11
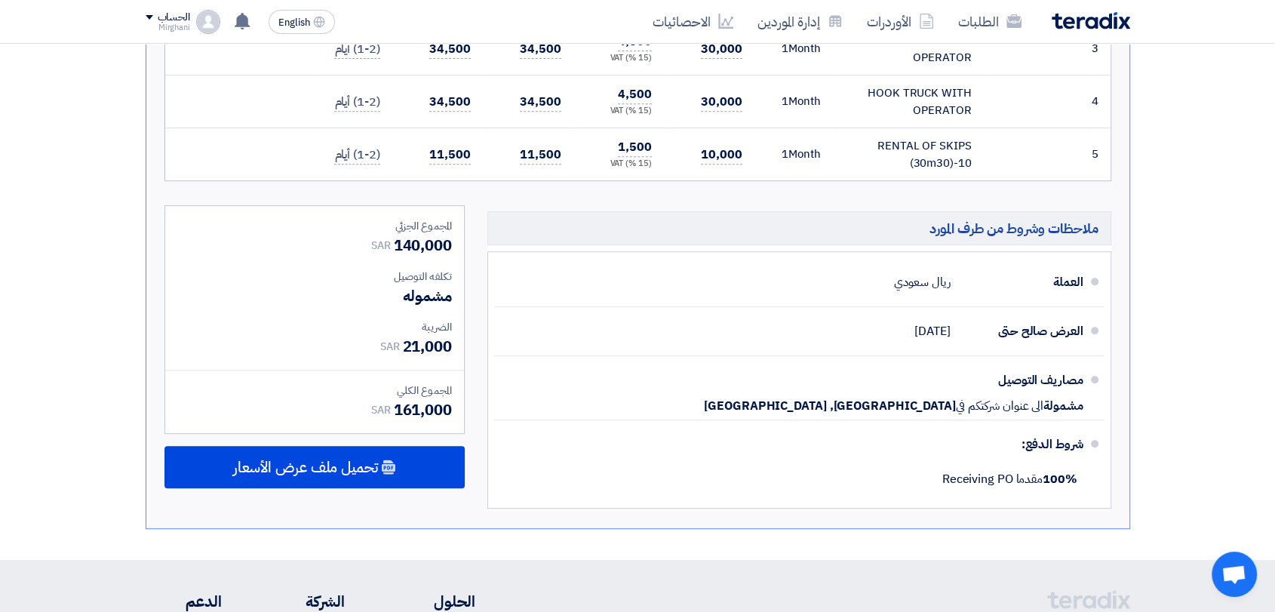
scroll to position [754, 0]
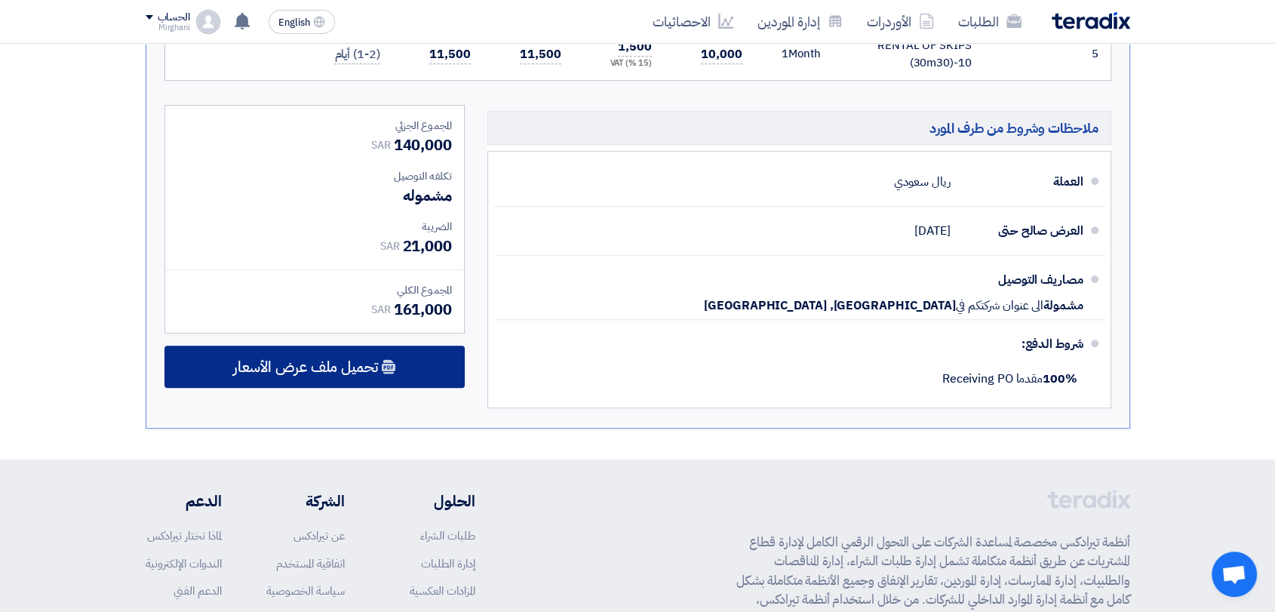
click at [395, 382] on div "تحميل ملف عرض الأسعار" at bounding box center [314, 367] width 300 height 42
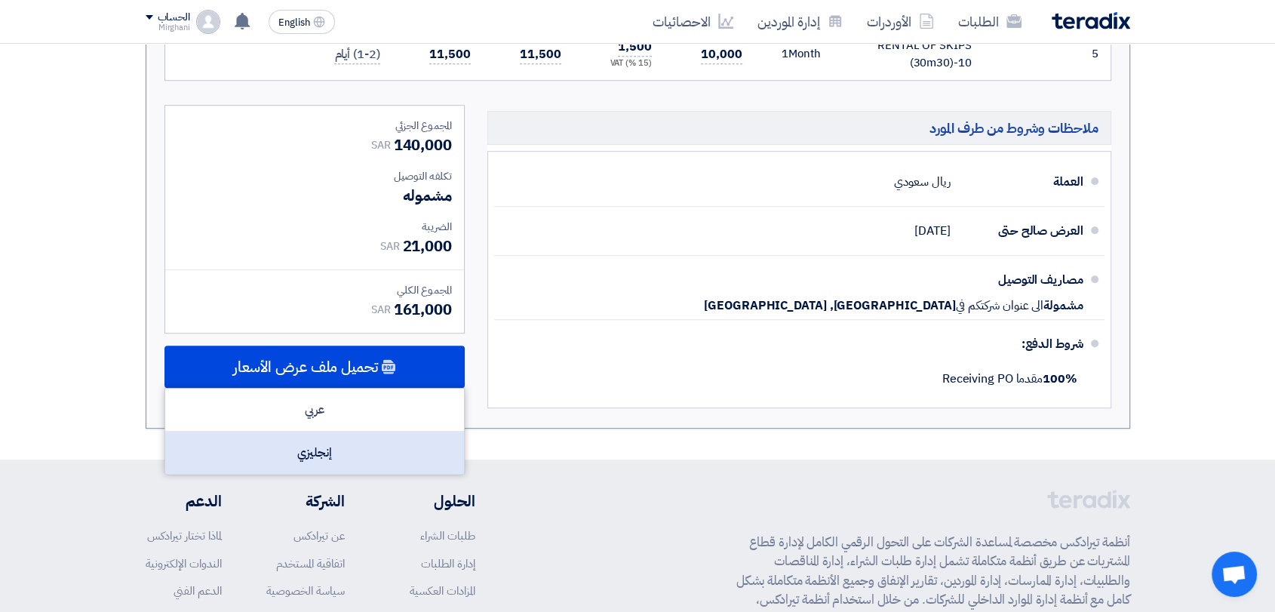
click at [387, 456] on div "إنجليزي" at bounding box center [314, 453] width 299 height 42
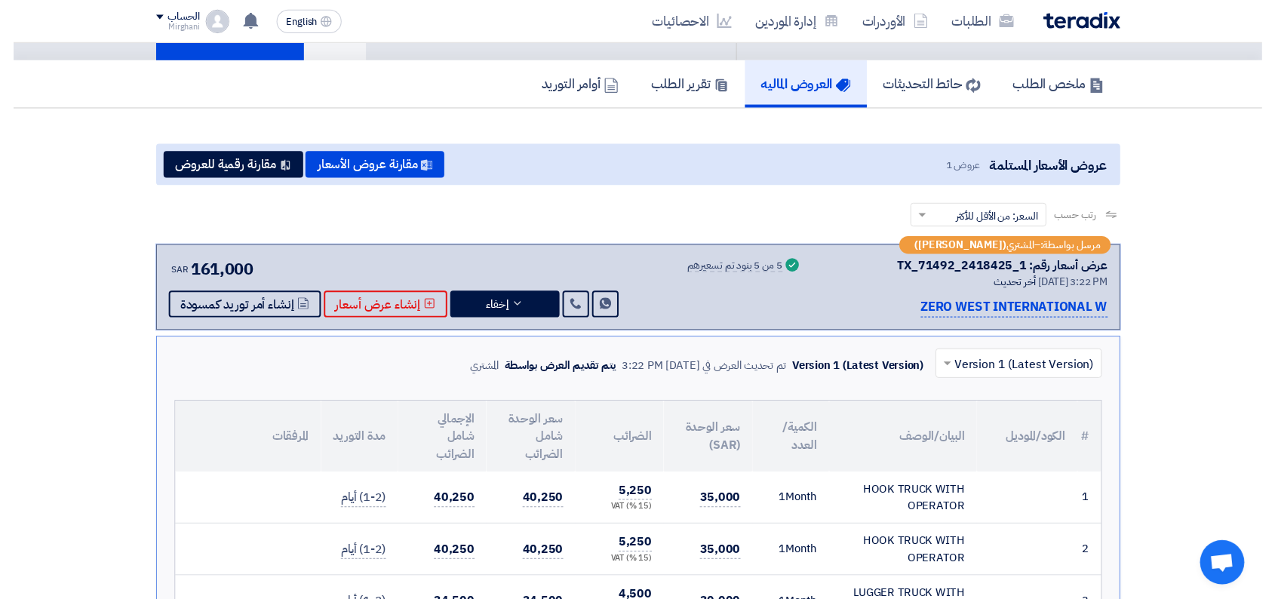
scroll to position [0, 0]
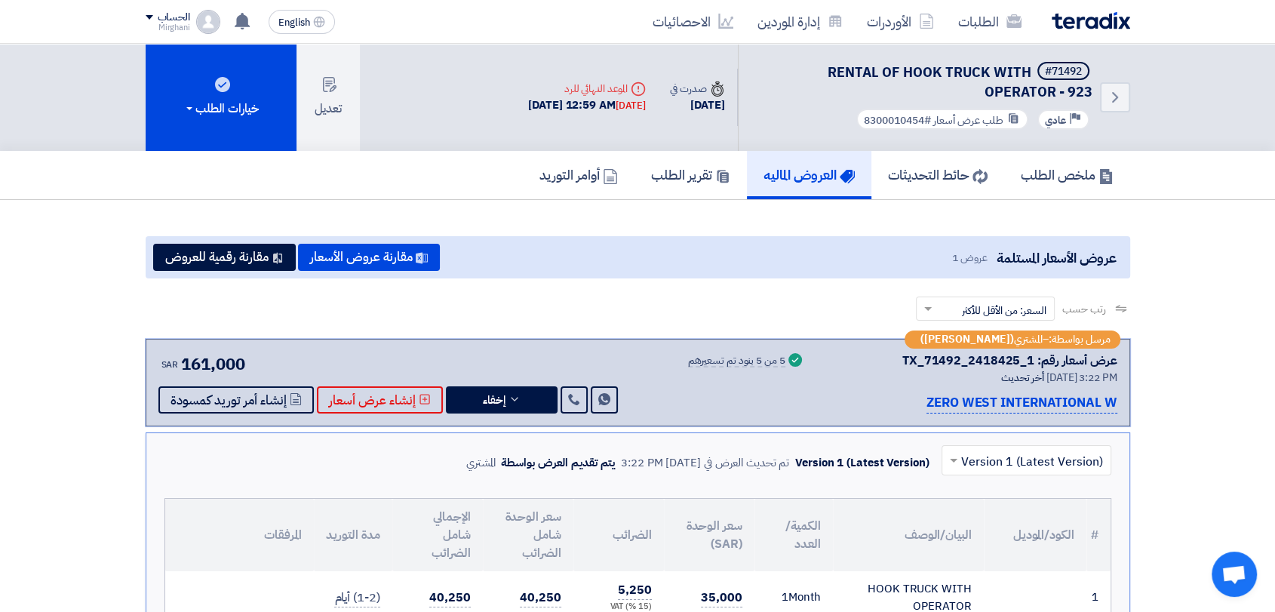
drag, startPoint x: 903, startPoint y: 360, endPoint x: 1032, endPoint y: 358, distance: 129.0
click at [1032, 358] on div "عرض أسعار رقم: TX_71492_2418425_1" at bounding box center [970, 361] width 294 height 18
copy div "TX_71492_2418425_1"
click at [781, 38] on link "إدارة الموردين" at bounding box center [799, 21] width 109 height 35
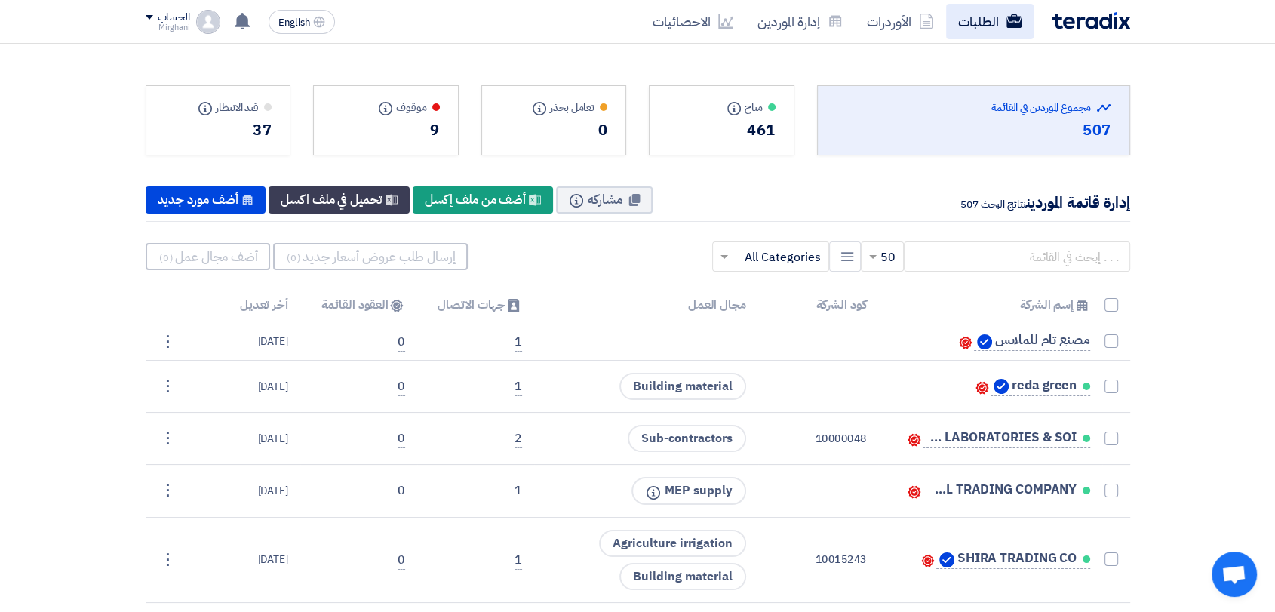
click at [1002, 33] on link "الطلبات" at bounding box center [990, 21] width 88 height 35
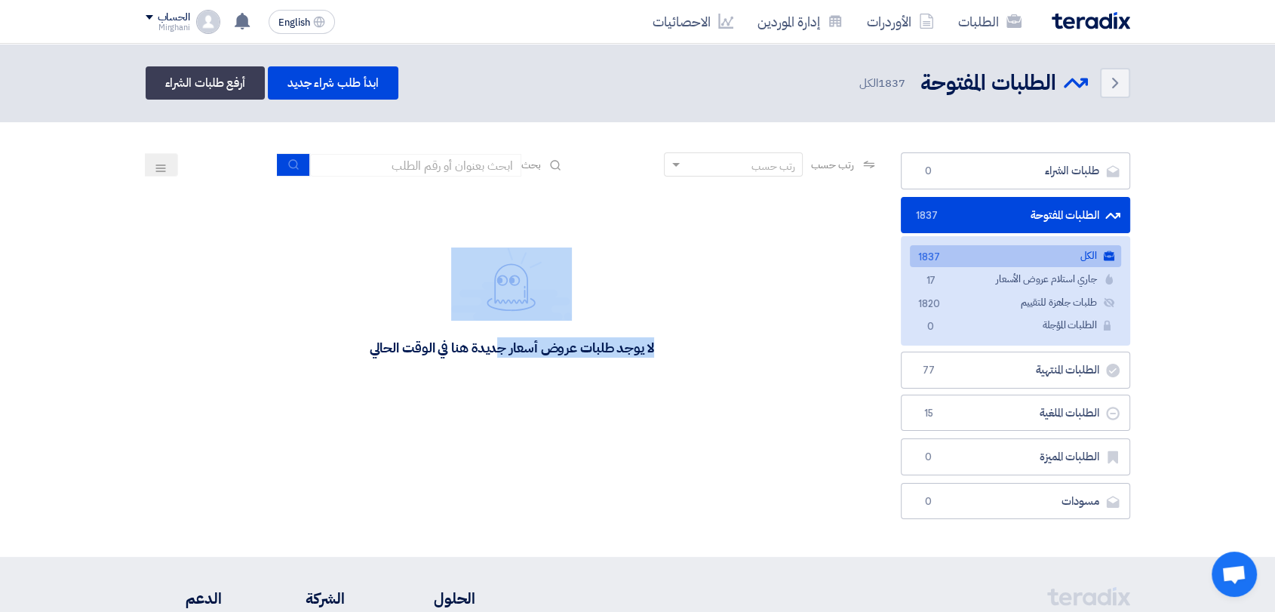
drag, startPoint x: 589, startPoint y: 316, endPoint x: 596, endPoint y: 309, distance: 9.6
click at [596, 309] on div "لا يوجد طلبات عروض أسعار جديدة هنا في الوقت الحالي" at bounding box center [511, 301] width 284 height 109
click at [648, 324] on div "لا يوجد طلبات عروض أسعار جديدة هنا في الوقت الحالي" at bounding box center [511, 301] width 284 height 109
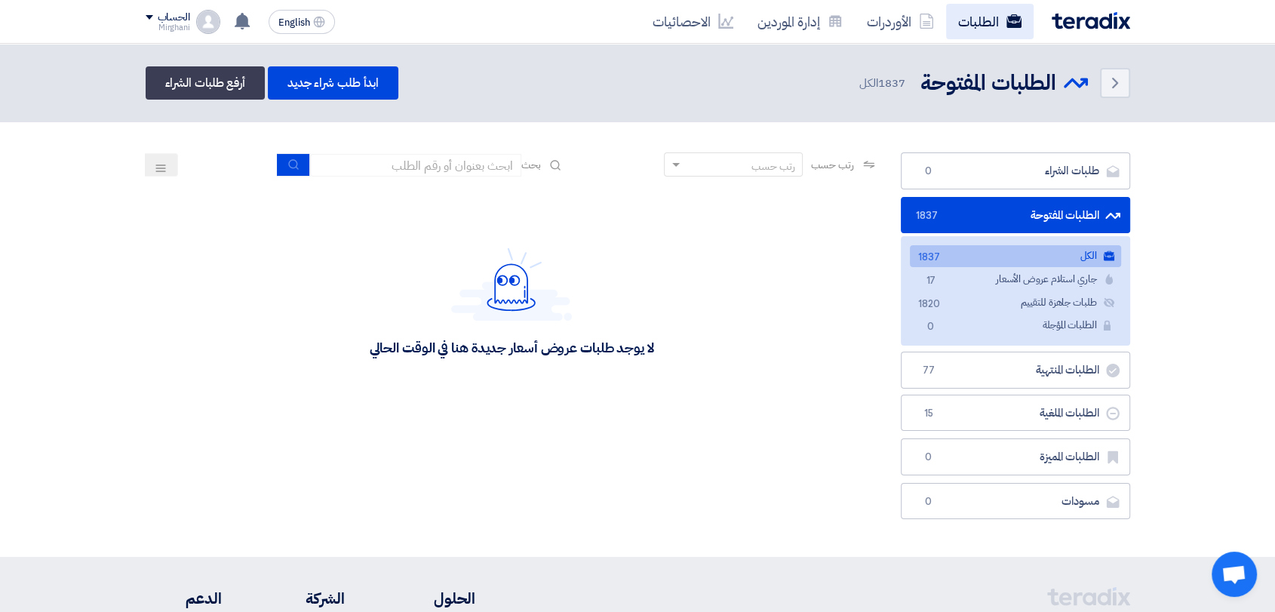
click at [996, 17] on link "الطلبات" at bounding box center [990, 21] width 88 height 35
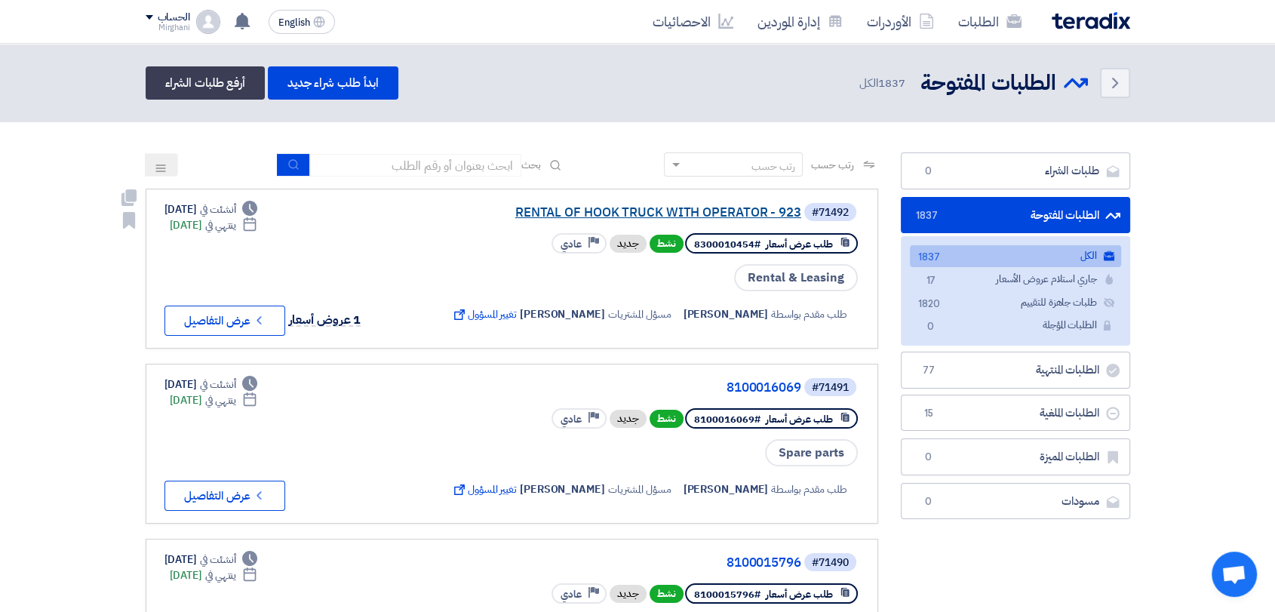
click at [592, 213] on link "RENTAL OF HOOK TRUCK WITH OPERATOR - 923" at bounding box center [650, 213] width 302 height 14
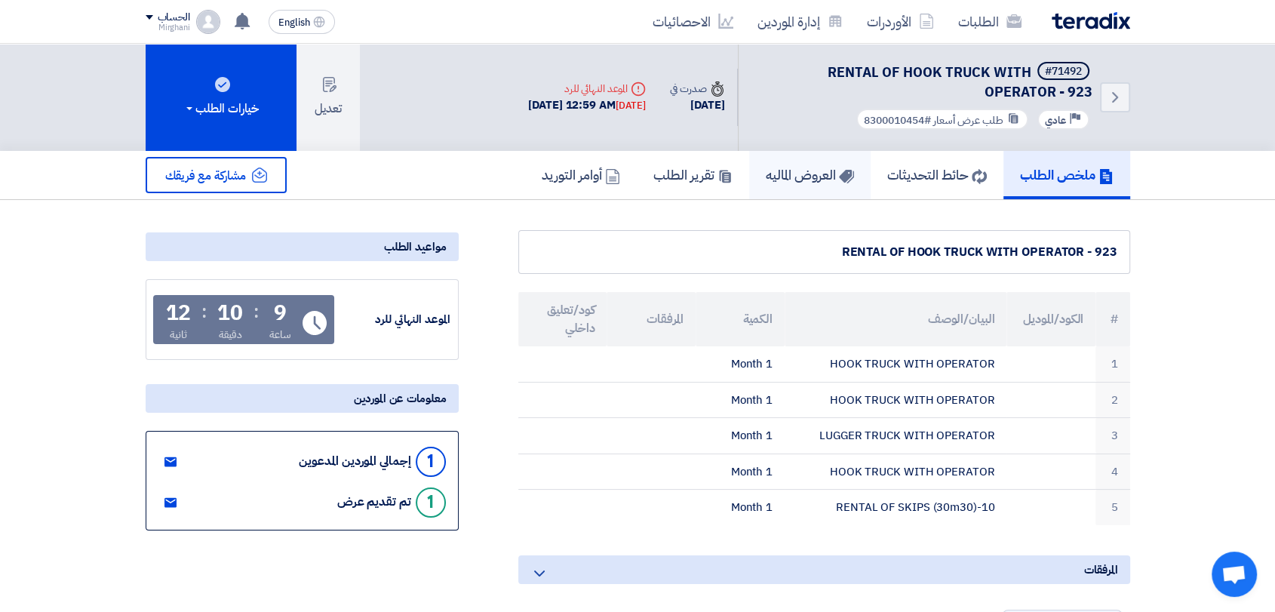
click at [777, 183] on h5 "العروض الماليه" at bounding box center [810, 174] width 88 height 17
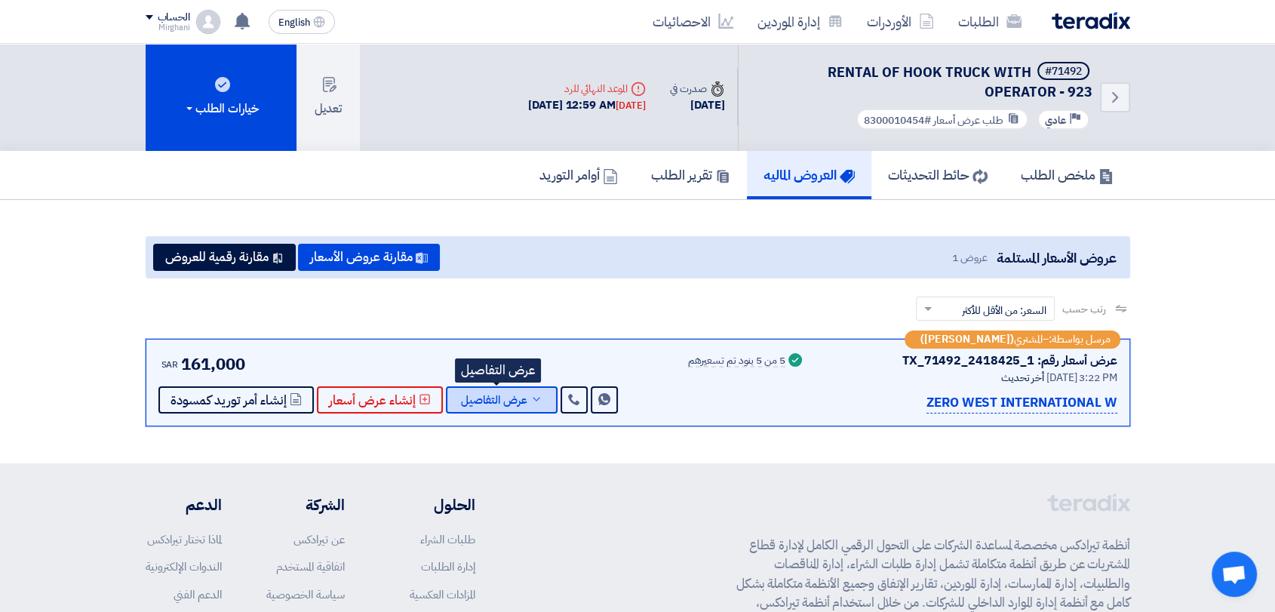
click at [465, 388] on button "عرض التفاصيل" at bounding box center [502, 399] width 112 height 27
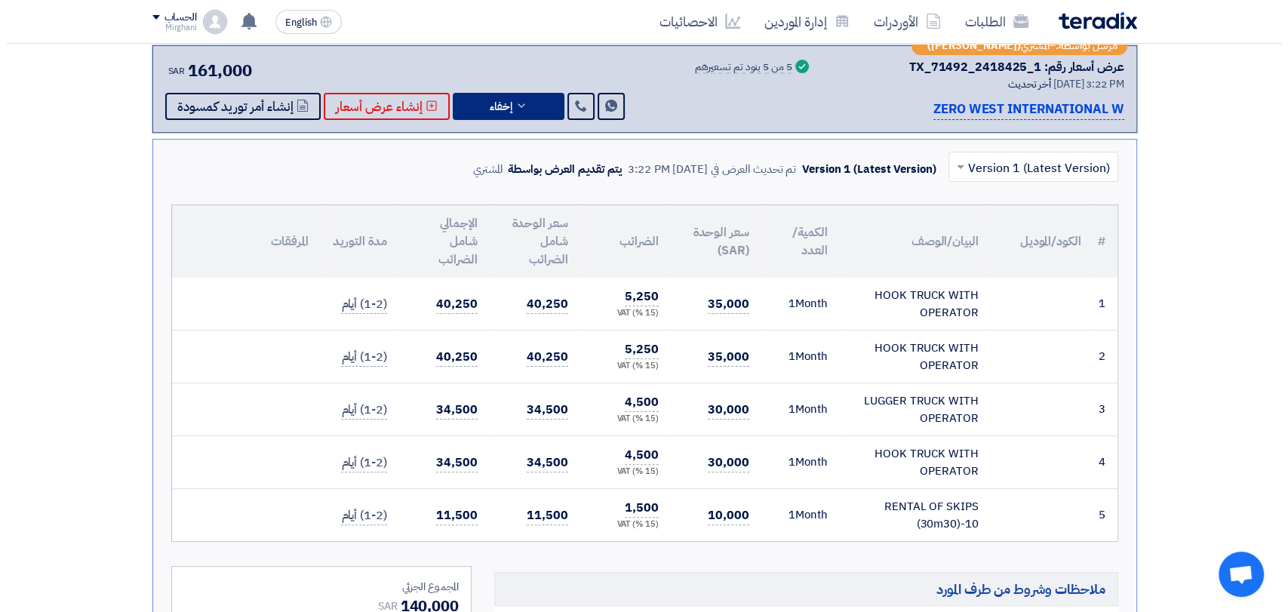
scroll to position [167, 0]
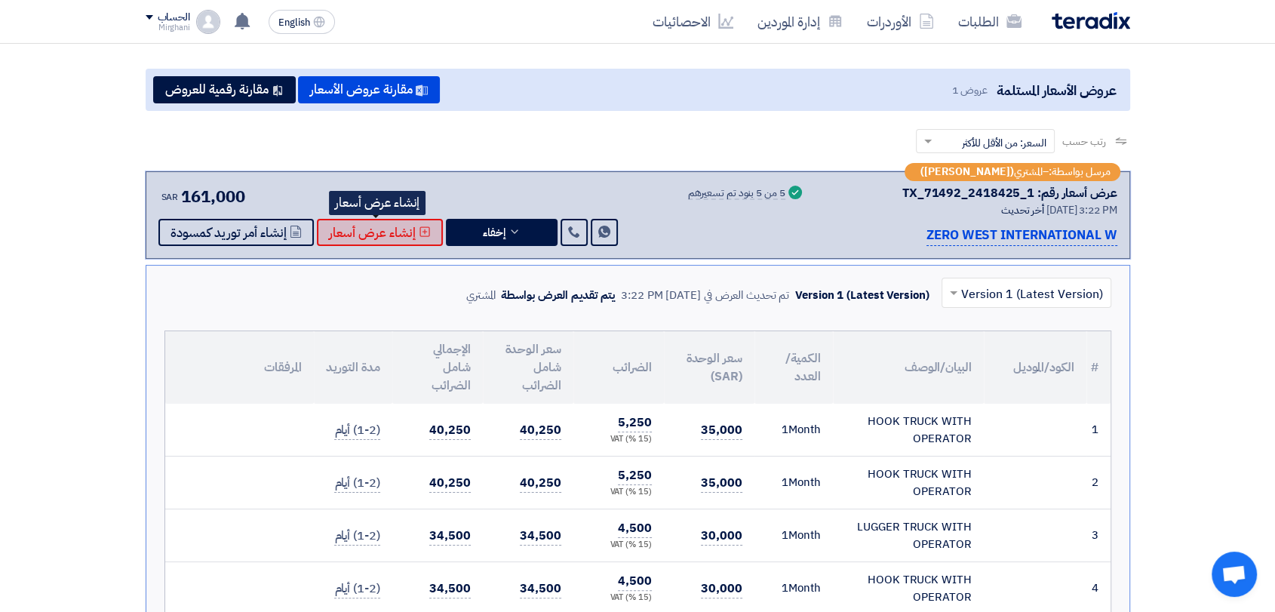
click at [369, 227] on span "إنشاء عرض أسعار" at bounding box center [372, 232] width 87 height 11
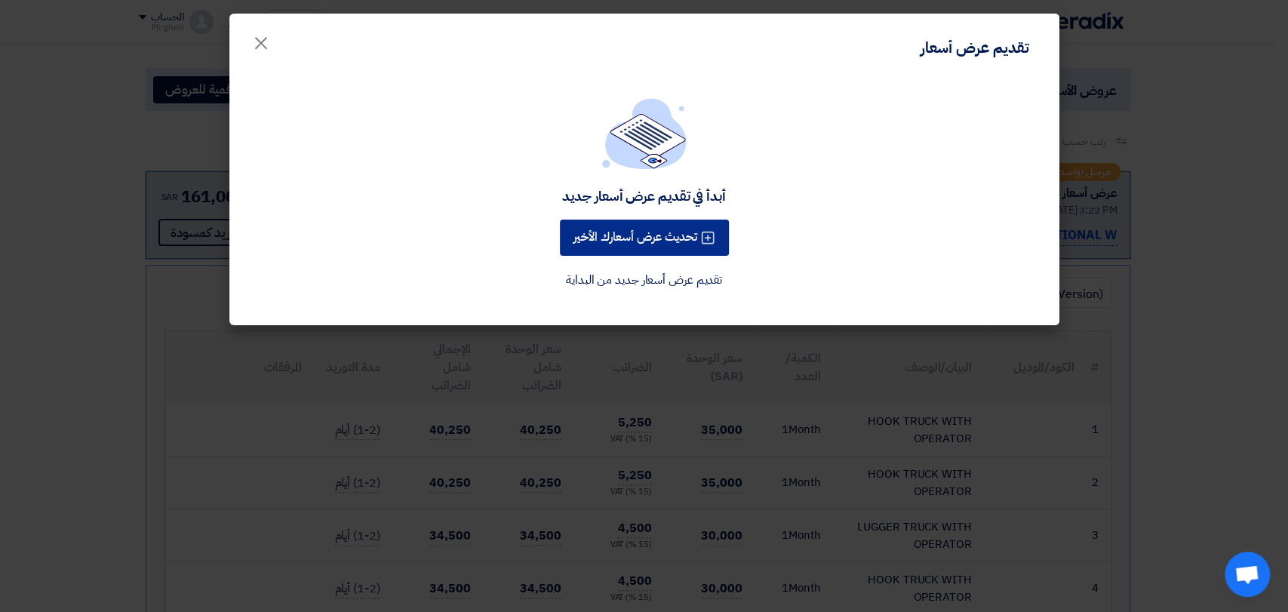
click at [627, 249] on button "تحديث عرض أسعارك الأخير" at bounding box center [644, 238] width 169 height 36
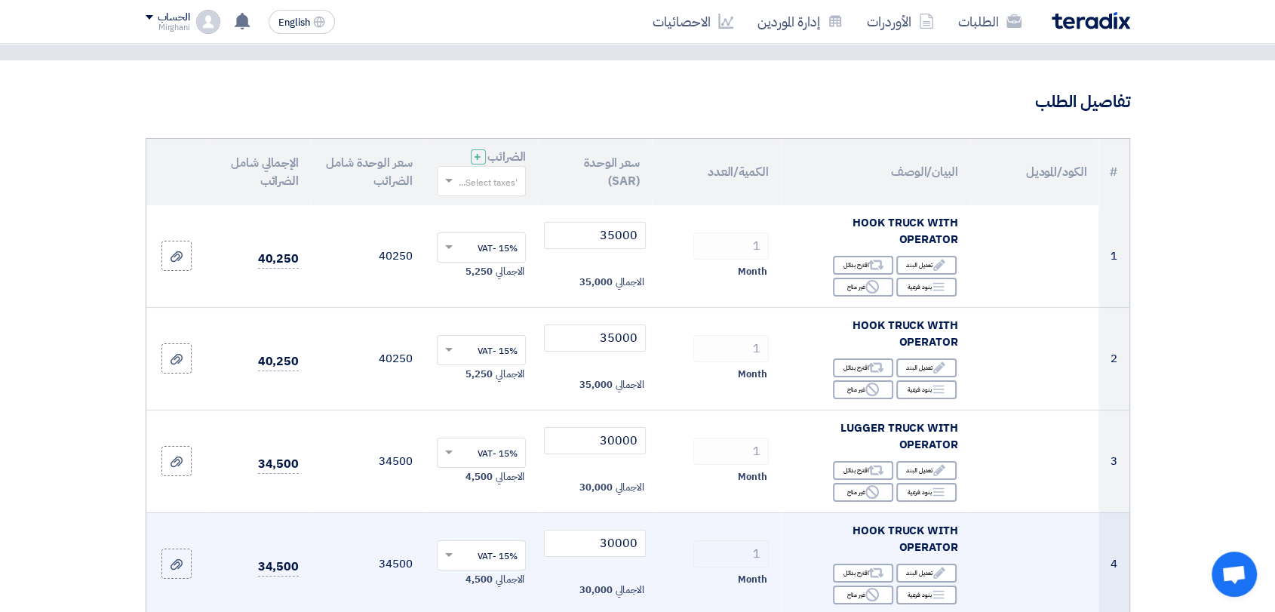
scroll to position [84, 0]
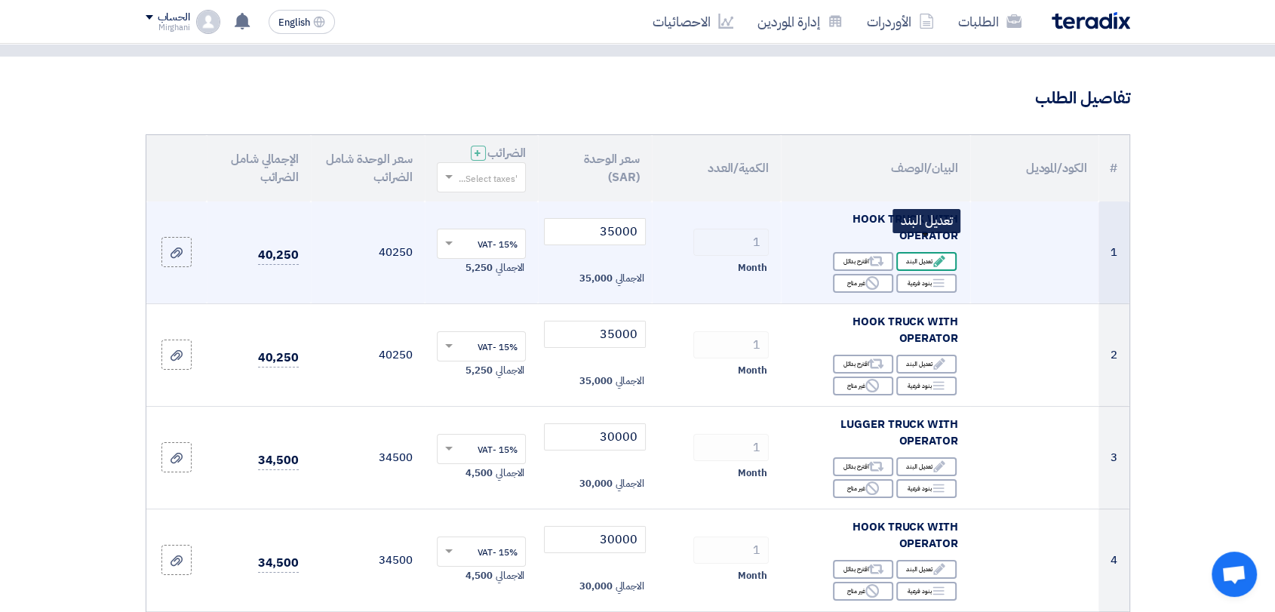
click at [935, 254] on icon "Edit" at bounding box center [939, 261] width 14 height 14
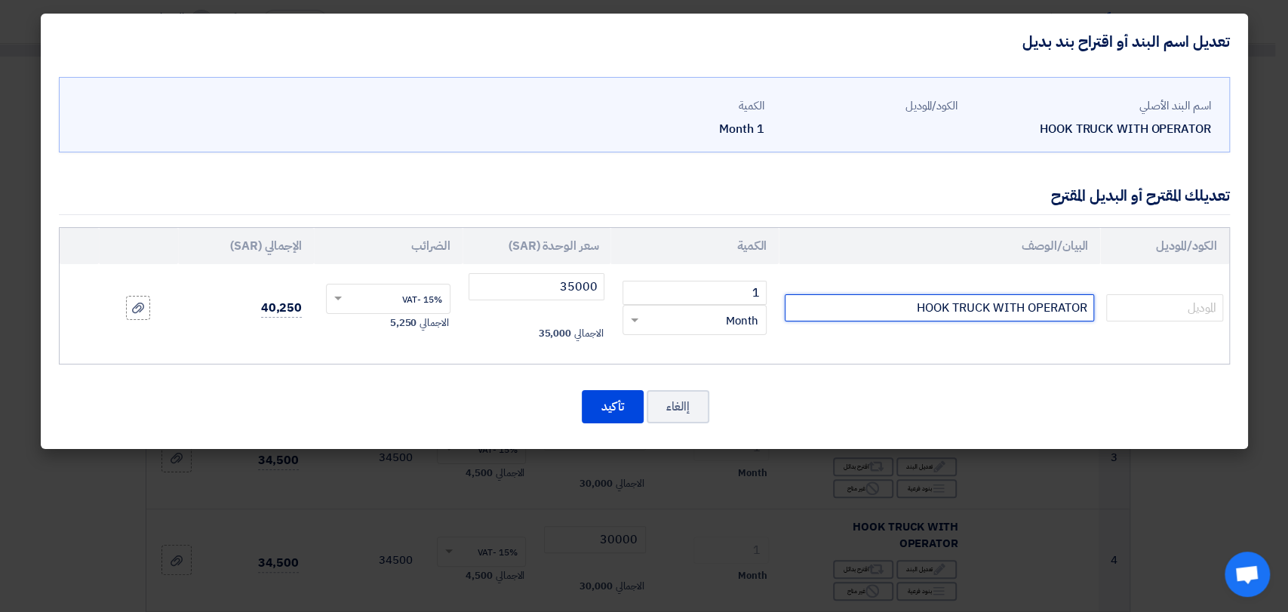
drag, startPoint x: 994, startPoint y: 297, endPoint x: 1230, endPoint y: 297, distance: 235.4
click at [1230, 297] on div "اسم البند الأصلي HOOK TRUCK WITH OPERATOR الكود/الموديل الكمية 1 Month" at bounding box center [644, 258] width 1207 height 379
paste input "SERVICES OF HOOK TRUCK WITH OP"
type input "SERVICES OF HOOK TRUCK WITH OP"
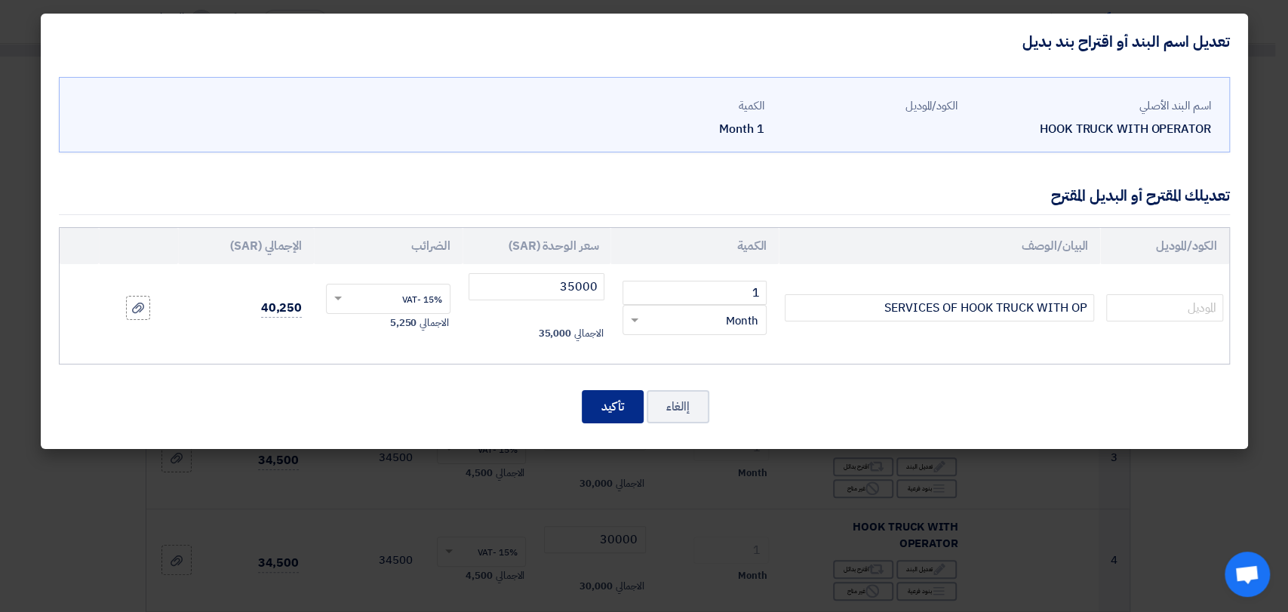
click at [612, 401] on button "تأكيد" at bounding box center [613, 406] width 62 height 33
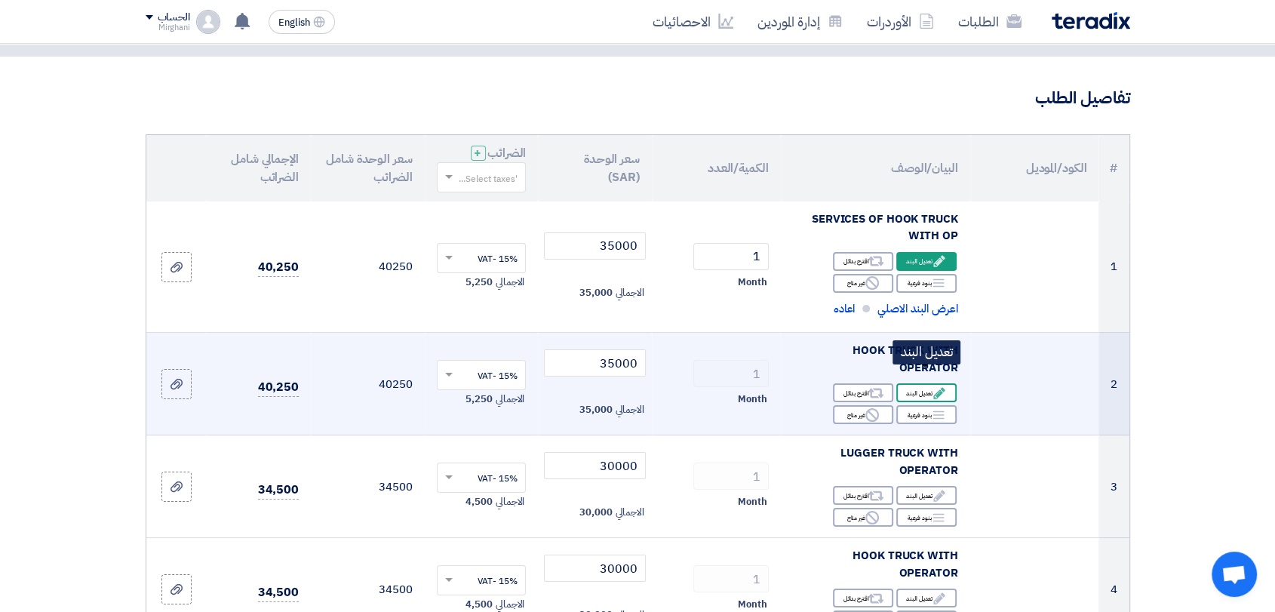
click at [933, 386] on icon "Edit" at bounding box center [939, 393] width 14 height 14
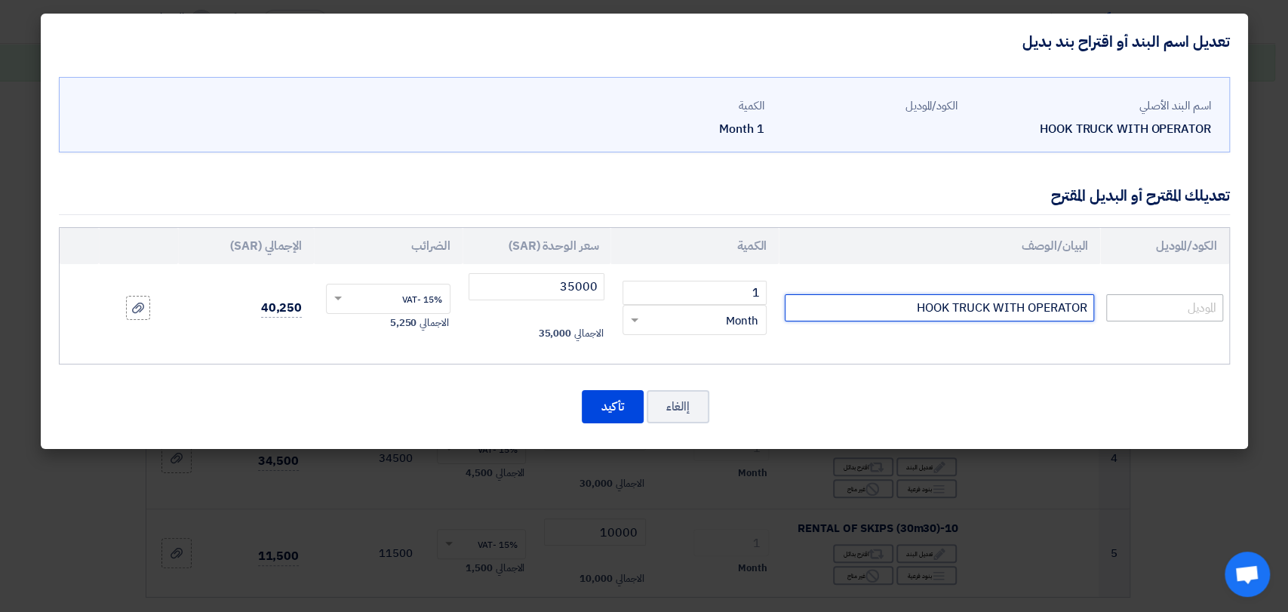
drag, startPoint x: 914, startPoint y: 303, endPoint x: 1124, endPoint y: 299, distance: 209.8
click at [1131, 300] on tr "HOOK TRUCK WITH OPERATOR 1 RFQ_STEP1.ITEMS.2.TYPE_PLACEHOLDER × Month" at bounding box center [644, 308] width 1169 height 88
paste input "SERVICES OF HOOK TRUCK WITH OP"
type input "SERVICES OF HOOK TRUCK WITH OP"
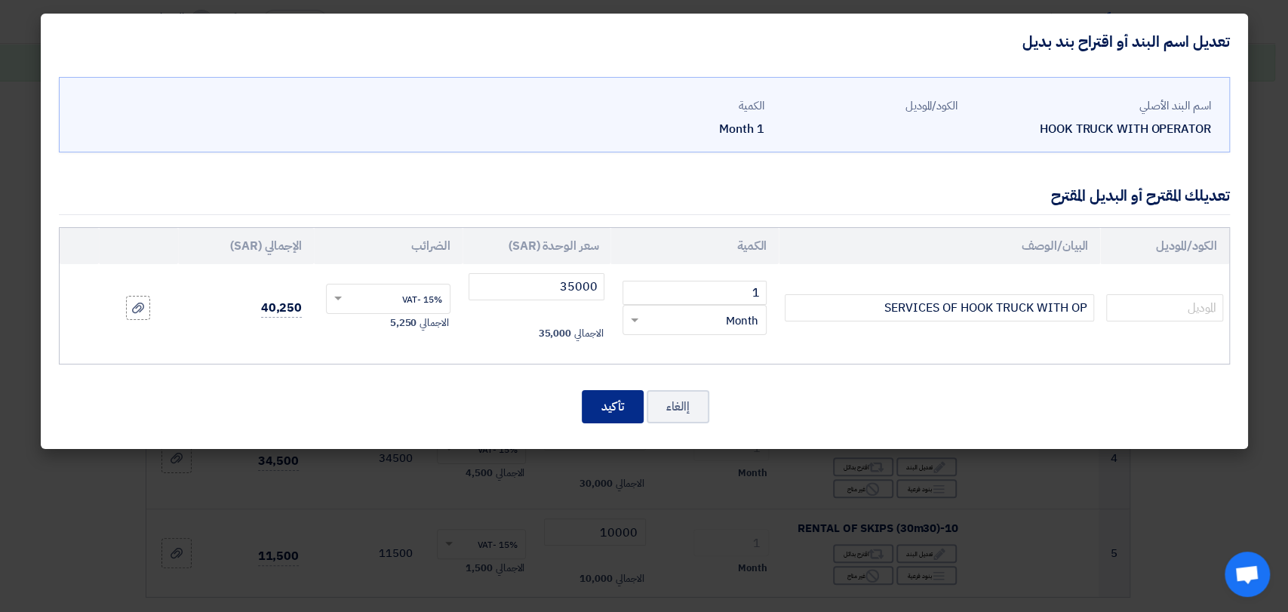
click at [595, 402] on button "تأكيد" at bounding box center [613, 406] width 62 height 33
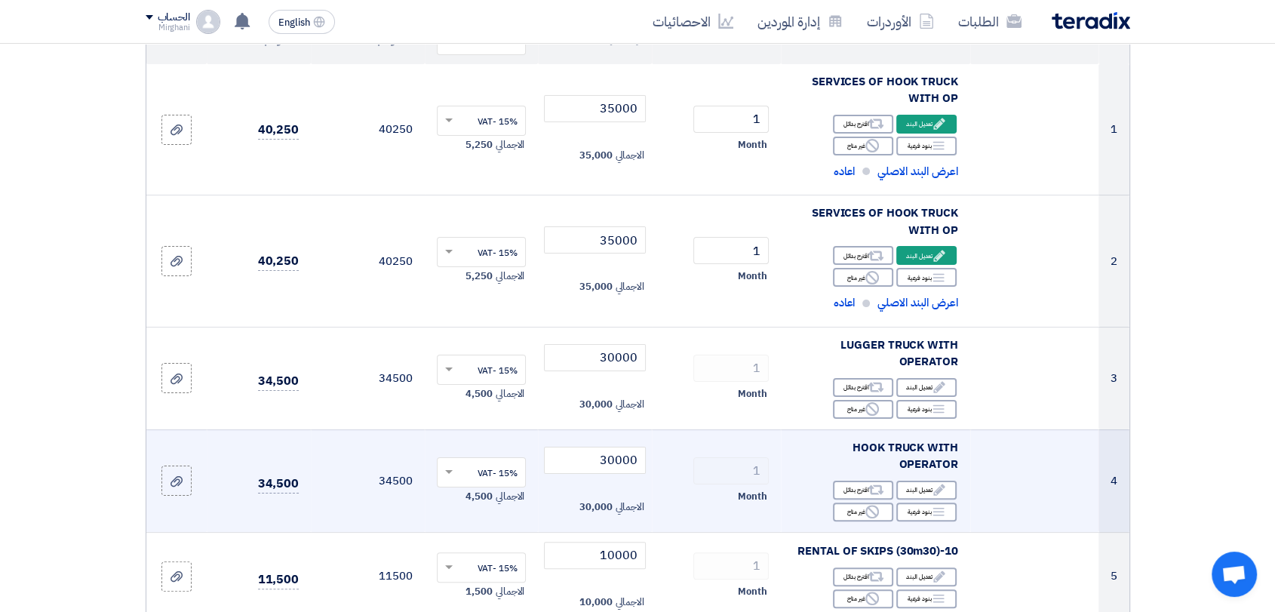
scroll to position [251, 0]
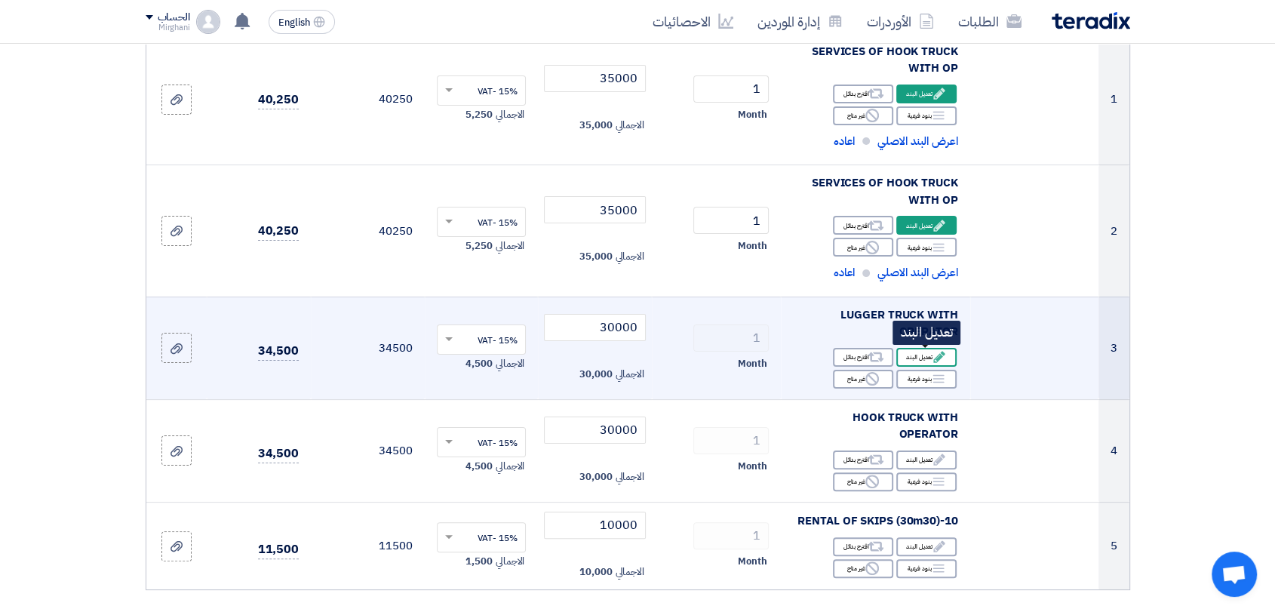
click at [935, 365] on div "Edit تعديل البند" at bounding box center [926, 357] width 60 height 19
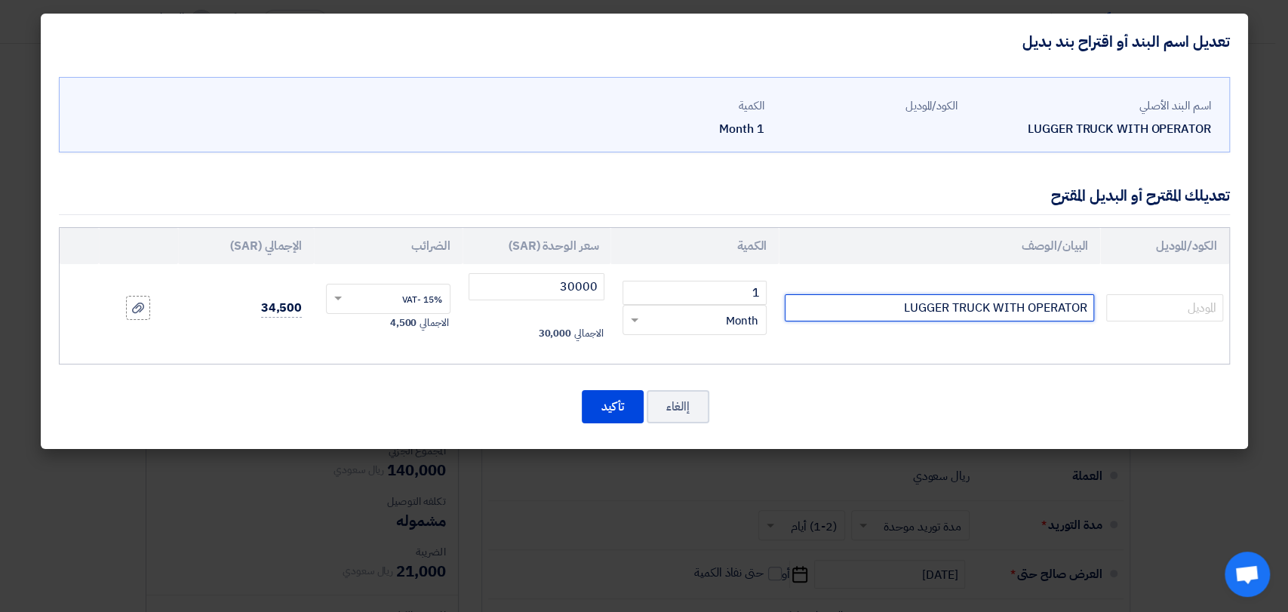
drag, startPoint x: 880, startPoint y: 313, endPoint x: 1229, endPoint y: 299, distance: 348.8
click at [1229, 299] on div "اسم البند الأصلي LUGGER TRUCK WITH OPERATOR الكود/الموديل الكمية 1 Month" at bounding box center [644, 258] width 1207 height 379
paste input "SERVICES OF LUGGER TRUCK WITH OP"
type input "SERVICES OF LUGGER TRUCK WITH OP"
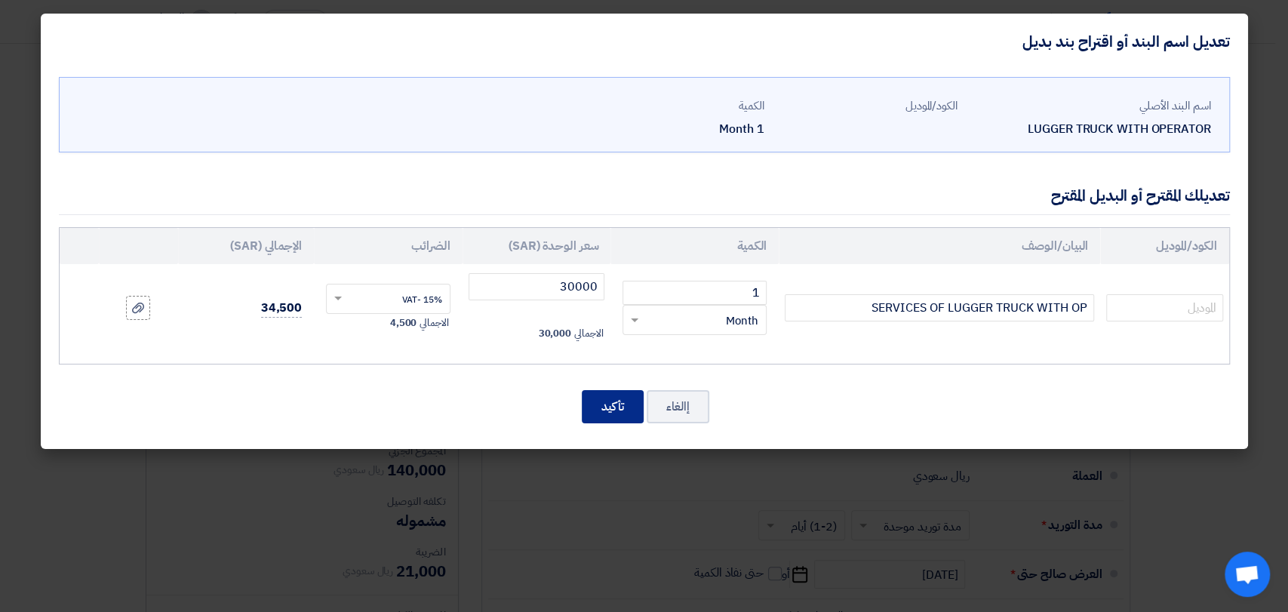
click at [589, 397] on button "تأكيد" at bounding box center [613, 406] width 62 height 33
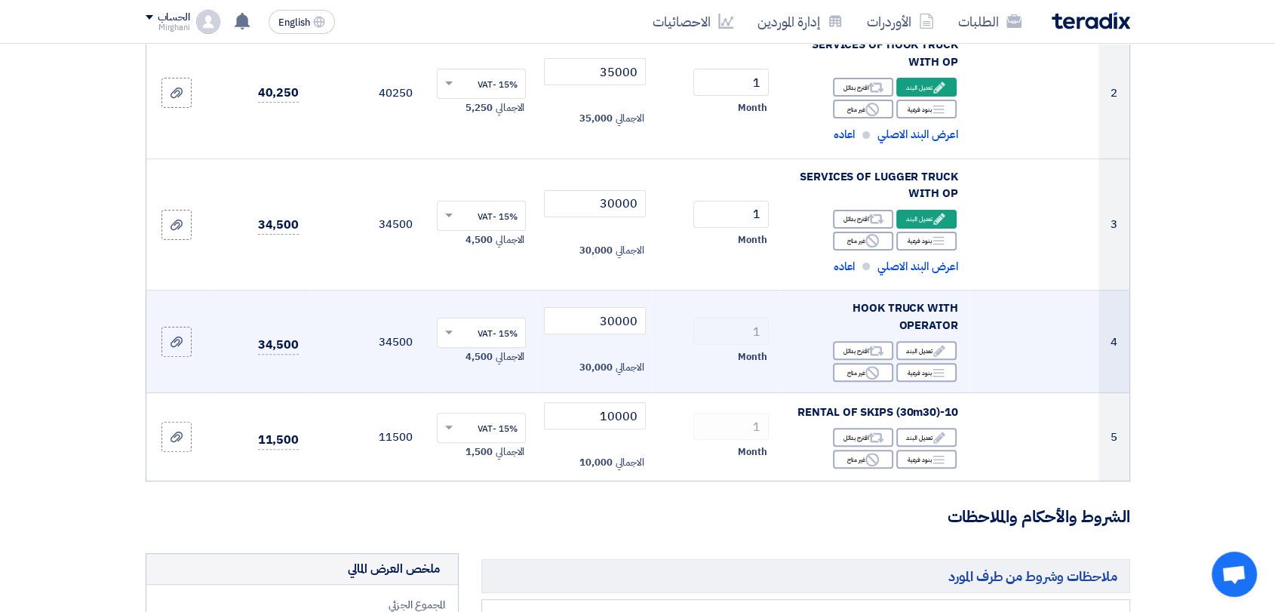
scroll to position [419, 0]
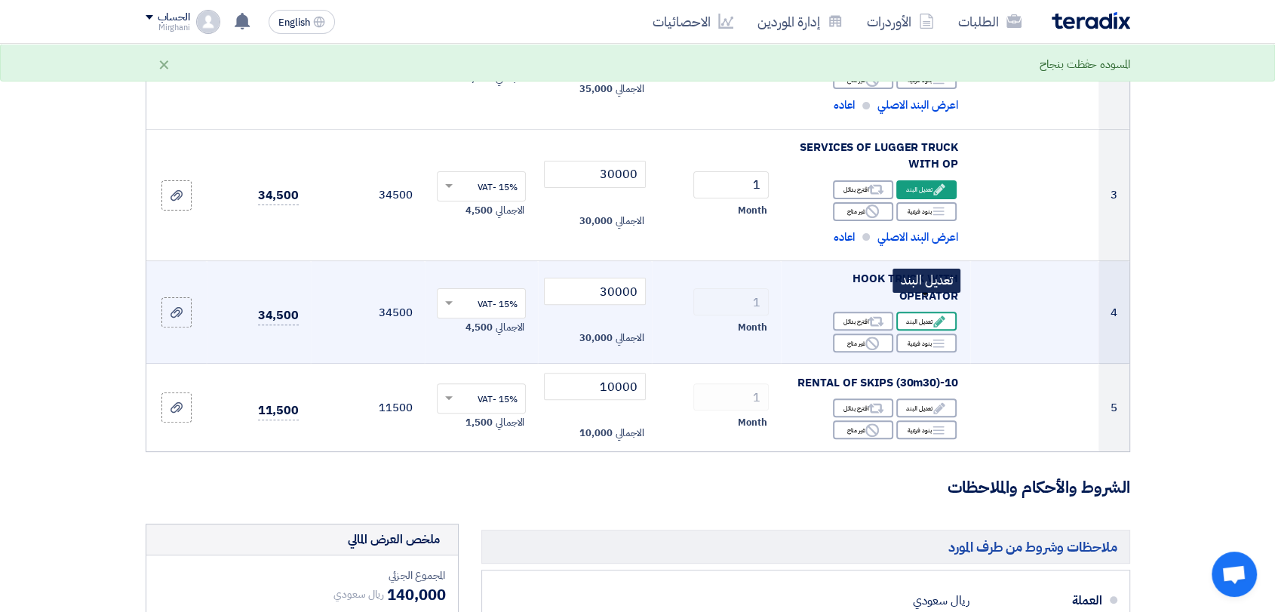
click at [919, 312] on div "Edit تعديل البند" at bounding box center [926, 321] width 60 height 19
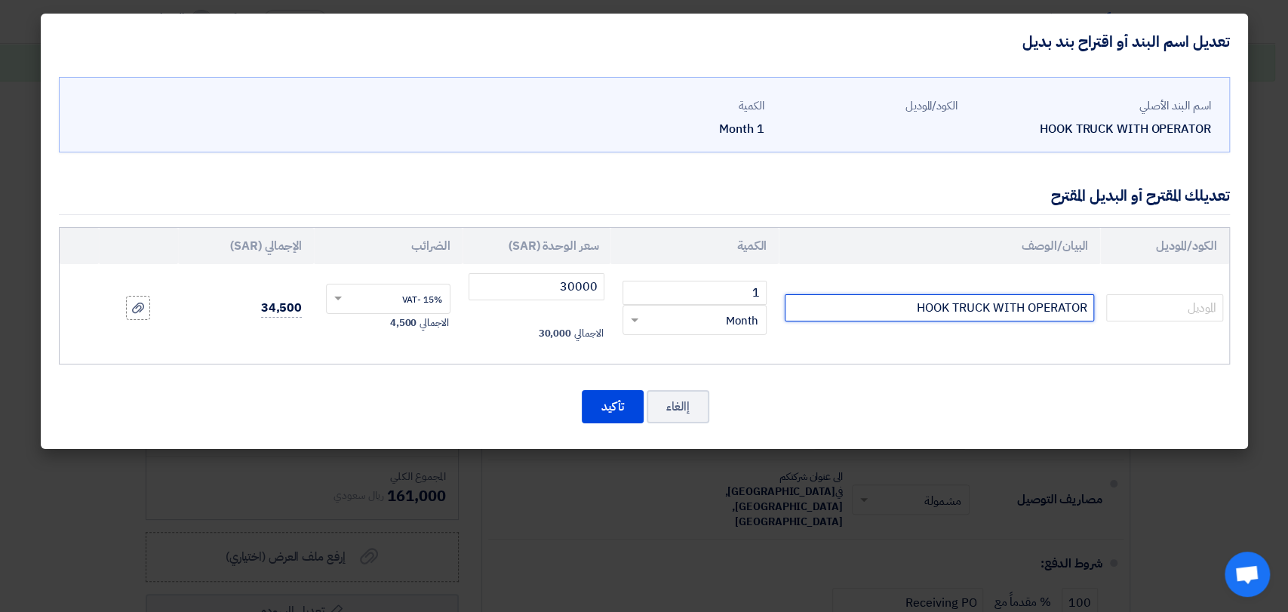
drag, startPoint x: 1054, startPoint y: 295, endPoint x: 1173, endPoint y: 288, distance: 119.4
click at [1176, 286] on tr "HOOK TRUCK WITH OPERATOR 1 RFQ_STEP1.ITEMS.2.TYPE_PLACEHOLDER × Month" at bounding box center [644, 308] width 1169 height 88
paste input "SERVICES OF LUGGER TRUCK WITH OP"
type input "SERVICES OF LUGGER TRUCK WITH OP"
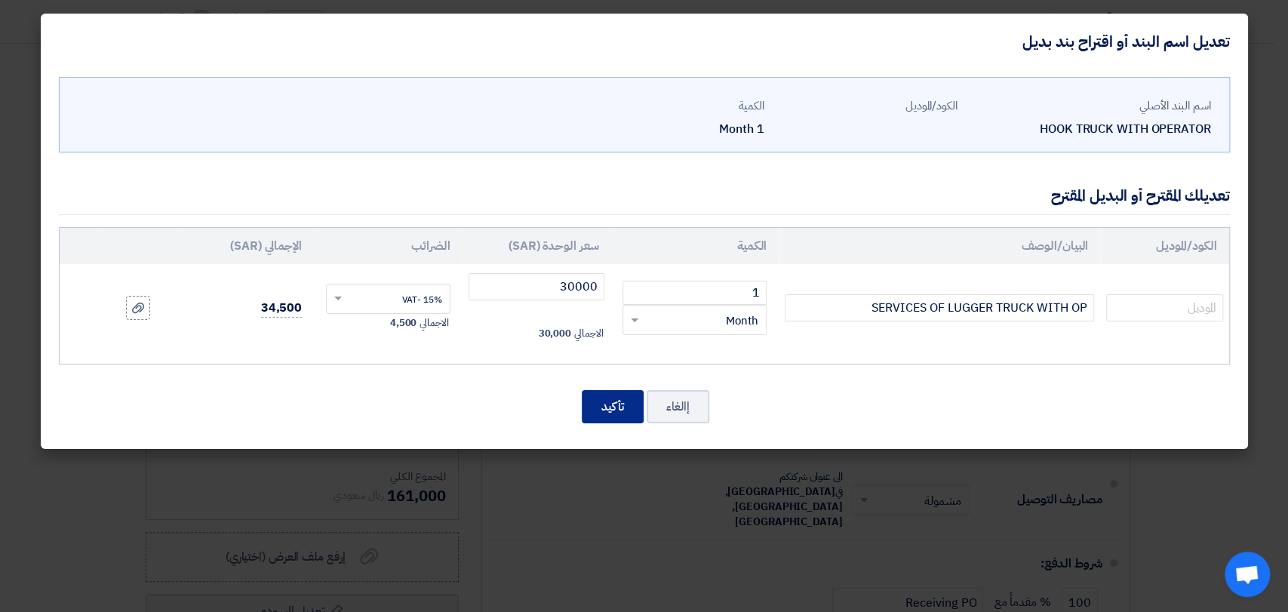
click at [591, 395] on button "تأكيد" at bounding box center [613, 406] width 62 height 33
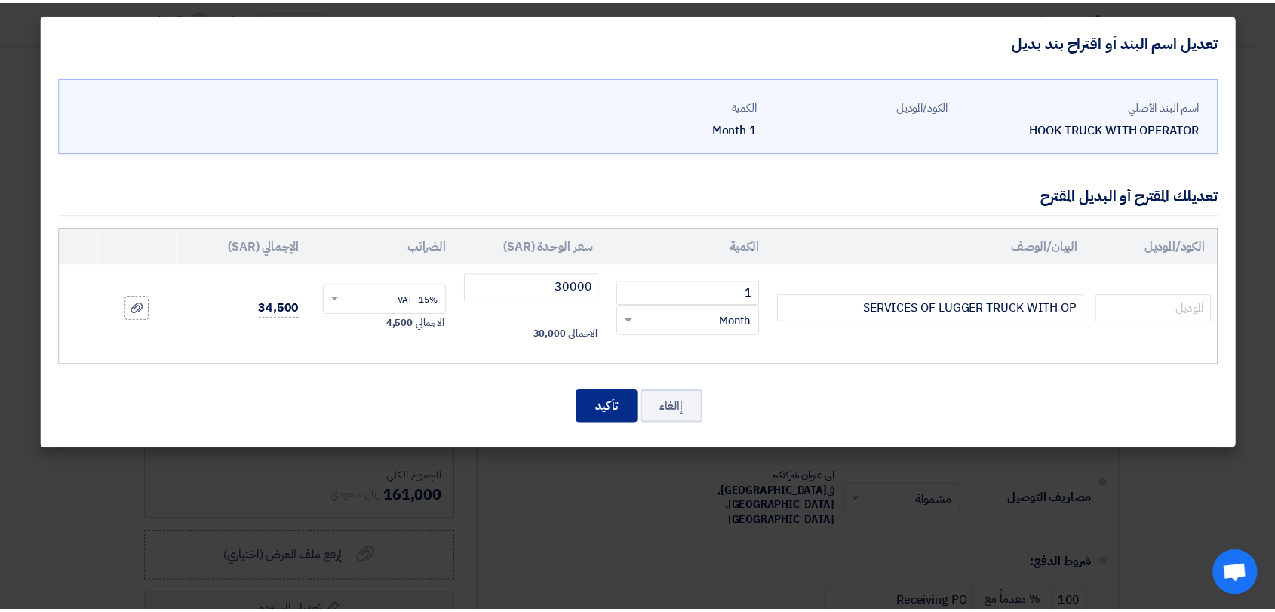
scroll to position [682, 0]
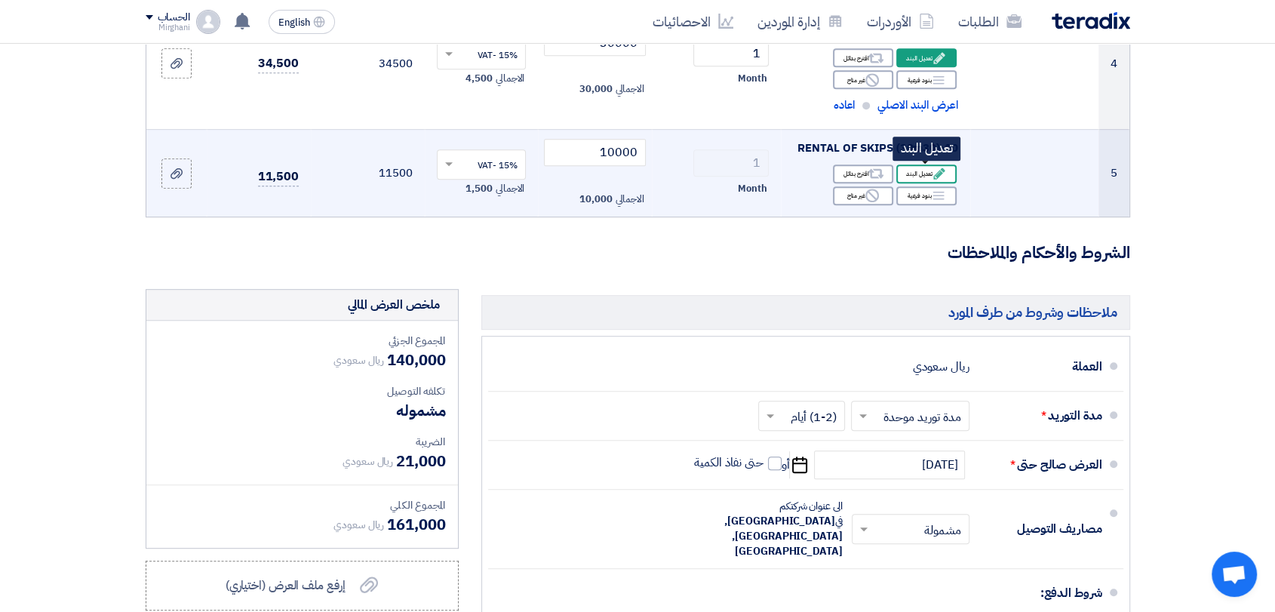
click at [923, 174] on div "Edit تعديل البند" at bounding box center [926, 173] width 60 height 19
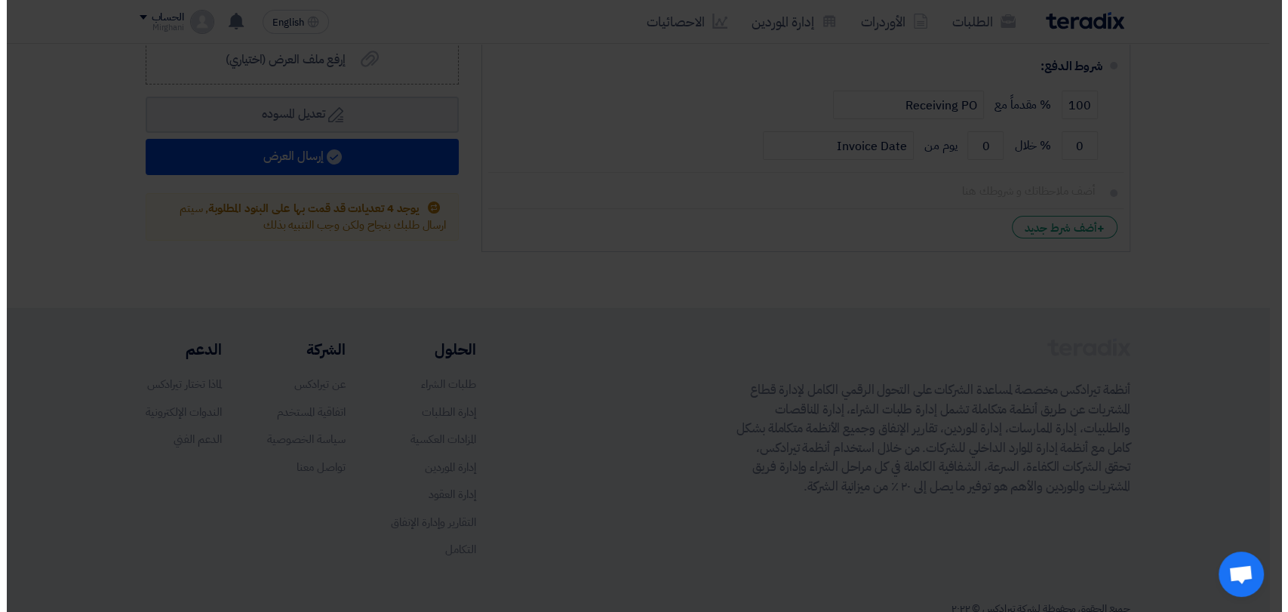
scroll to position [287, 0]
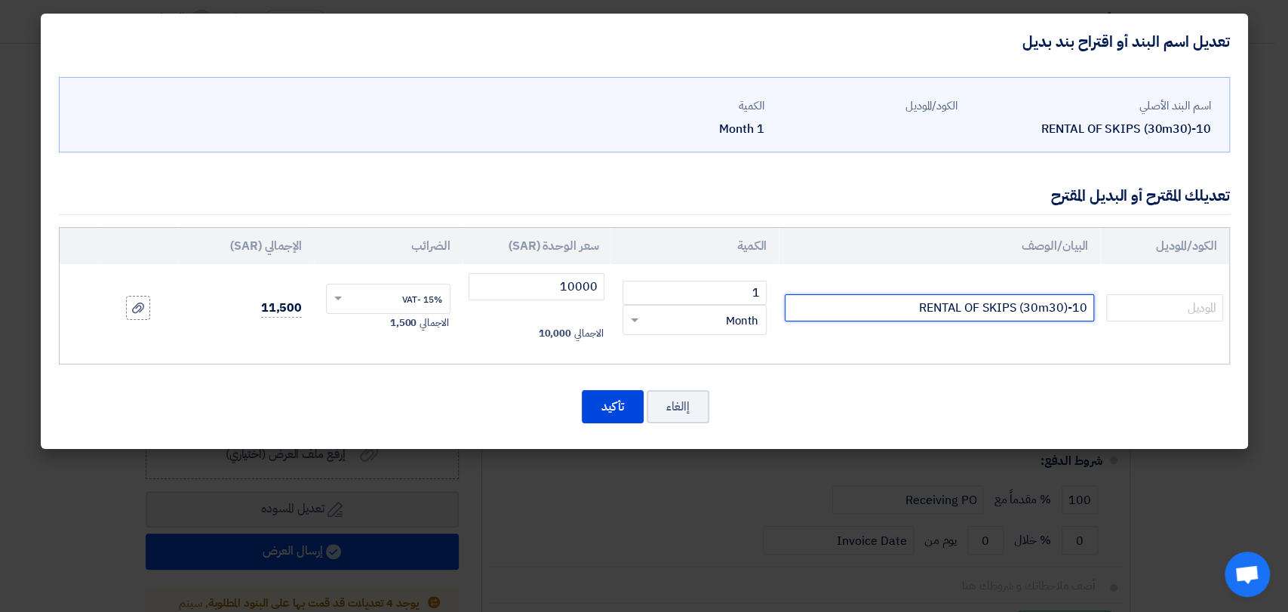
drag, startPoint x: 1206, startPoint y: 279, endPoint x: 1286, endPoint y: 279, distance: 80.7
click at [1274, 279] on modal-container "تعديل اسم البند أو اقتراح بند بديل اسم البند الأصلي RENTAL OF SKIPS (30m30)-10 …" at bounding box center [644, 306] width 1288 height 612
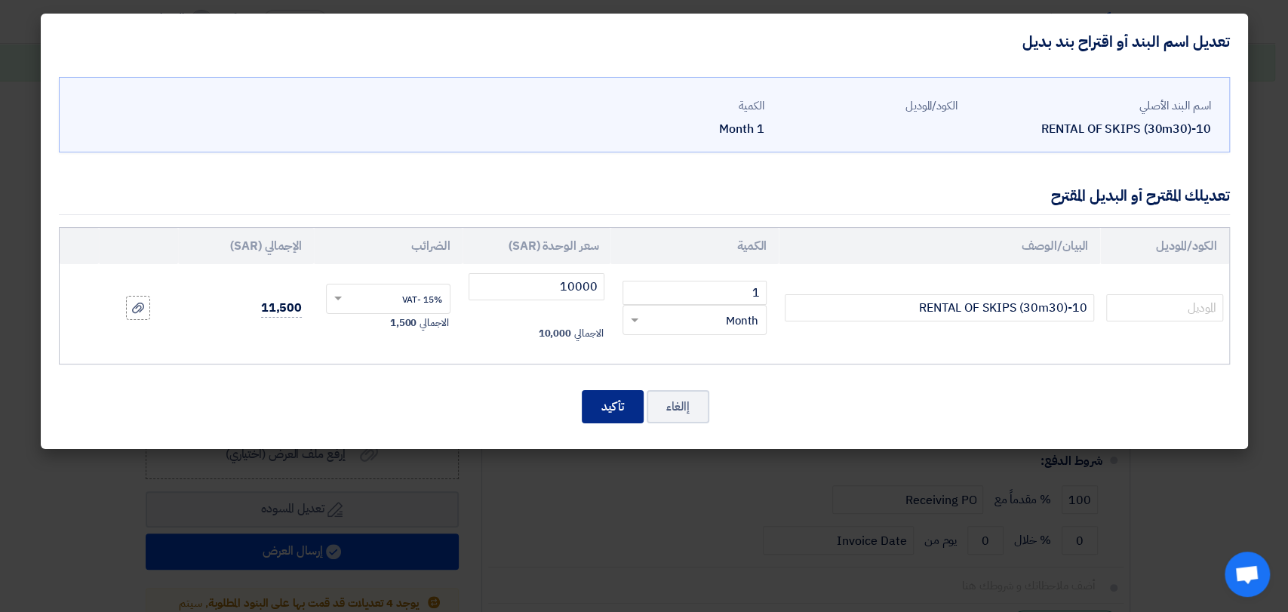
click at [628, 394] on button "تأكيد" at bounding box center [613, 406] width 62 height 33
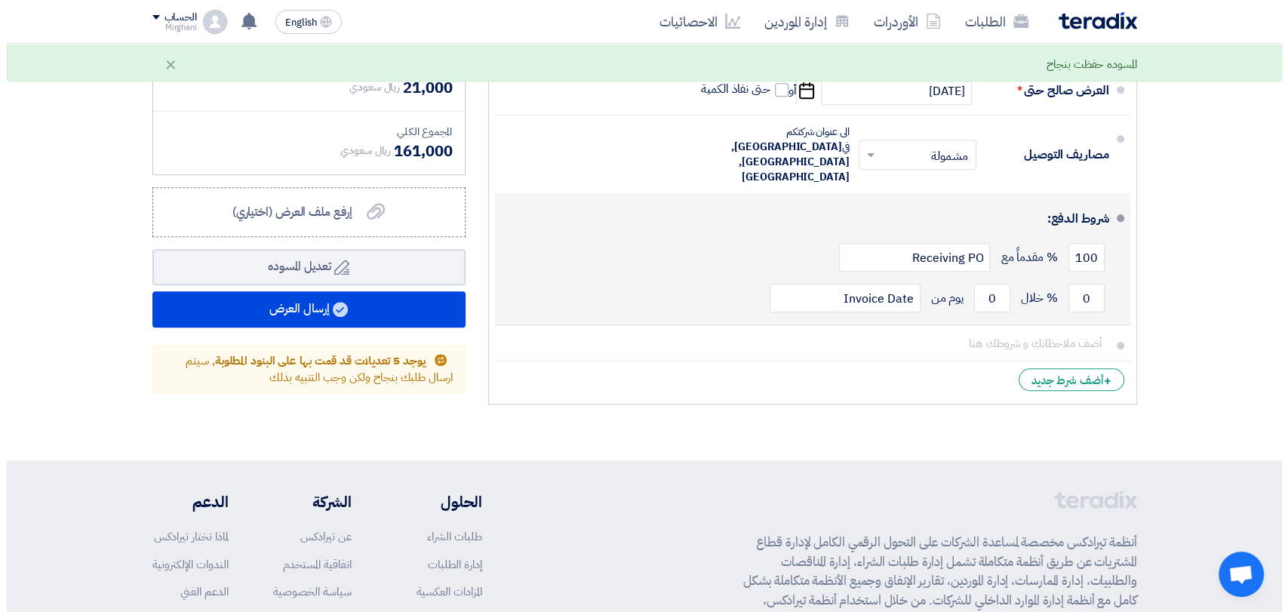
scroll to position [981, 0]
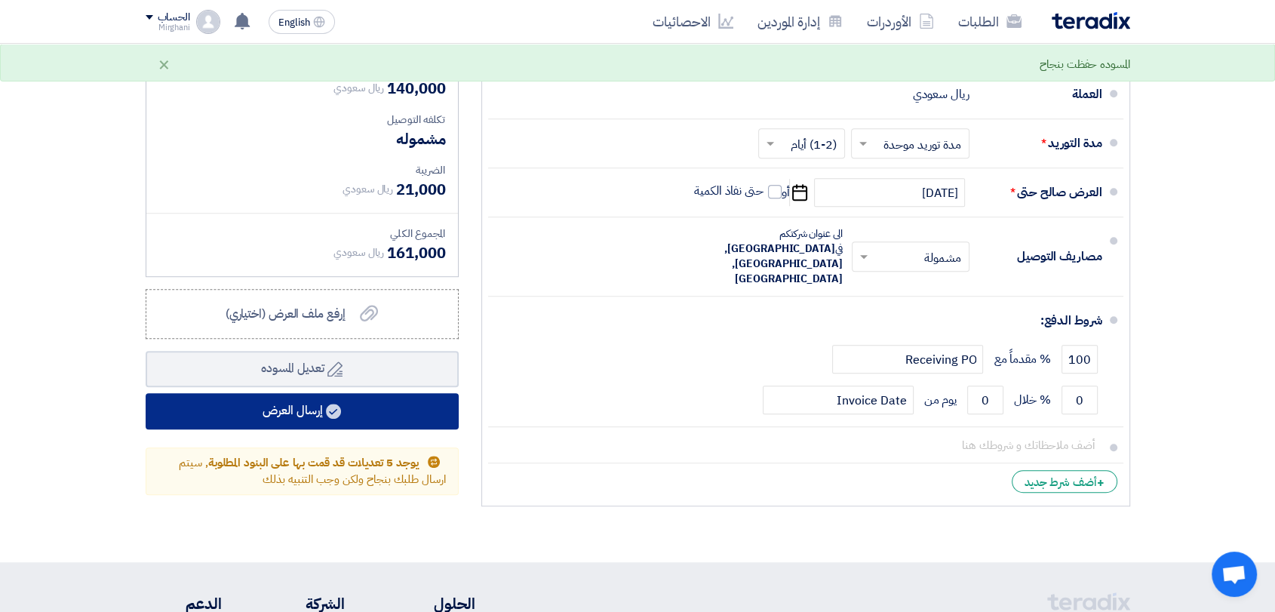
click at [450, 399] on button "إرسال العرض" at bounding box center [302, 411] width 313 height 36
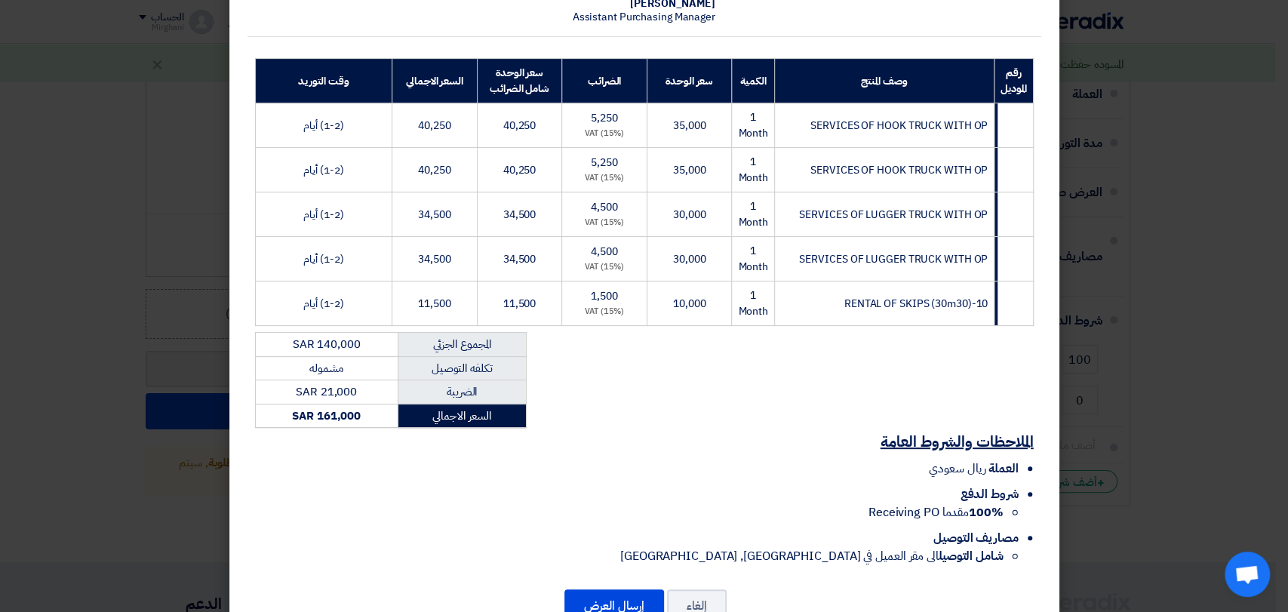
scroll to position [231, 0]
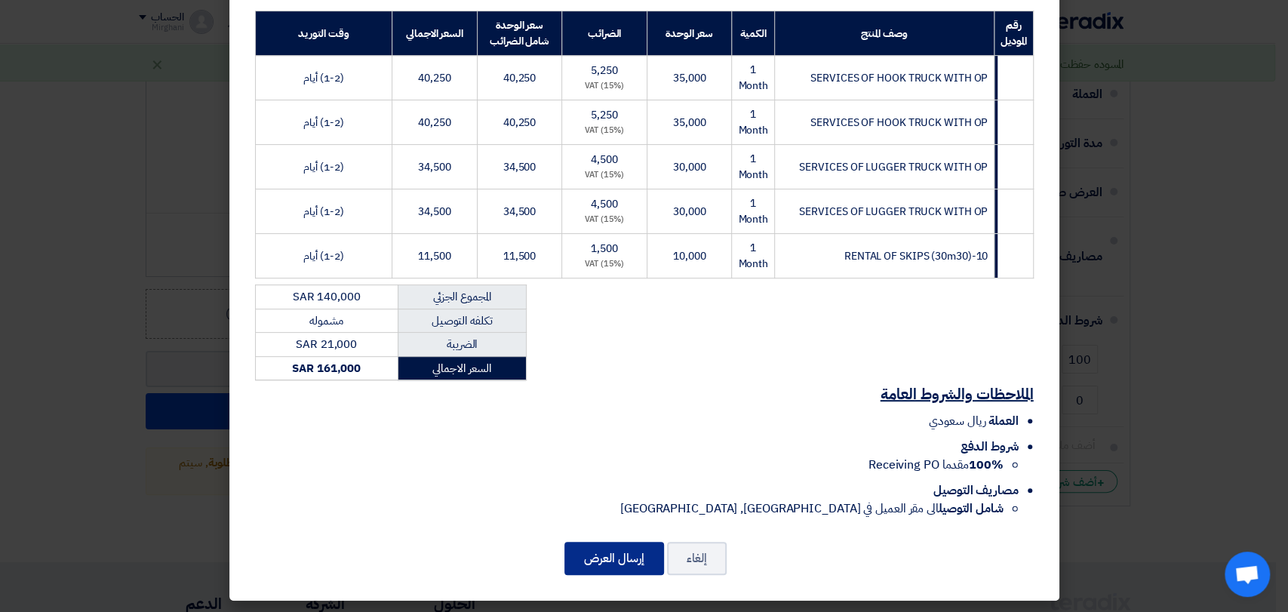
click at [610, 553] on button "إرسال العرض" at bounding box center [614, 558] width 100 height 33
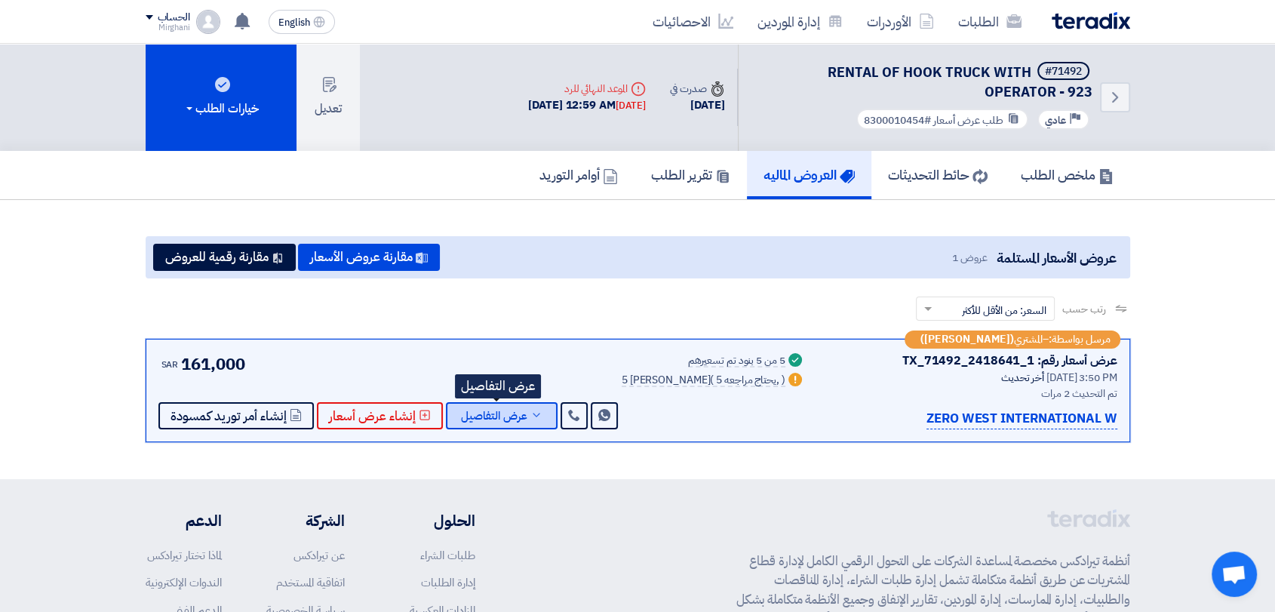
click at [484, 411] on span "عرض التفاصيل" at bounding box center [494, 415] width 66 height 11
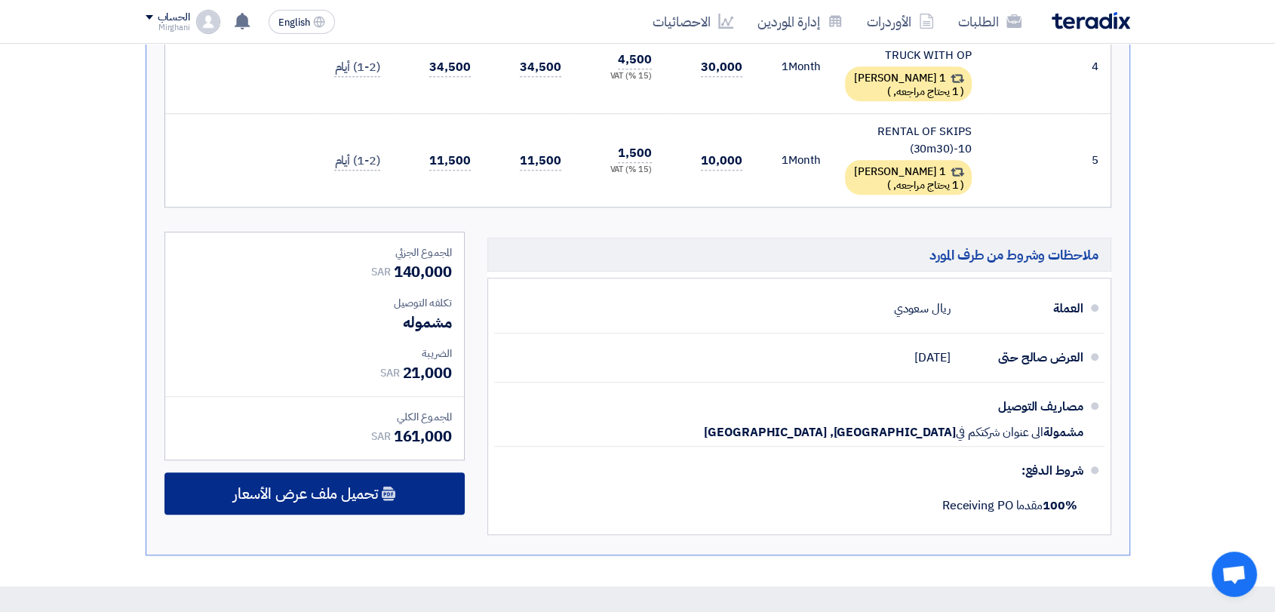
scroll to position [1006, 0]
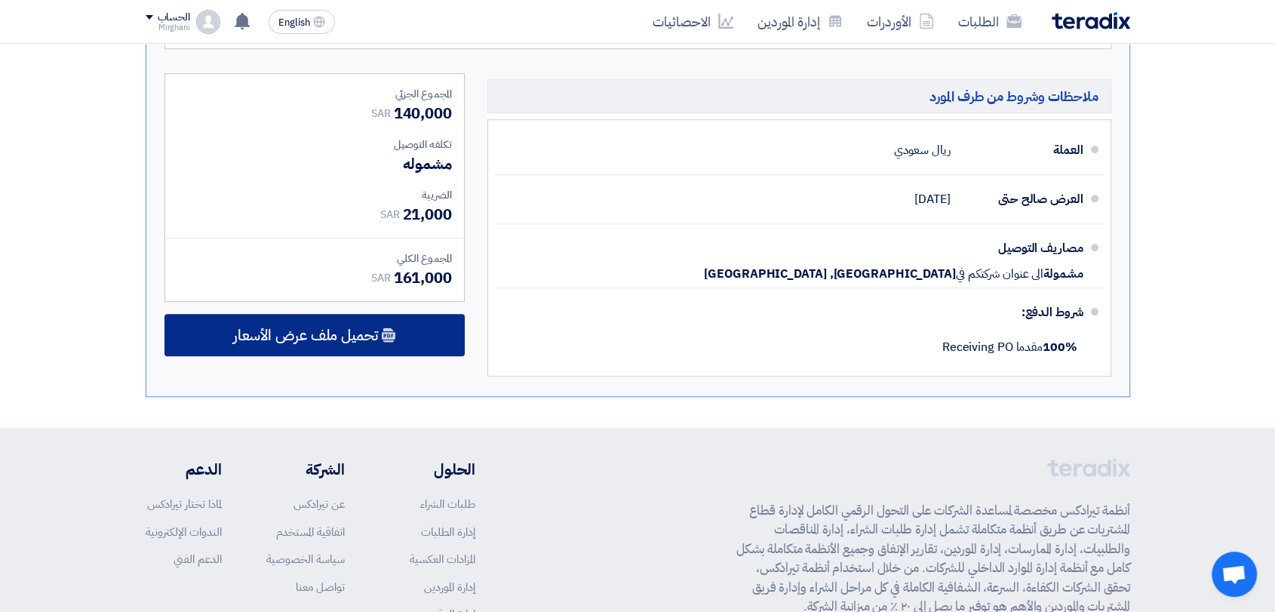
click at [419, 327] on div "تحميل ملف عرض الأسعار" at bounding box center [314, 335] width 300 height 42
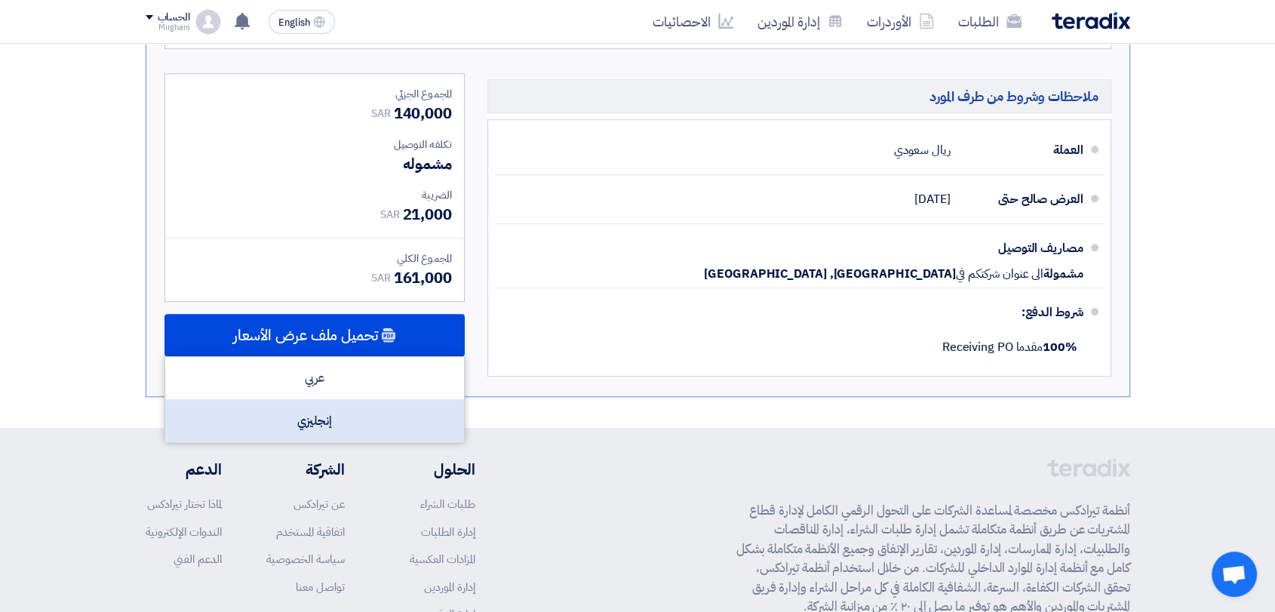
click at [447, 404] on div "إنجليزي" at bounding box center [314, 421] width 299 height 42
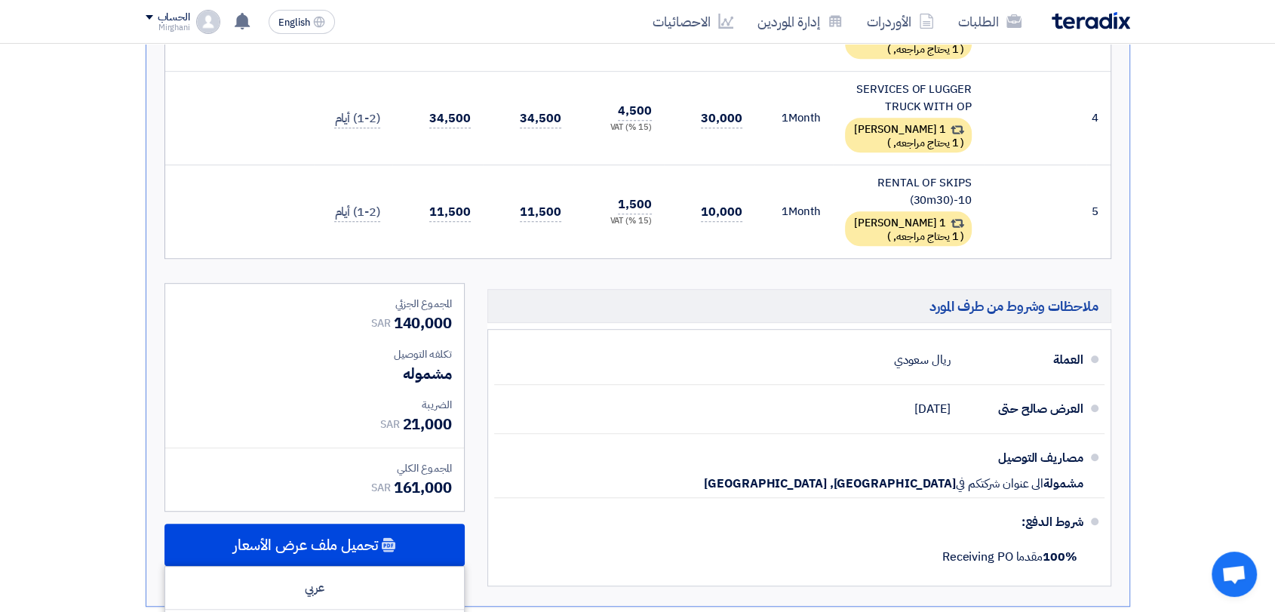
scroll to position [670, 0]
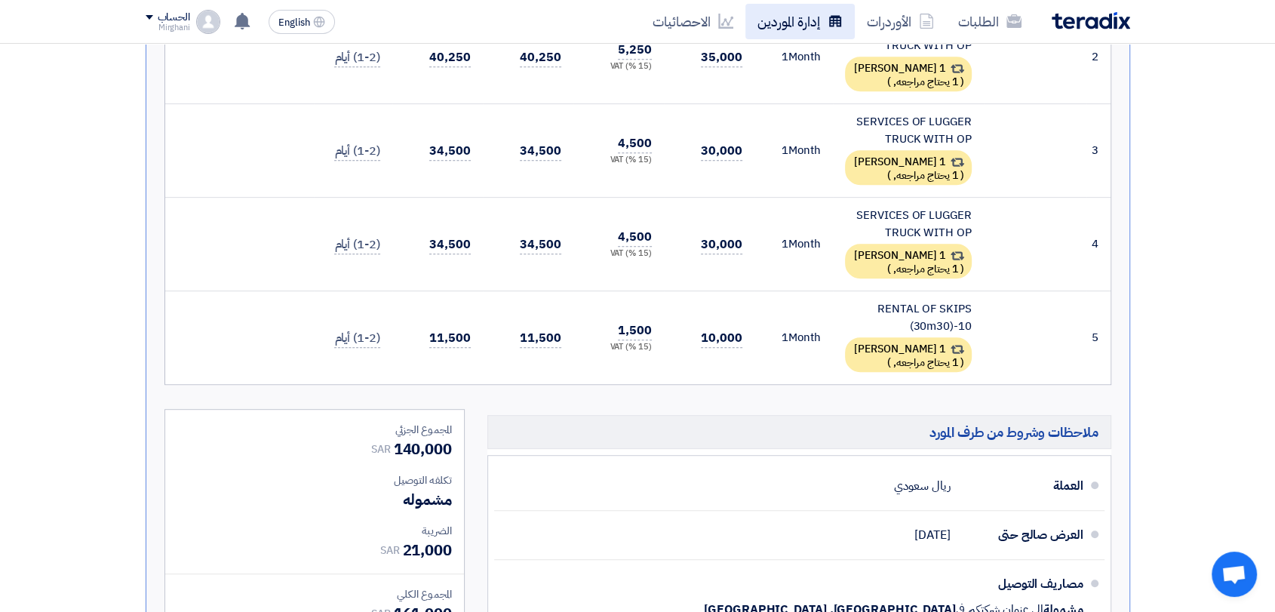
click at [801, 32] on link "إدارة الموردين" at bounding box center [799, 21] width 109 height 35
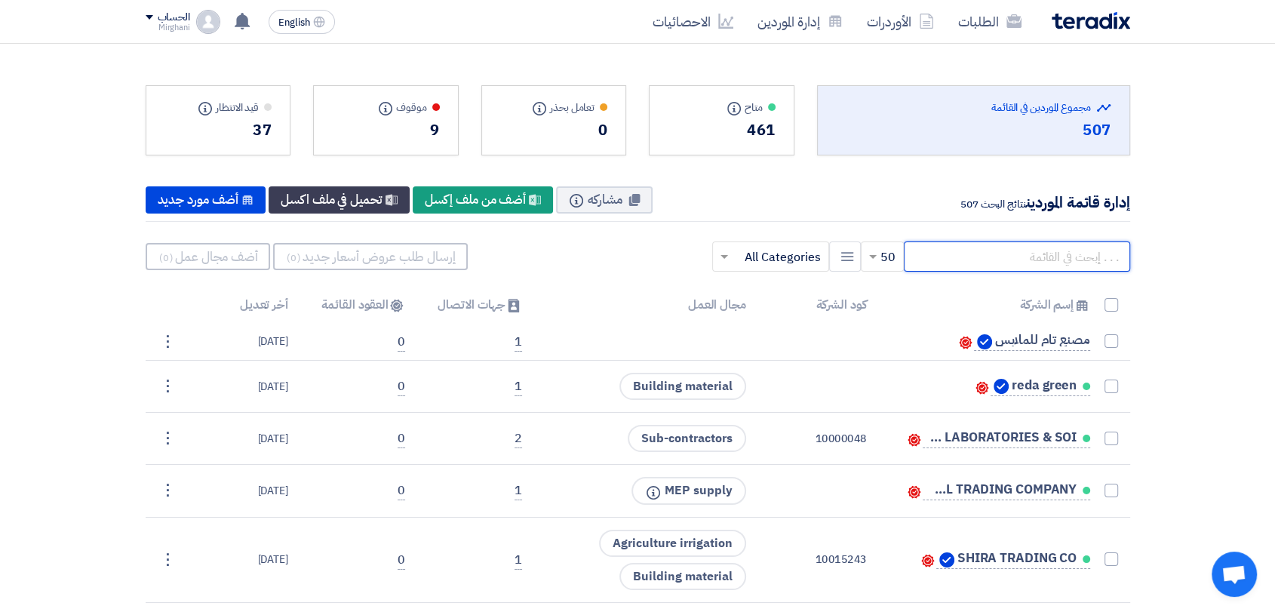
click at [943, 250] on input "text" at bounding box center [1017, 256] width 226 height 30
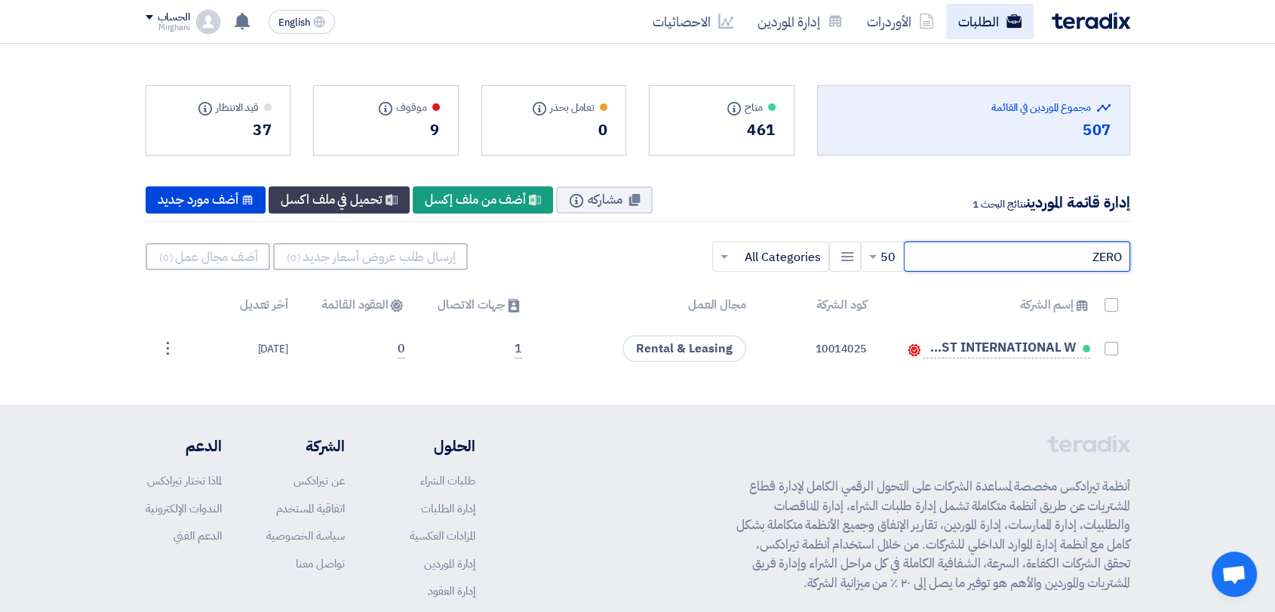
type input "ZERO"
click at [994, 20] on link "الطلبات" at bounding box center [990, 21] width 88 height 35
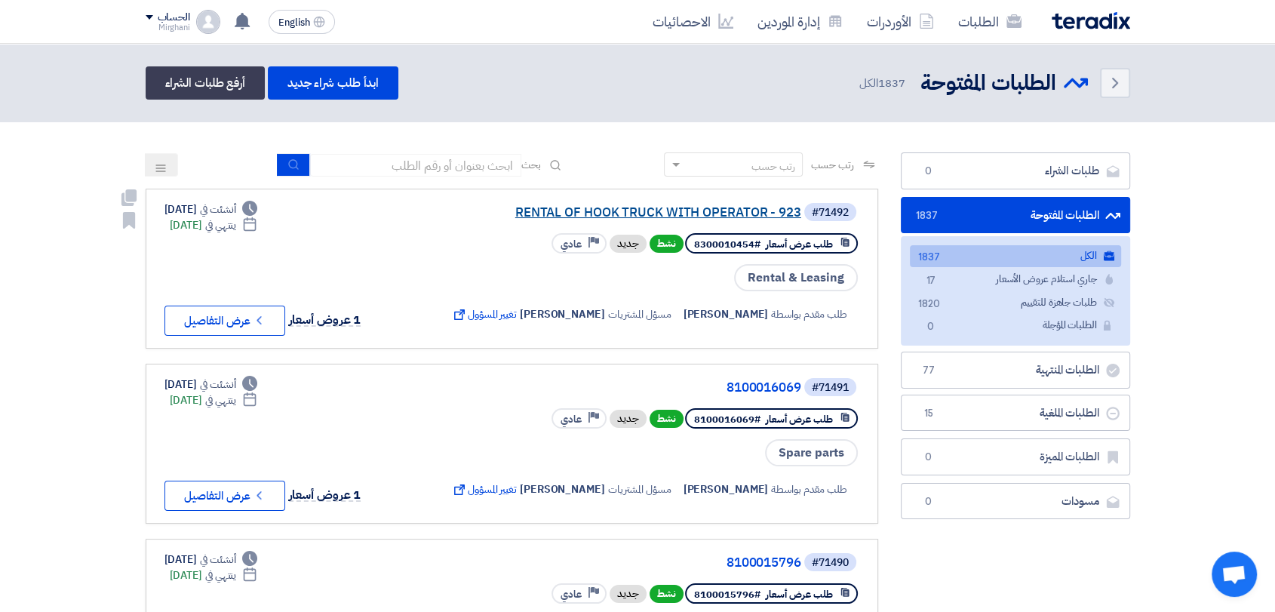
click at [623, 213] on link "RENTAL OF HOOK TRUCK WITH OPERATOR - 923" at bounding box center [650, 213] width 302 height 14
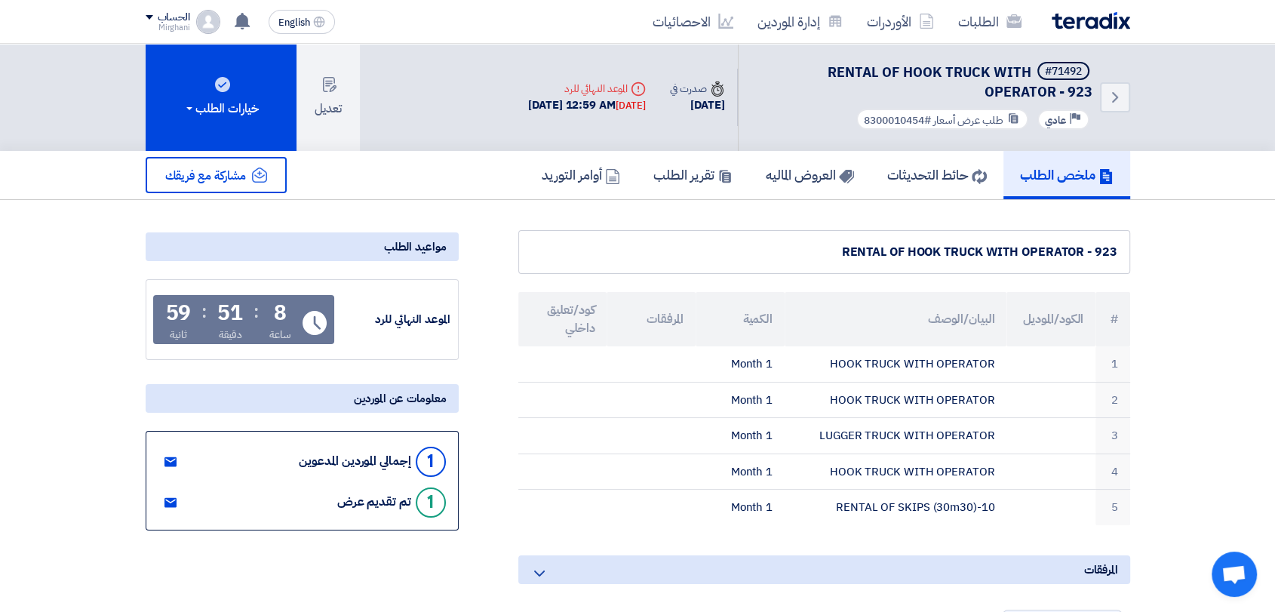
click at [641, 149] on div "Back #71492 RENTAL OF HOOK TRUCK WITH OPERATOR - 923 Priority عادي طلب عرض أسعا…" at bounding box center [822, 97] width 613 height 107
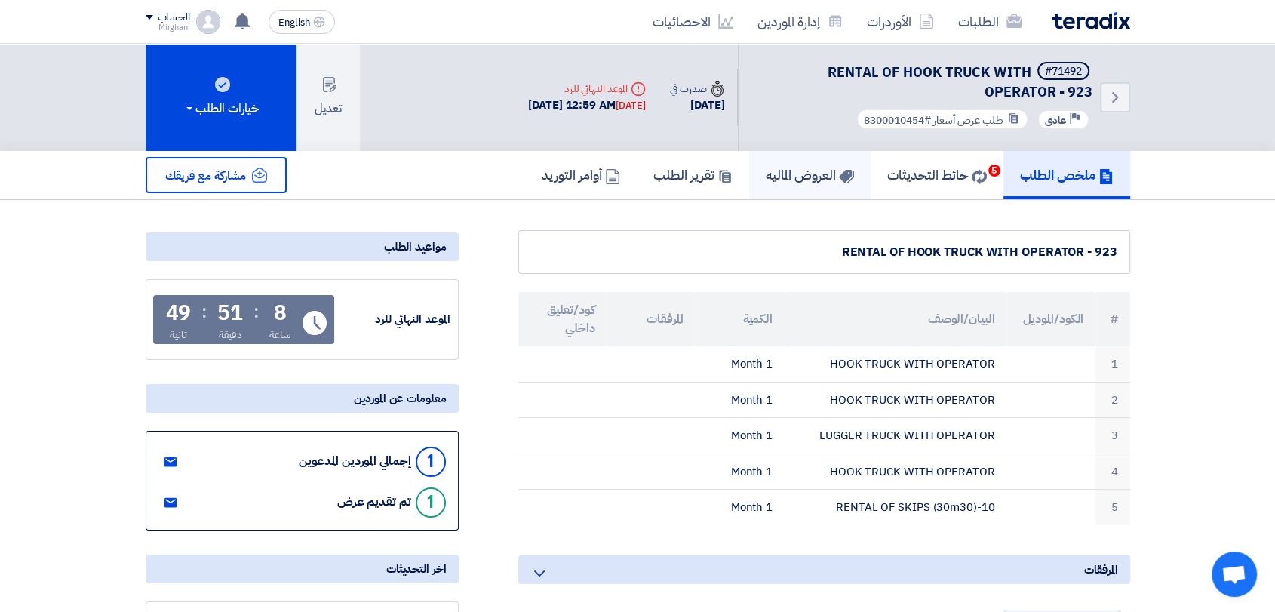
click at [818, 177] on h5 "العروض الماليه" at bounding box center [810, 174] width 88 height 17
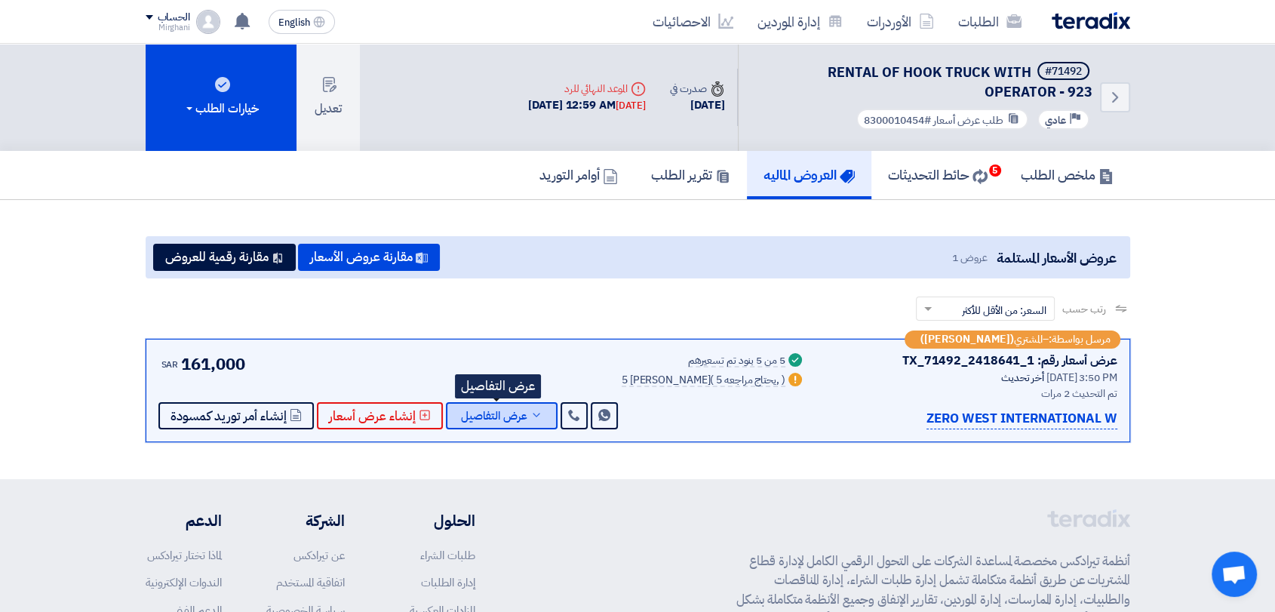
click at [493, 417] on span "عرض التفاصيل" at bounding box center [494, 415] width 66 height 11
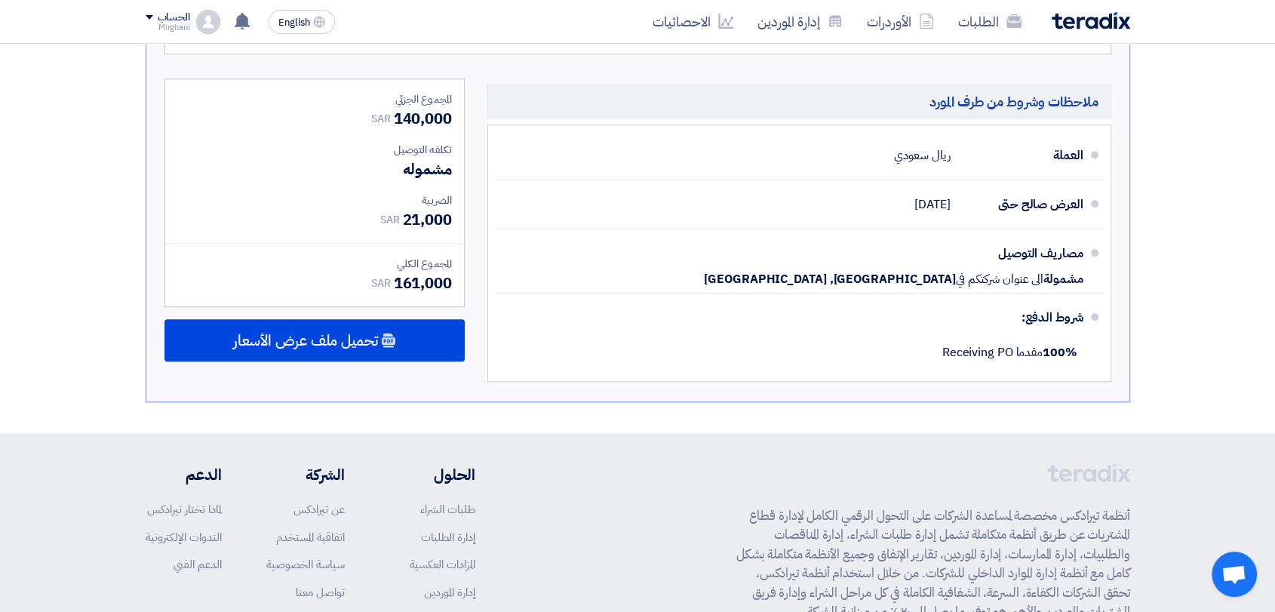
scroll to position [1089, 0]
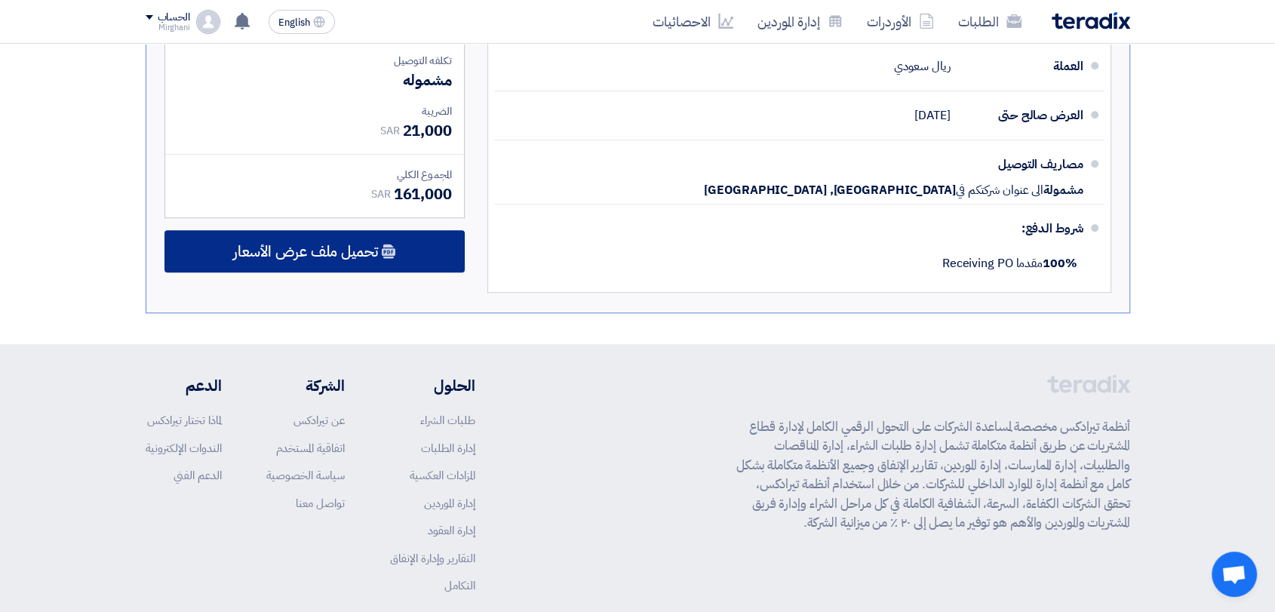
click at [439, 267] on div "تحميل ملف عرض الأسعار" at bounding box center [314, 251] width 300 height 42
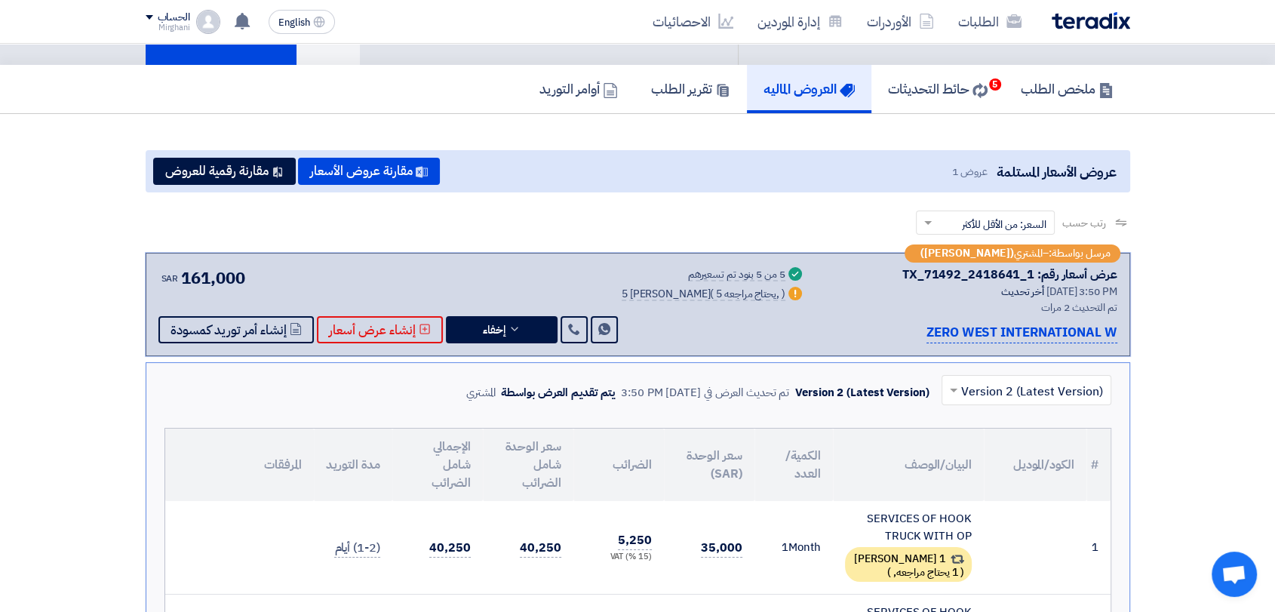
scroll to position [0, 0]
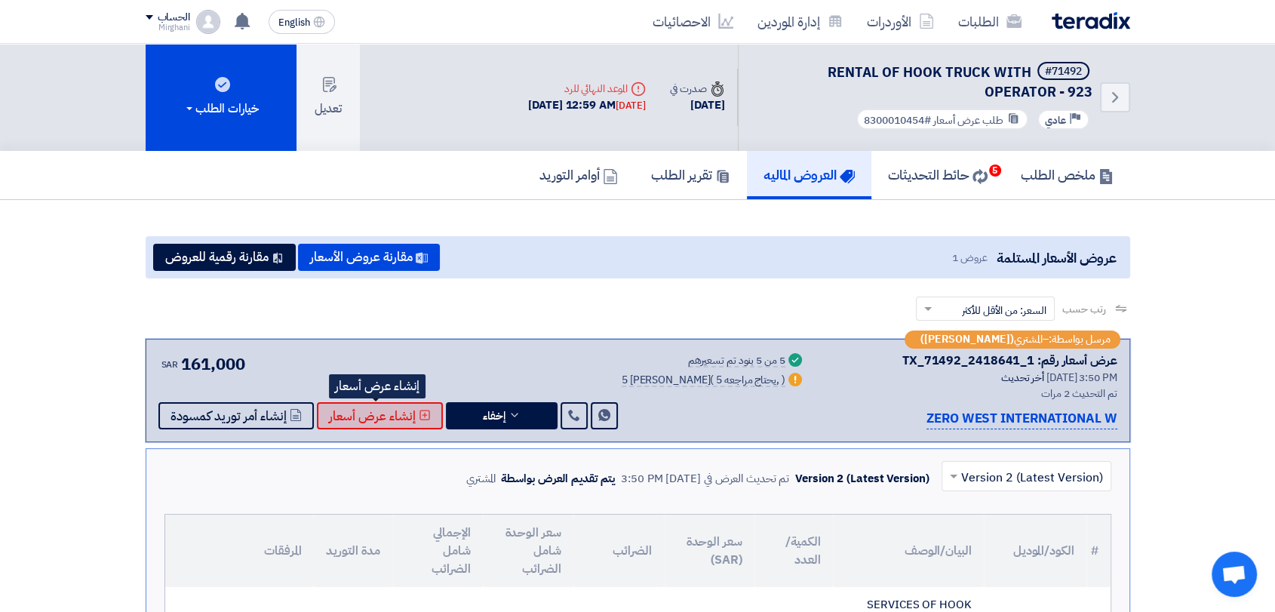
click at [361, 419] on span "إنشاء عرض أسعار" at bounding box center [372, 415] width 87 height 11
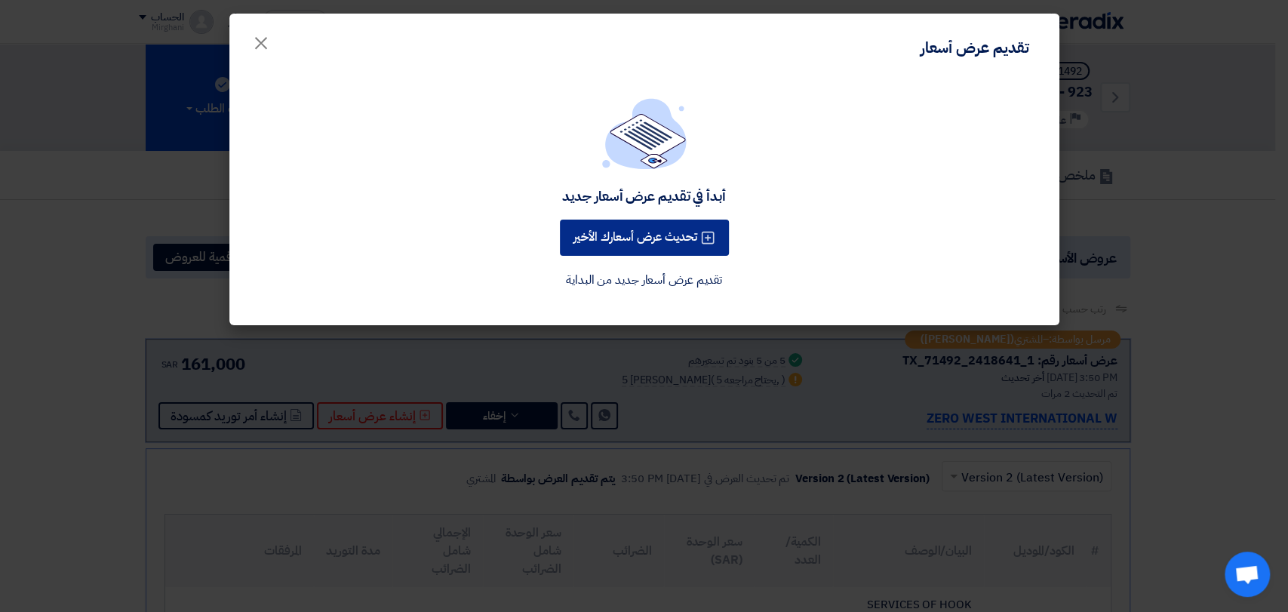
click at [617, 247] on button "تحديث عرض أسعارك الأخير" at bounding box center [644, 238] width 169 height 36
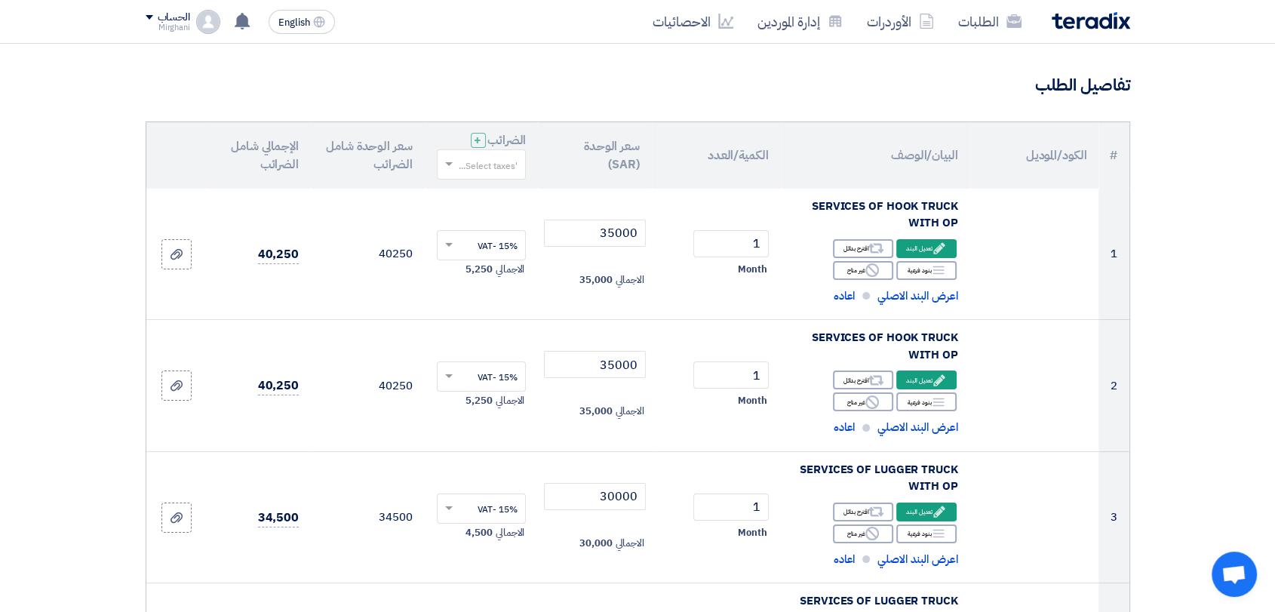
scroll to position [167, 0]
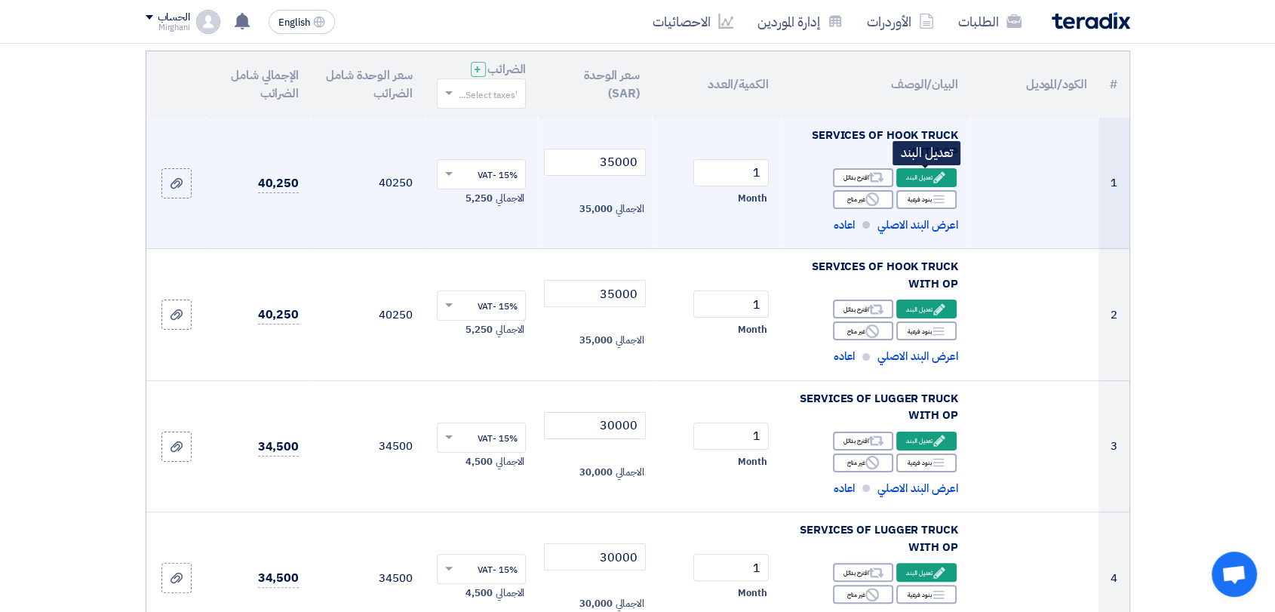
click at [910, 182] on div "Edit تعديل البند" at bounding box center [926, 177] width 60 height 19
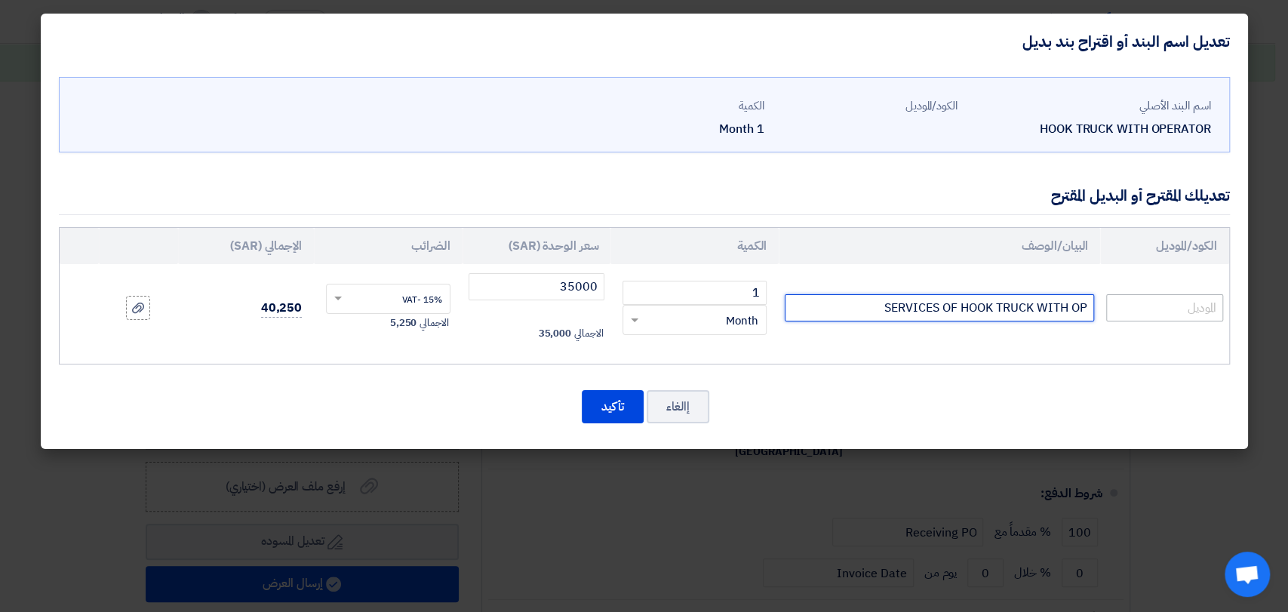
drag, startPoint x: 838, startPoint y: 308, endPoint x: 1211, endPoint y: 316, distance: 372.8
click at [1211, 316] on tr "SERVICES OF HOOK TRUCK WITH OP 1 RFQ_STEP1.ITEMS.2.TYPE_PLACEHOLDER × Month" at bounding box center [644, 308] width 1169 height 88
paste input "HOOK TRUCK WITH OPERATOR"
type input "HOOK TRUCK WITH OPERATOR"
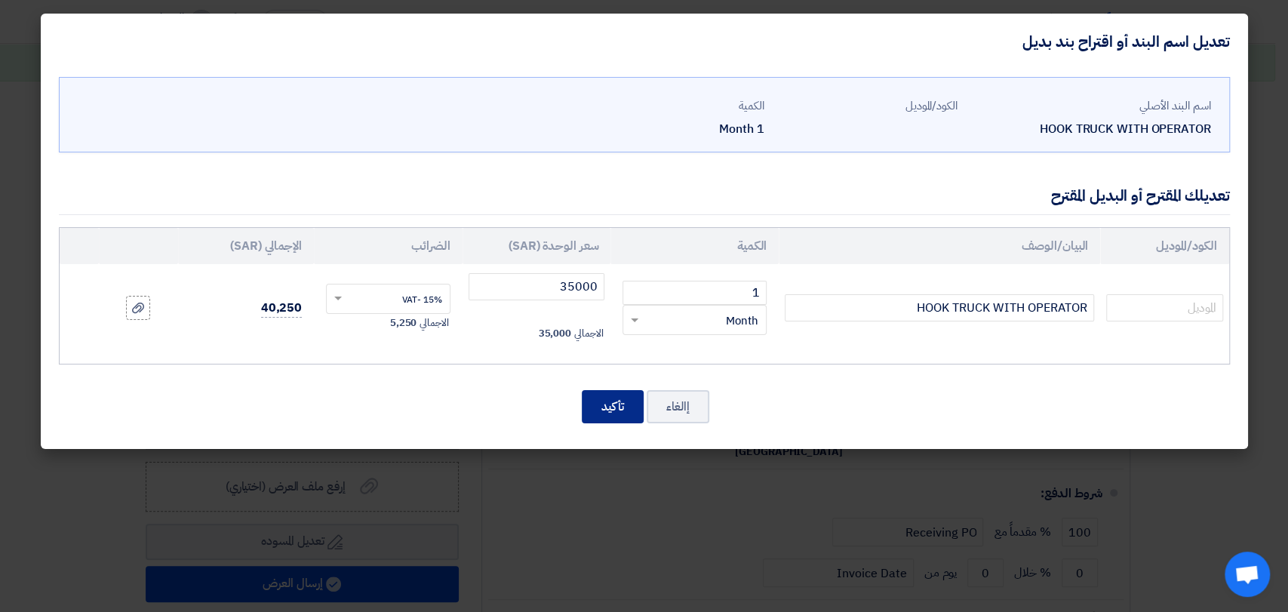
click at [595, 400] on button "تأكيد" at bounding box center [613, 406] width 62 height 33
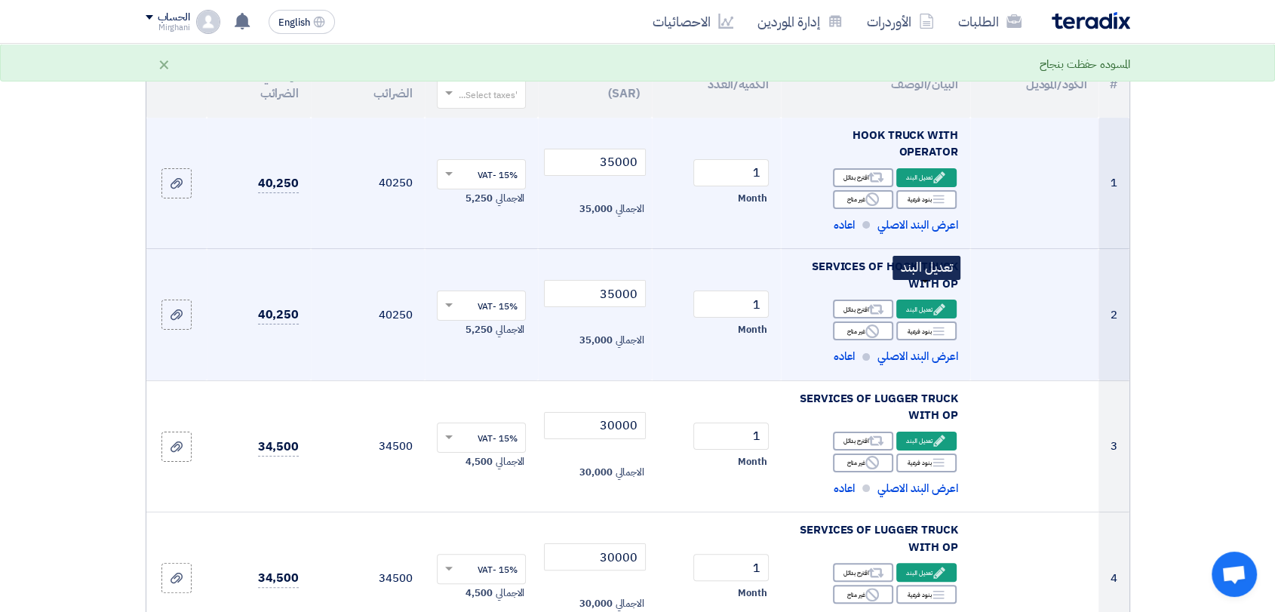
click at [936, 303] on icon "Edit" at bounding box center [939, 310] width 14 height 14
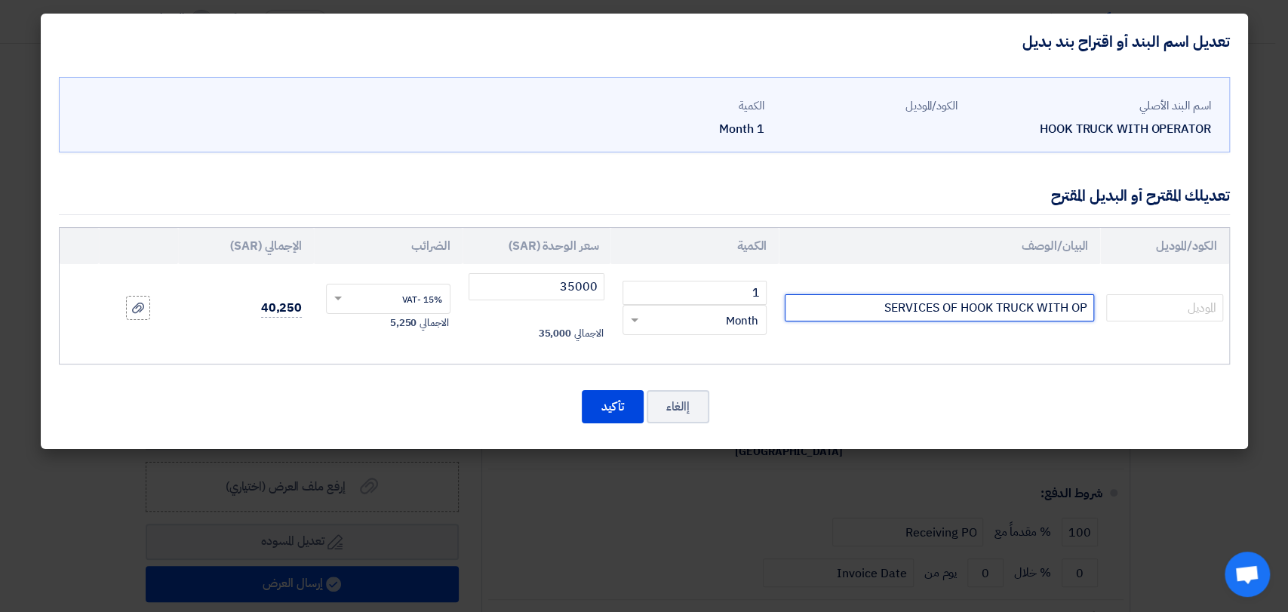
drag, startPoint x: 1038, startPoint y: 291, endPoint x: 1135, endPoint y: 289, distance: 96.6
click at [1135, 291] on tr "SERVICES OF HOOK TRUCK WITH OP 1 RFQ_STEP1.ITEMS.2.TYPE_PLACEHOLDER × Month" at bounding box center [644, 308] width 1169 height 88
paste input "HOOK TRUCK WITH OPERATOR"
type input "HOOK TRUCK WITH OPERATOR"
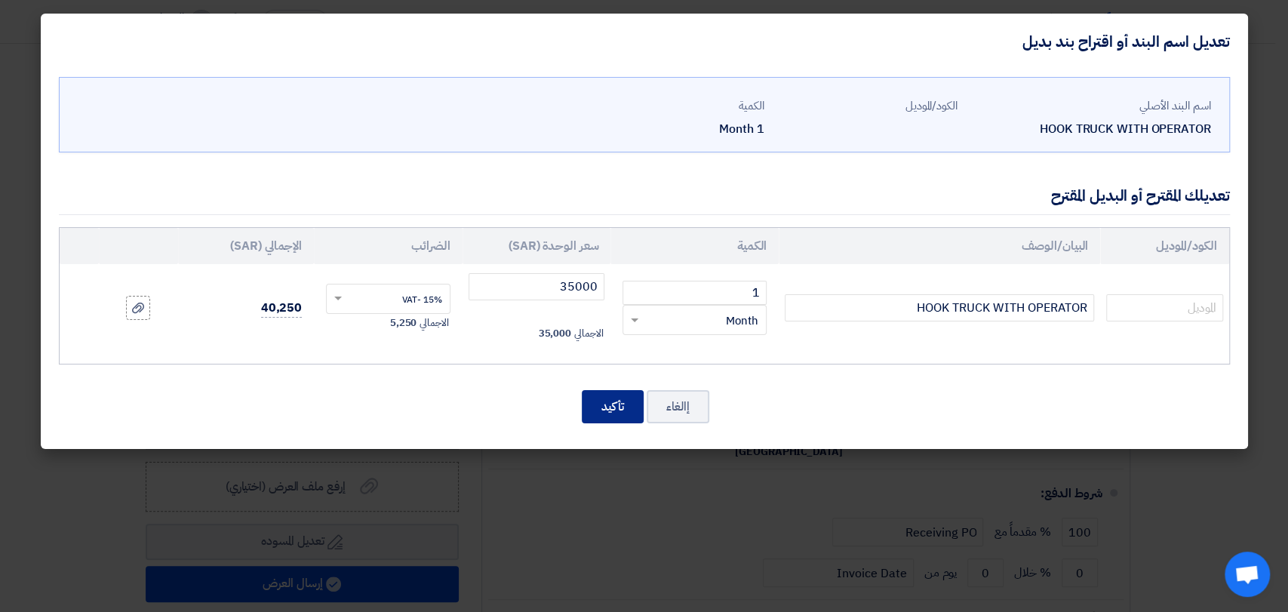
click at [596, 404] on button "تأكيد" at bounding box center [613, 406] width 62 height 33
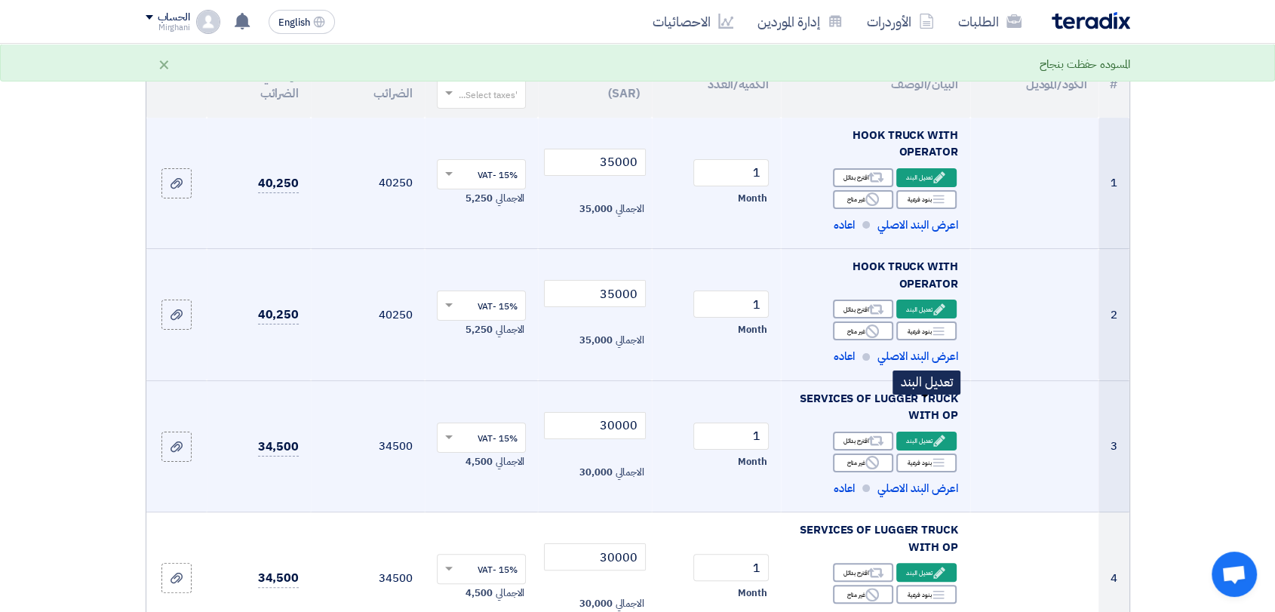
click at [923, 432] on div "Edit تعديل البند" at bounding box center [926, 441] width 60 height 19
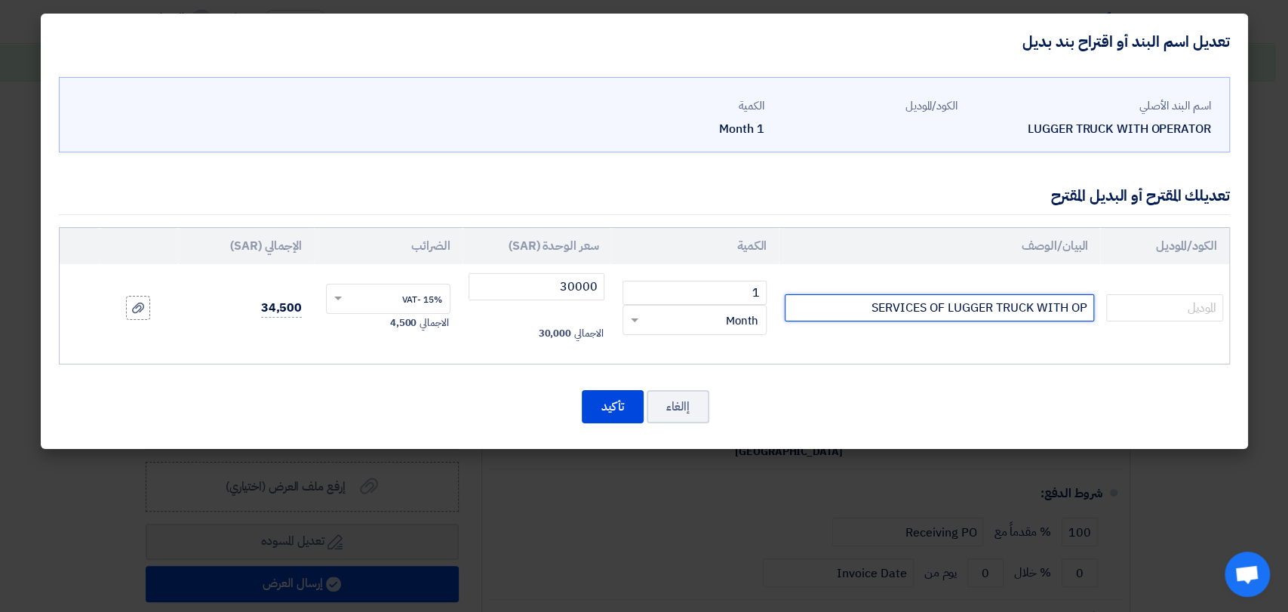
drag, startPoint x: 955, startPoint y: 300, endPoint x: 1283, endPoint y: 286, distance: 328.5
click at [1274, 286] on modal-container "تعديل اسم البند أو اقتراح بند بديل اسم البند الأصلي LUGGER TRUCK WITH OPERATOR …" at bounding box center [644, 306] width 1288 height 612
paste input "LUGGER TRUCK WITH OPERATOR"
type input "LUGGER TRUCK WITH OPERATOR"
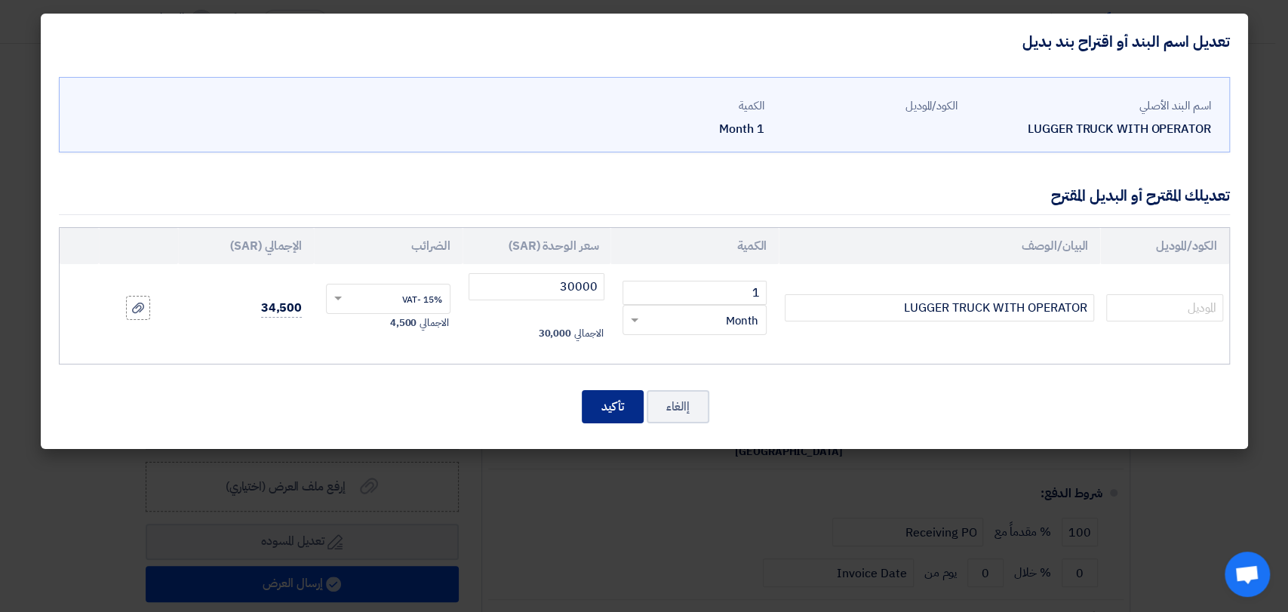
click at [589, 406] on button "تأكيد" at bounding box center [613, 406] width 62 height 33
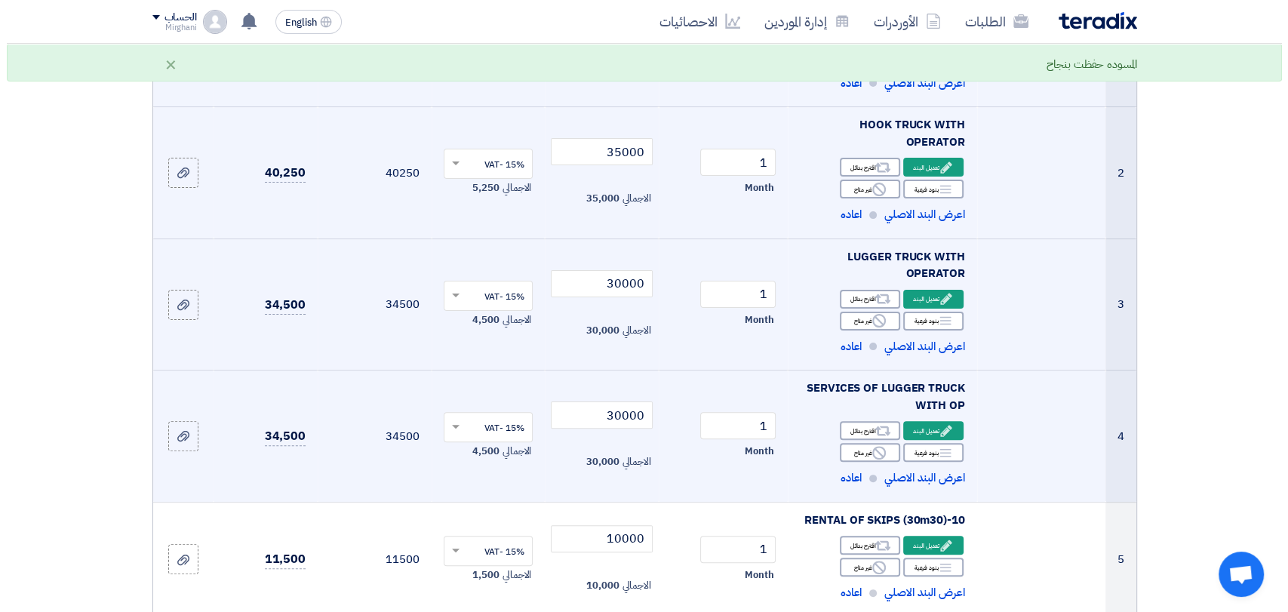
scroll to position [335, 0]
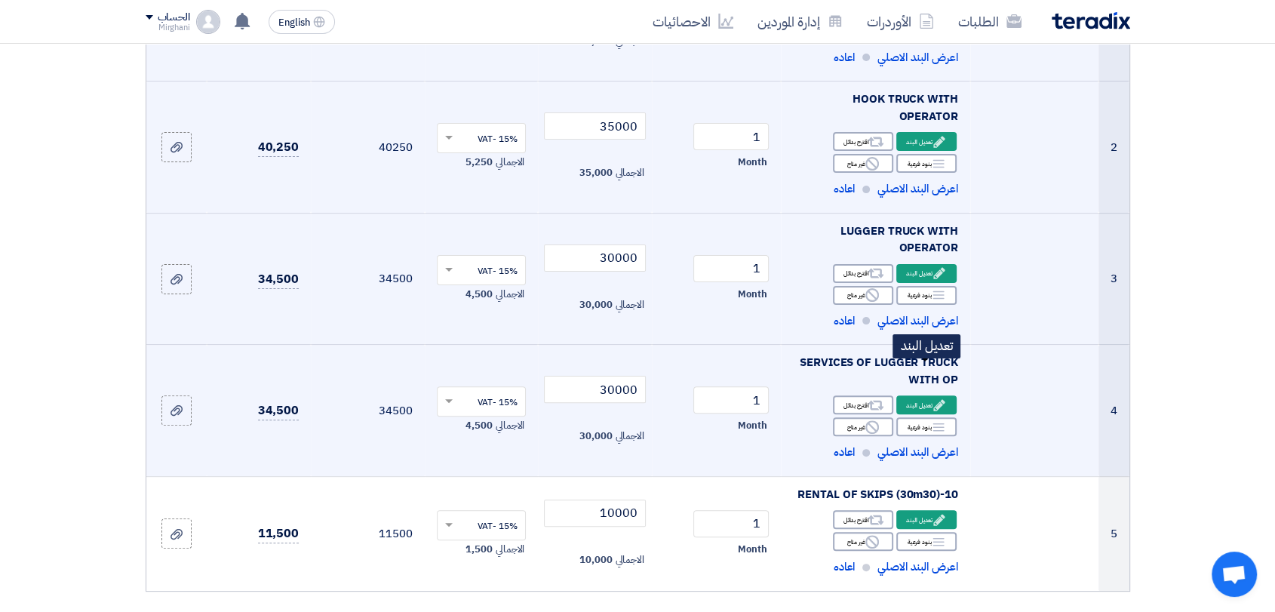
click at [912, 395] on div "Edit تعديل البند" at bounding box center [926, 404] width 60 height 19
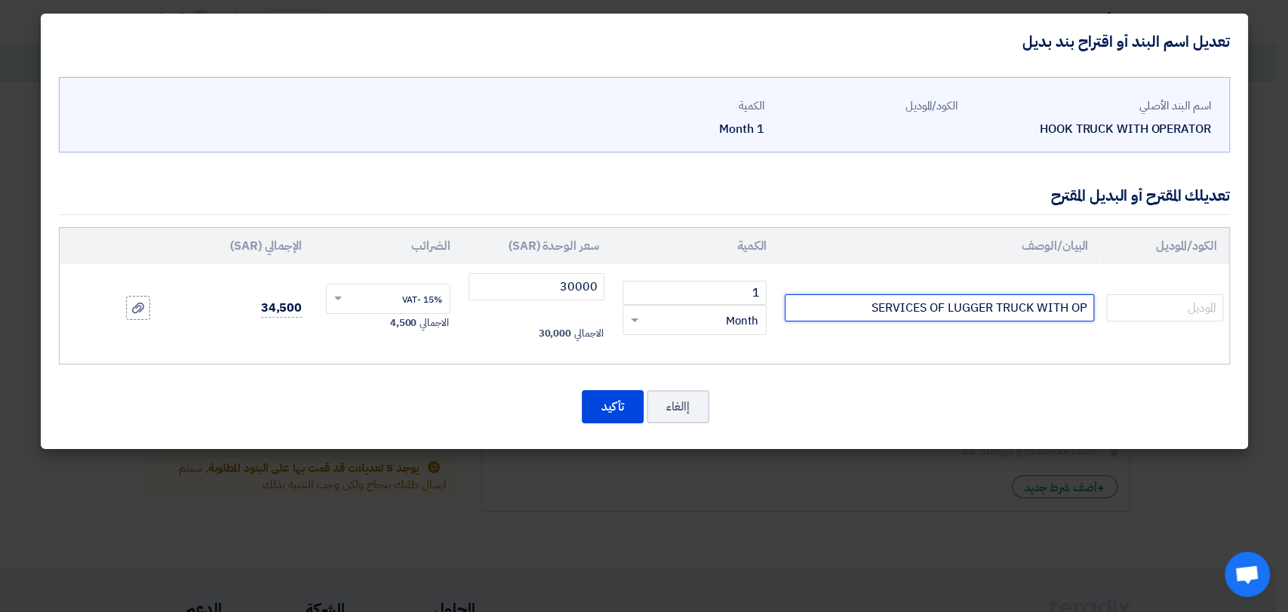
drag, startPoint x: 1286, startPoint y: 265, endPoint x: 1281, endPoint y: 257, distance: 9.2
click at [1274, 257] on modal-container "تعديل اسم البند أو اقتراح بند بديل اسم البند الأصلي HOOK TRUCK WITH OPERATOR ال…" at bounding box center [644, 306] width 1288 height 612
paste input "LUGGER TRUCK WITH OPERATOR"
type input "SLUGGER TRUCK WITH OPERATOR"
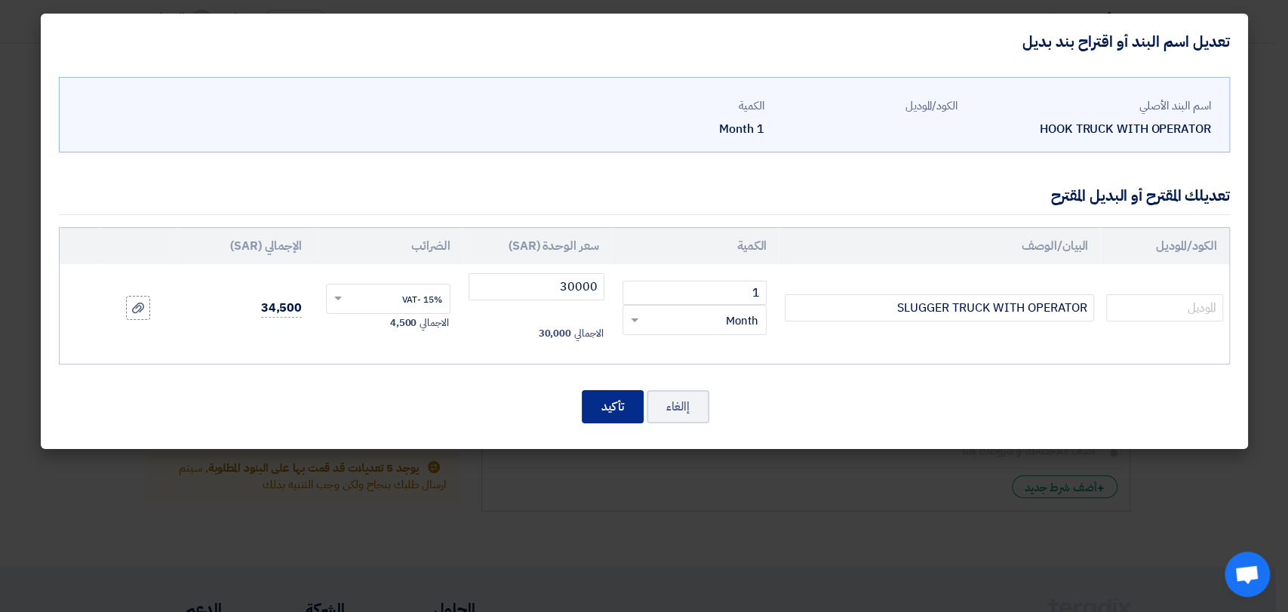
click at [601, 403] on button "تأكيد" at bounding box center [613, 406] width 62 height 33
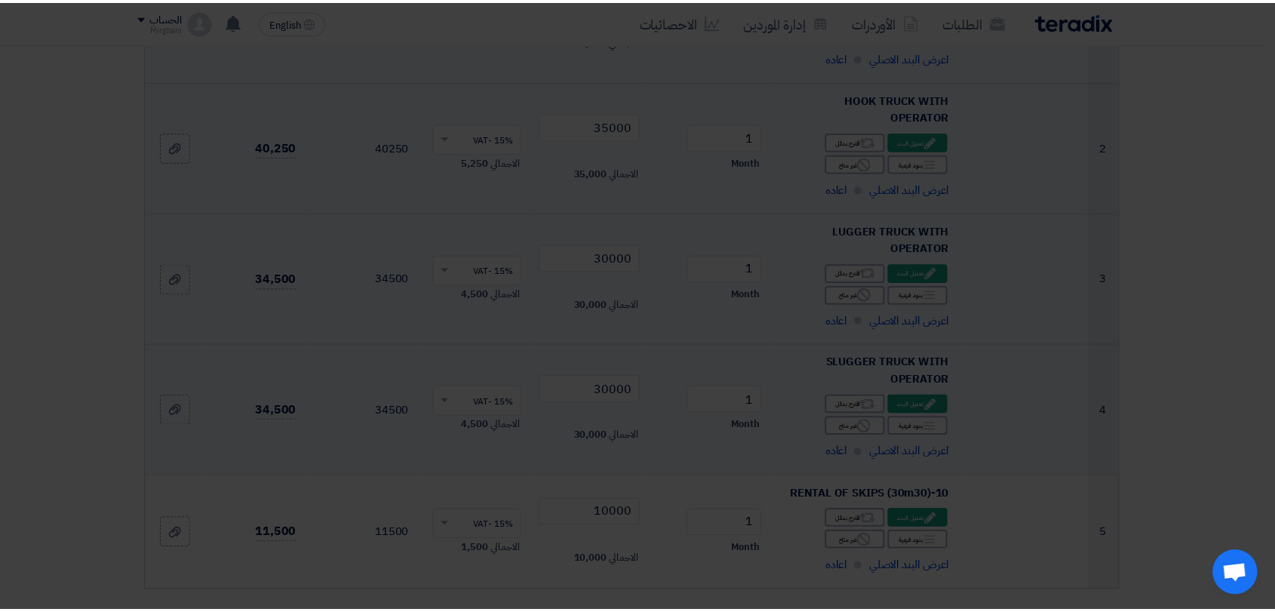
scroll to position [942, 0]
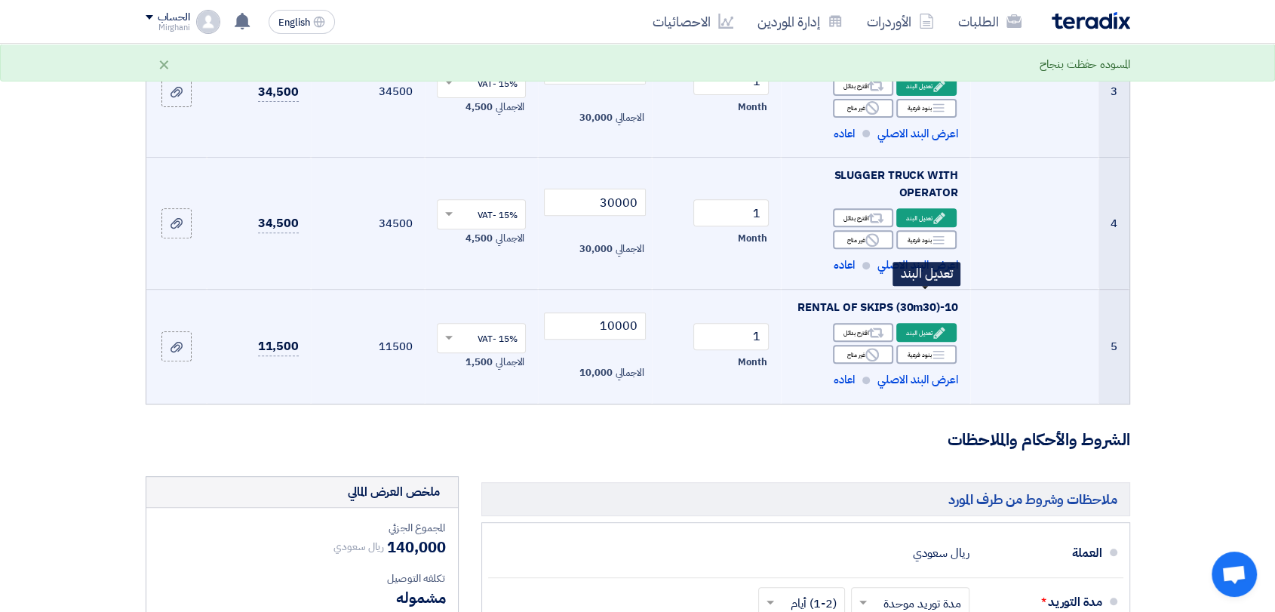
click at [903, 323] on div "Edit تعديل البند" at bounding box center [926, 332] width 60 height 19
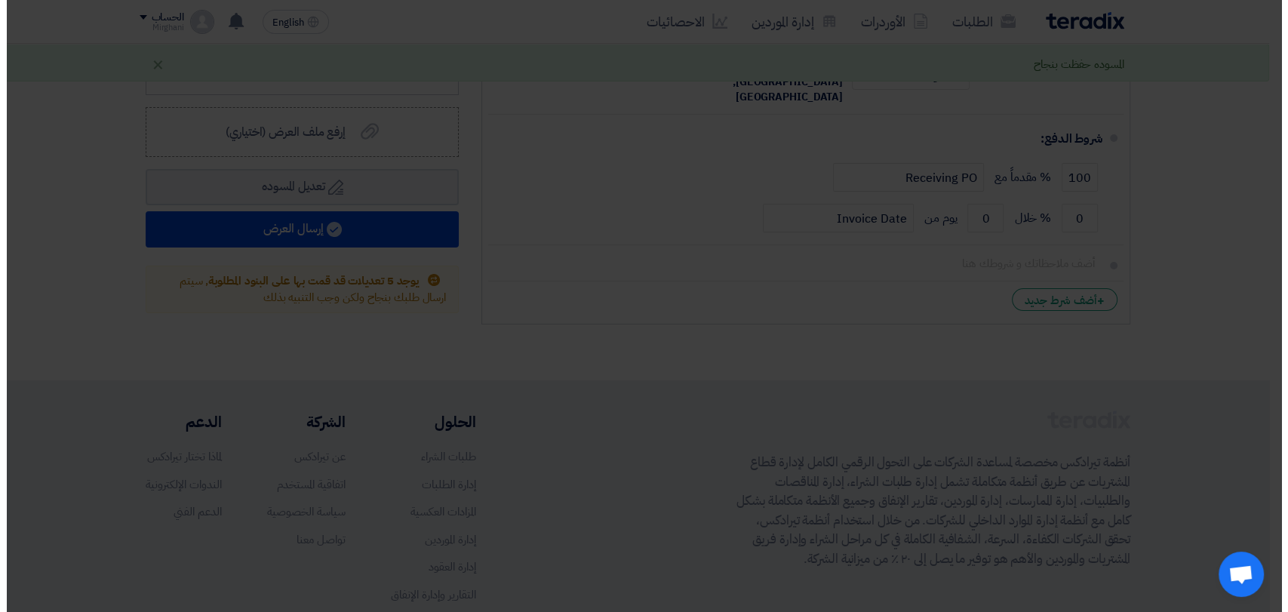
scroll to position [293, 0]
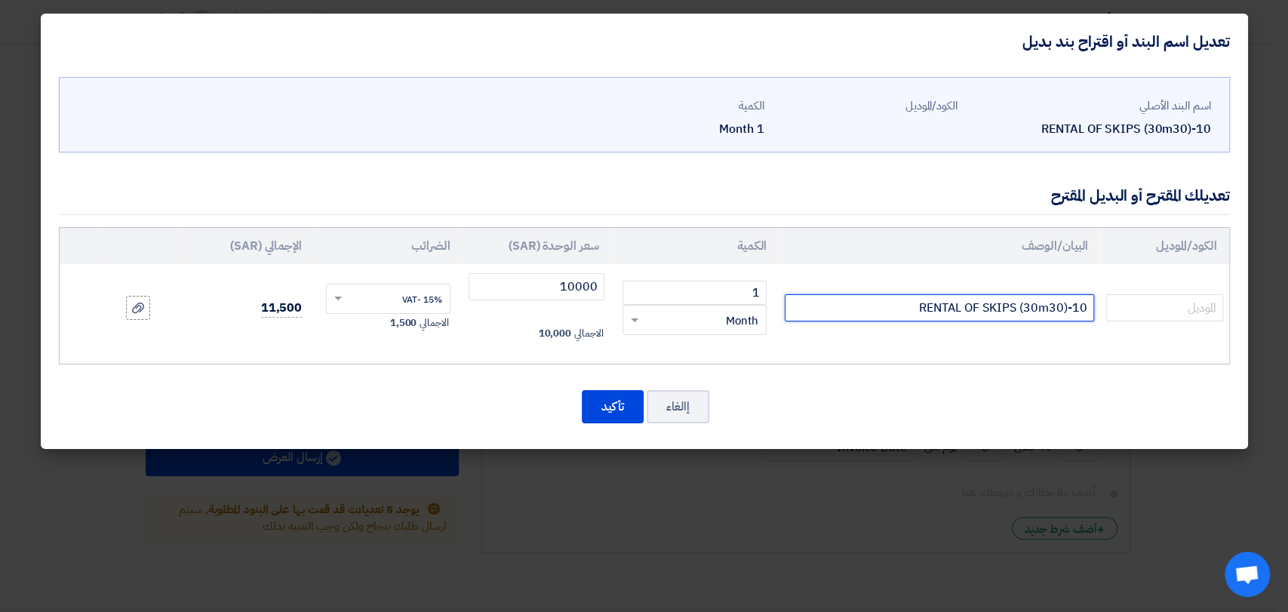
drag, startPoint x: 1169, startPoint y: 267, endPoint x: 1215, endPoint y: 266, distance: 46.0
click at [1215, 266] on tr "RENTAL OF SKIPS (30m30)-10 1 RFQ_STEP1.ITEMS.2.TYPE_PLACEHOLDER × Month" at bounding box center [644, 308] width 1169 height 88
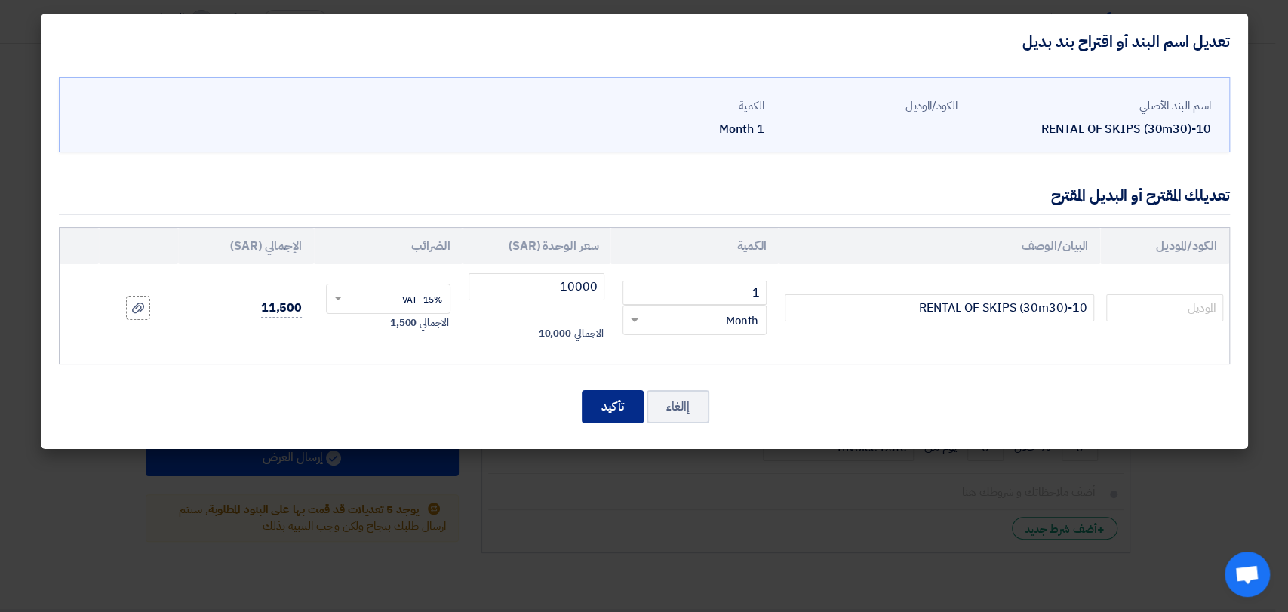
click at [586, 402] on button "تأكيد" at bounding box center [613, 406] width 62 height 33
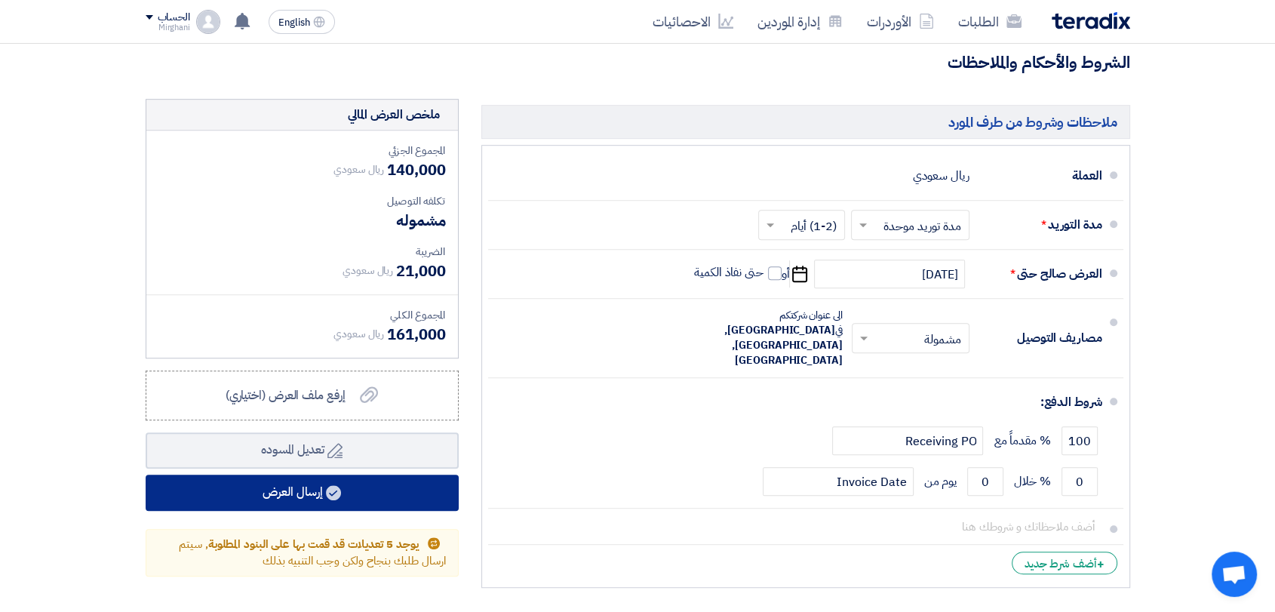
click at [419, 475] on button "إرسال العرض" at bounding box center [302, 493] width 313 height 36
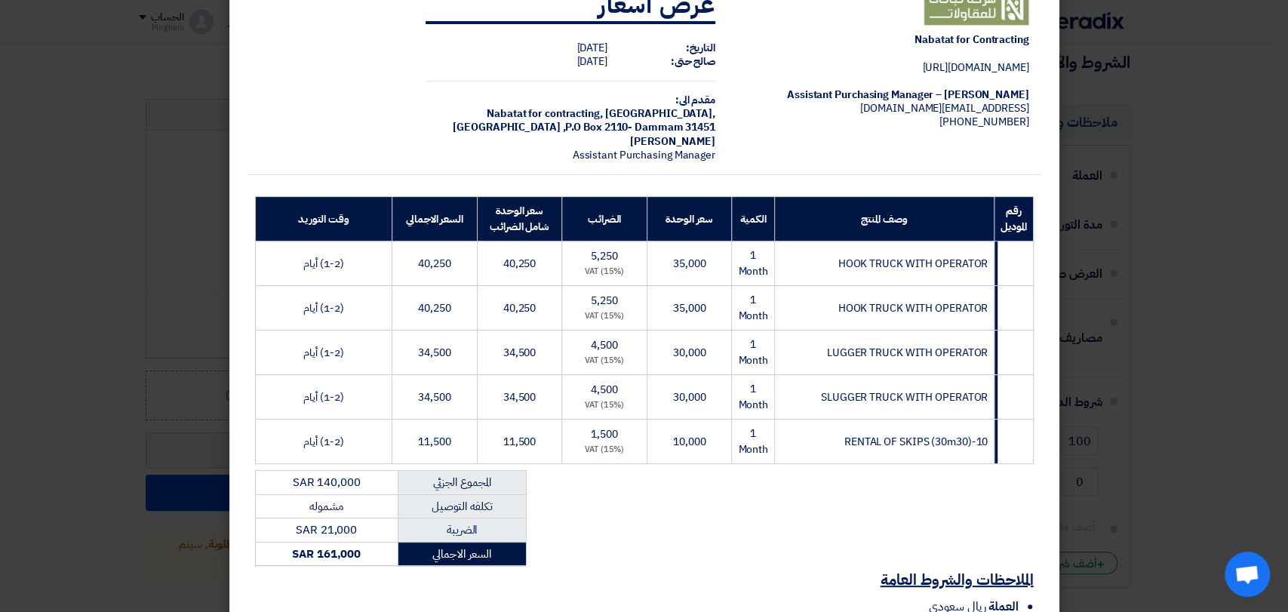
scroll to position [231, 0]
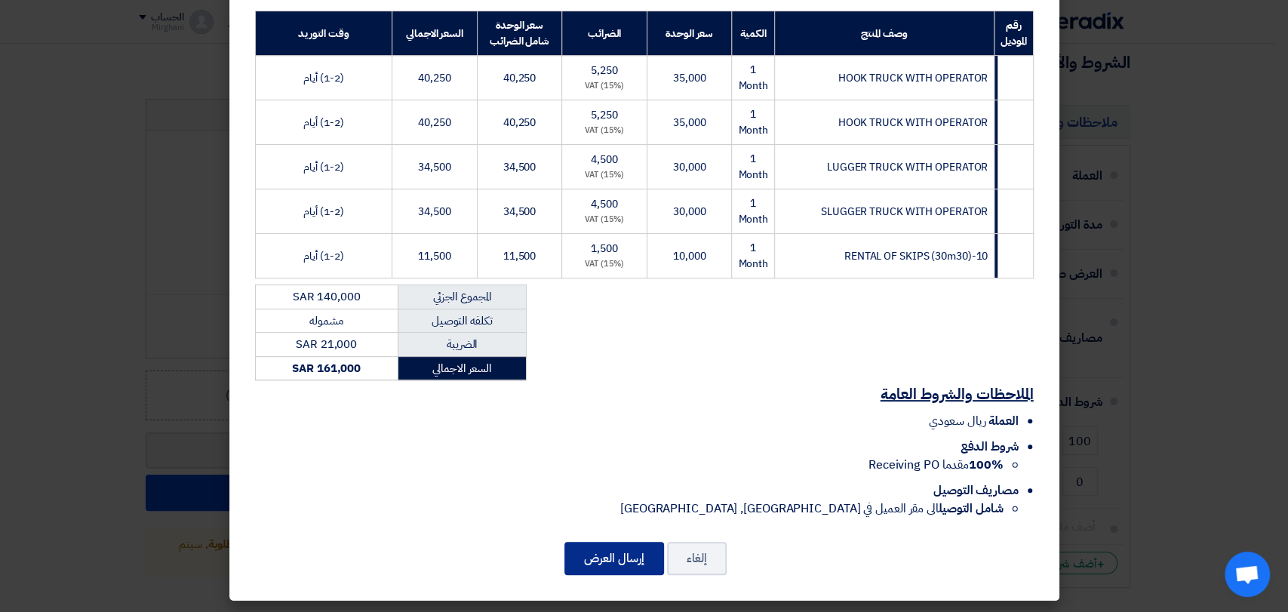
click at [598, 555] on button "إرسال العرض" at bounding box center [614, 558] width 100 height 33
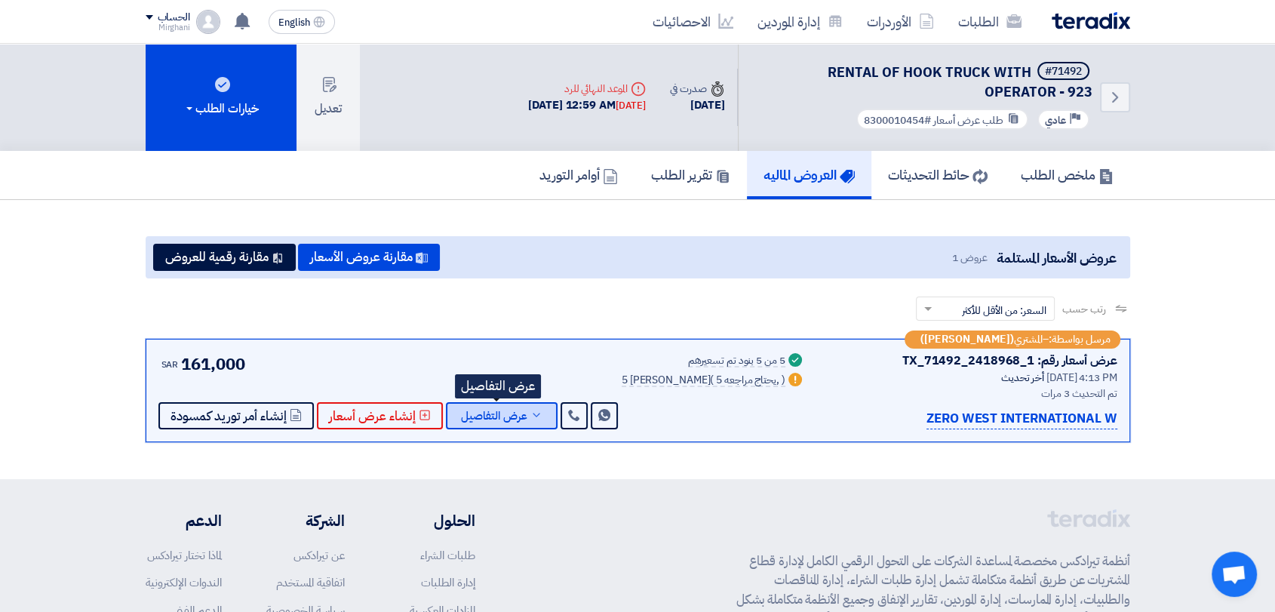
click at [506, 424] on button "عرض التفاصيل" at bounding box center [502, 415] width 112 height 27
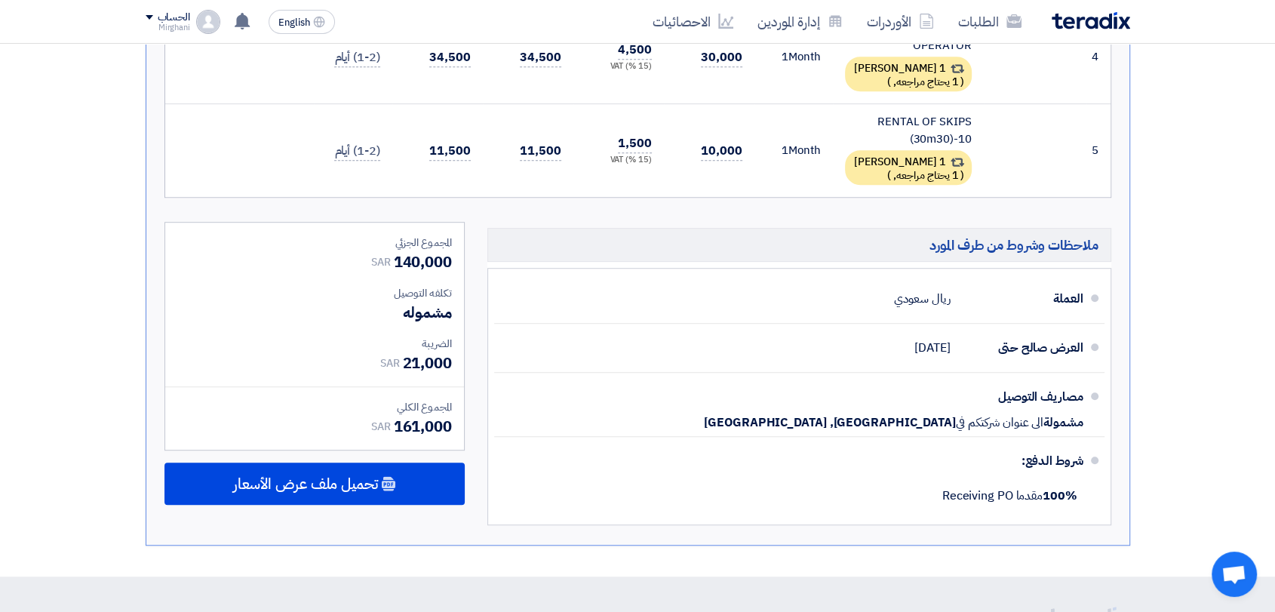
scroll to position [922, 0]
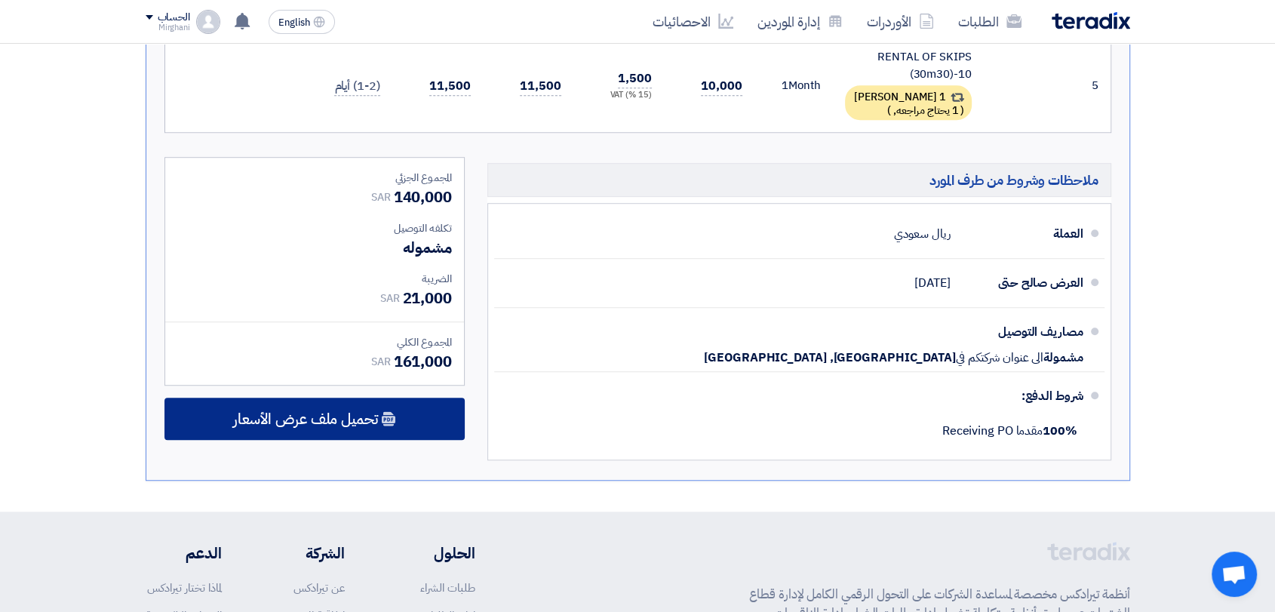
click at [307, 426] on div "تحميل ملف عرض الأسعار" at bounding box center [314, 419] width 300 height 42
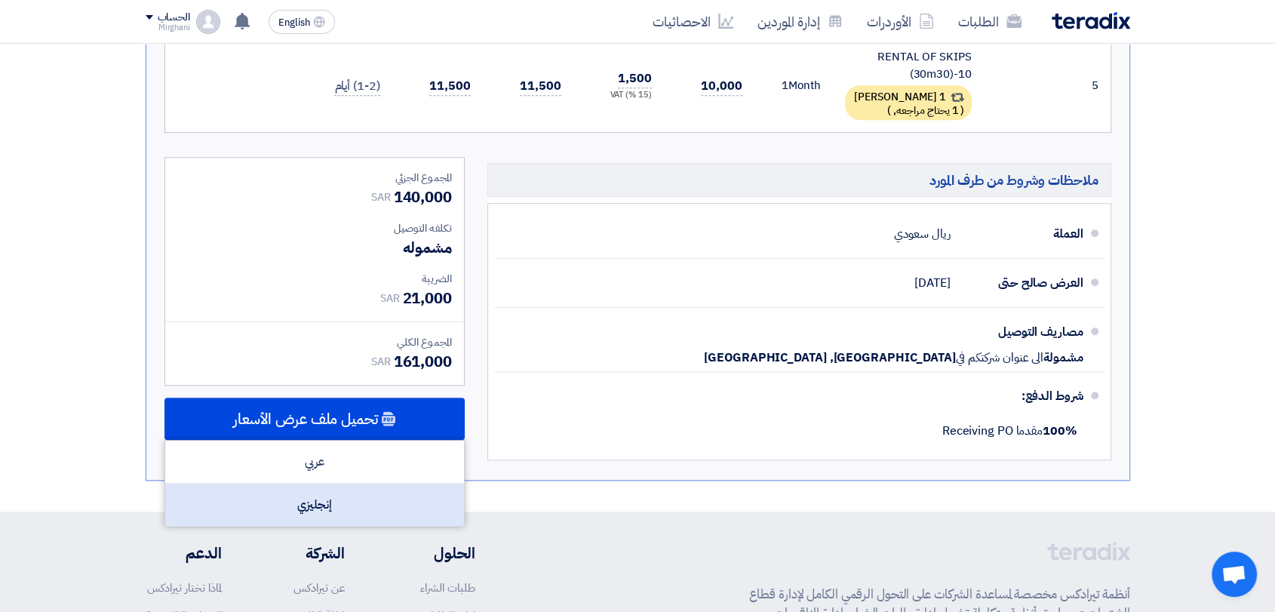
click at [330, 496] on div "إنجليزي" at bounding box center [314, 505] width 299 height 42
click at [349, 499] on div "إنجليزي" at bounding box center [314, 505] width 299 height 42
